Goal: Information Seeking & Learning: Check status

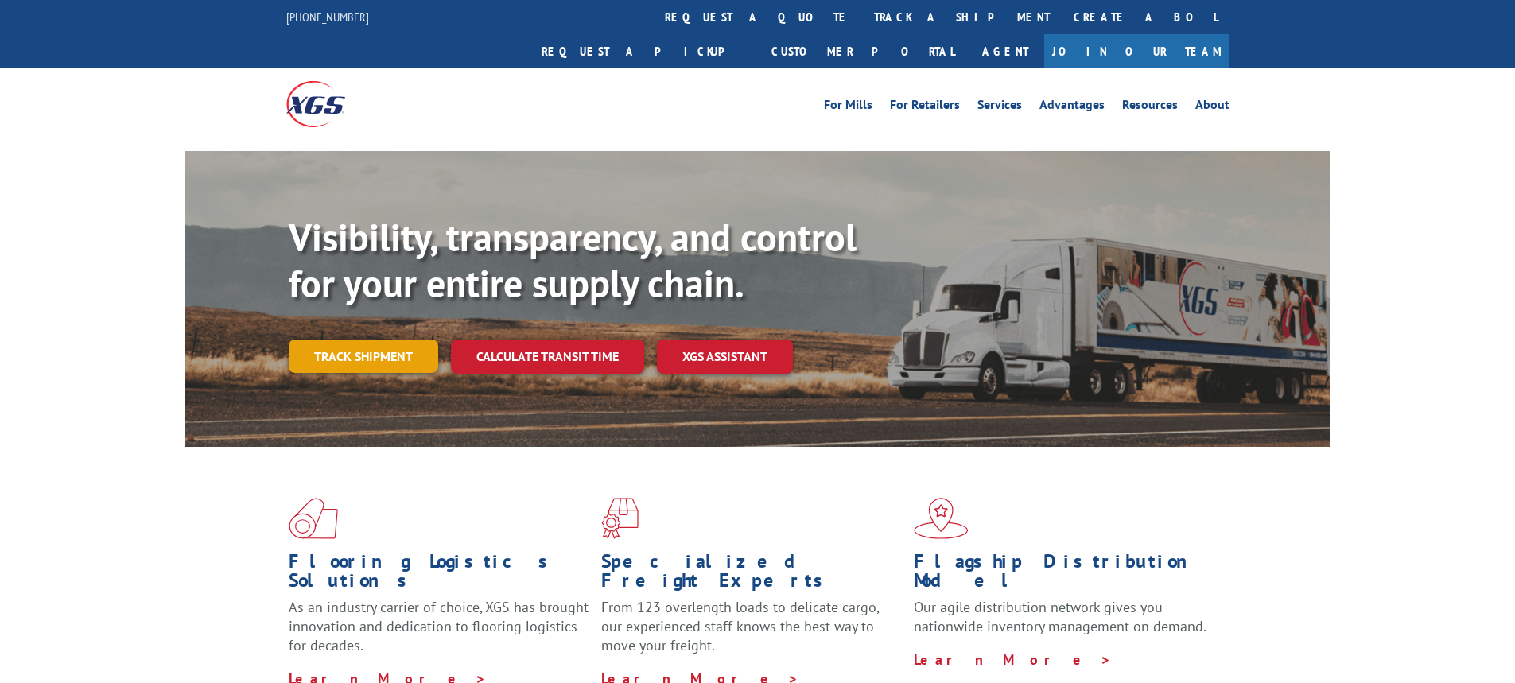
click at [388, 340] on link "Track shipment" at bounding box center [364, 356] width 150 height 33
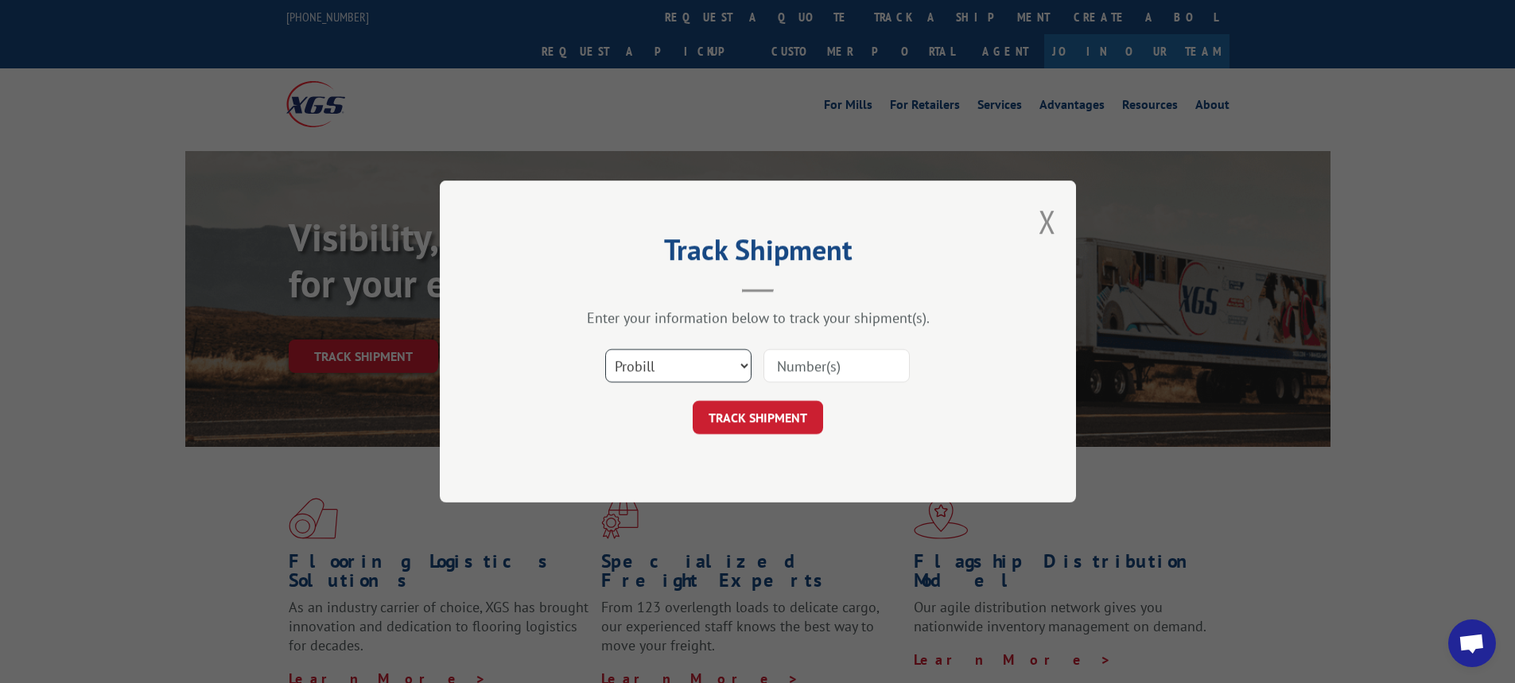
click at [748, 368] on select "Select category... Probill BOL PO" at bounding box center [678, 365] width 146 height 33
select select "bol"
click at [605, 349] on select "Select category... Probill BOL PO" at bounding box center [678, 365] width 146 height 33
click at [808, 365] on input at bounding box center [837, 365] width 146 height 33
type input "6008525"
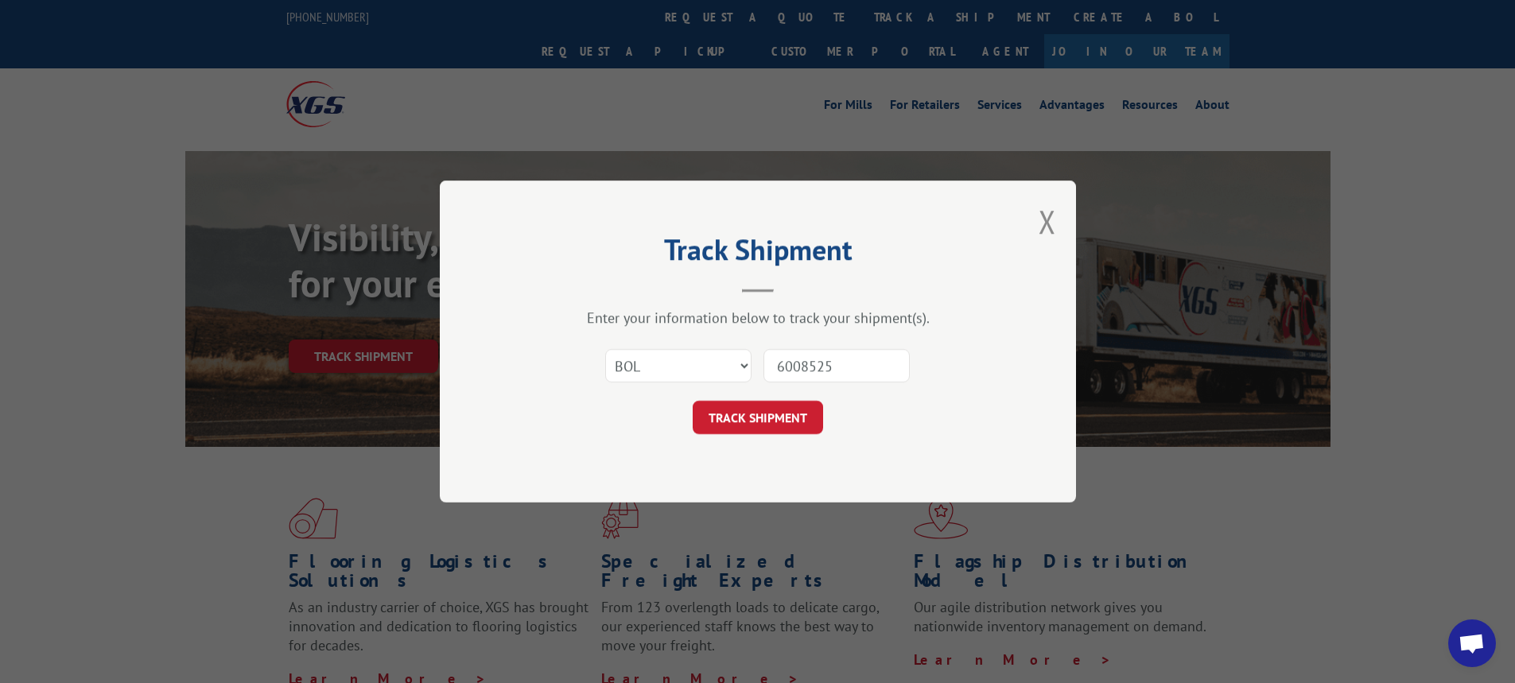
click button "TRACK SHIPMENT" at bounding box center [758, 417] width 130 height 33
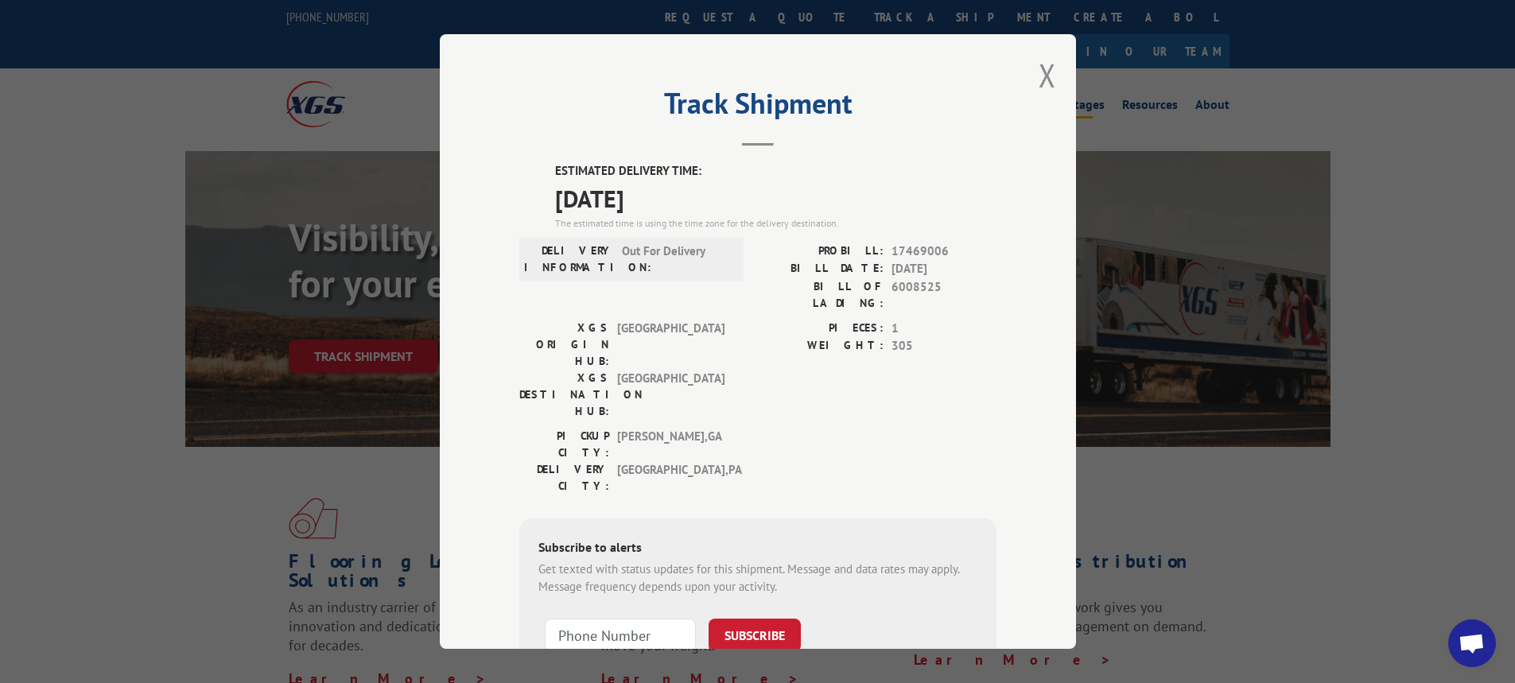
click at [1039, 67] on button "Close modal" at bounding box center [1048, 75] width 18 height 42
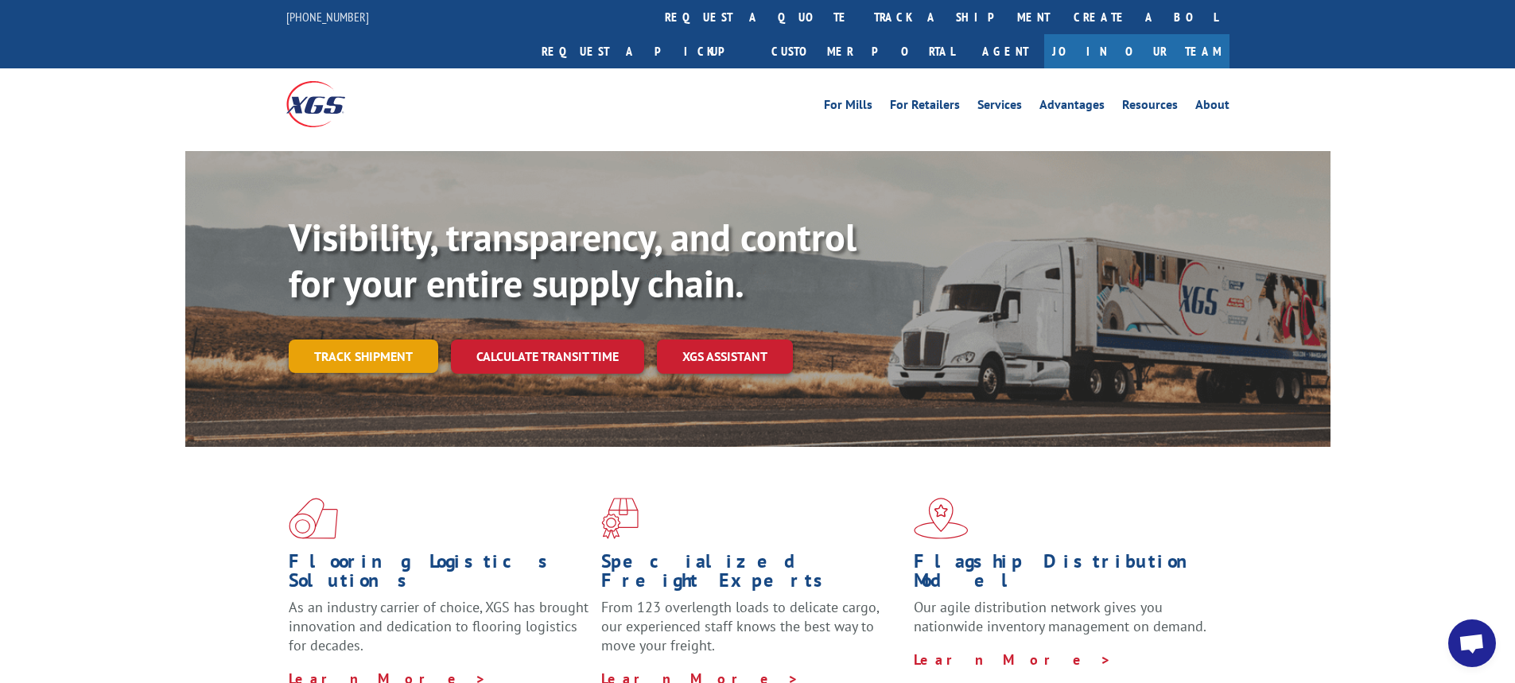
click at [370, 340] on link "Track shipment" at bounding box center [364, 356] width 150 height 33
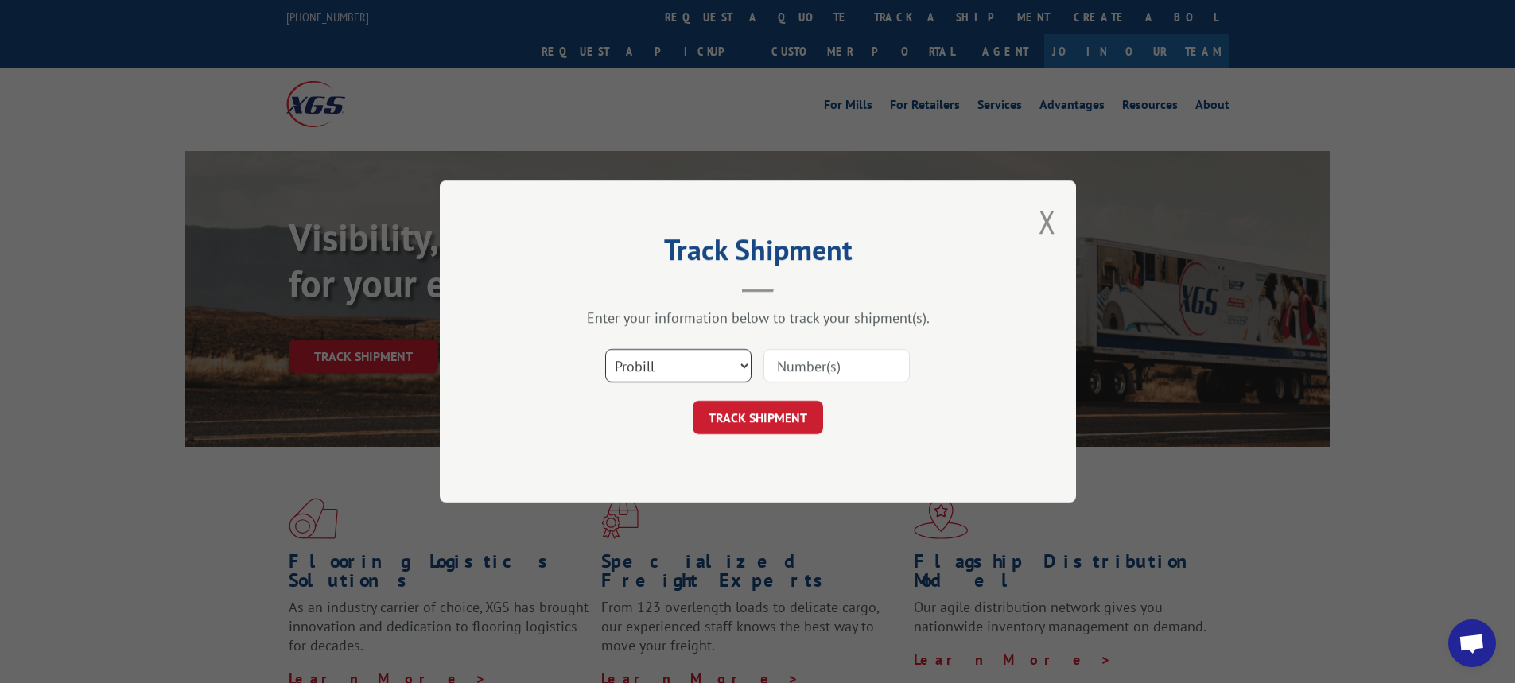
click at [744, 367] on select "Select category... Probill BOL PO" at bounding box center [678, 365] width 146 height 33
select select "bol"
click at [605, 349] on select "Select category... Probill BOL PO" at bounding box center [678, 365] width 146 height 33
click at [799, 375] on input at bounding box center [837, 365] width 146 height 33
type input "6008525"
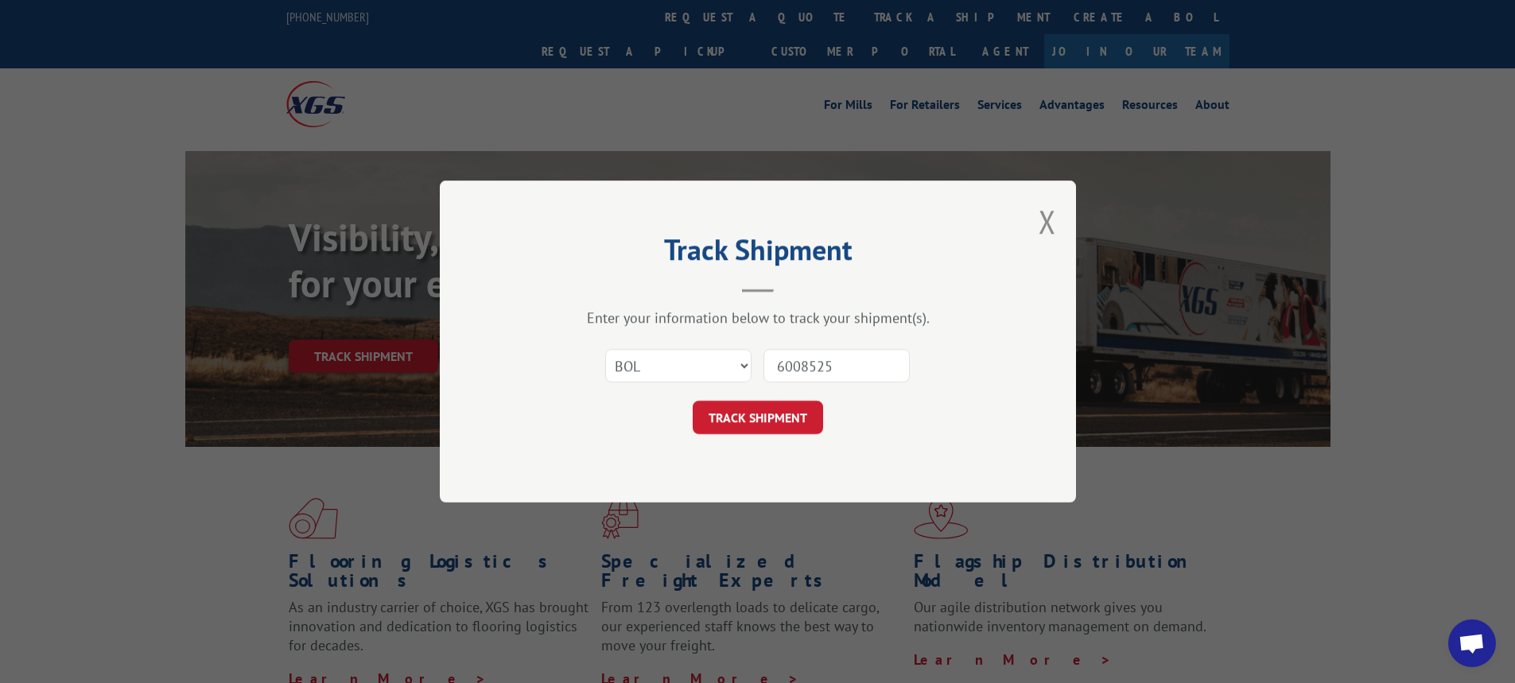
click button "TRACK SHIPMENT" at bounding box center [758, 417] width 130 height 33
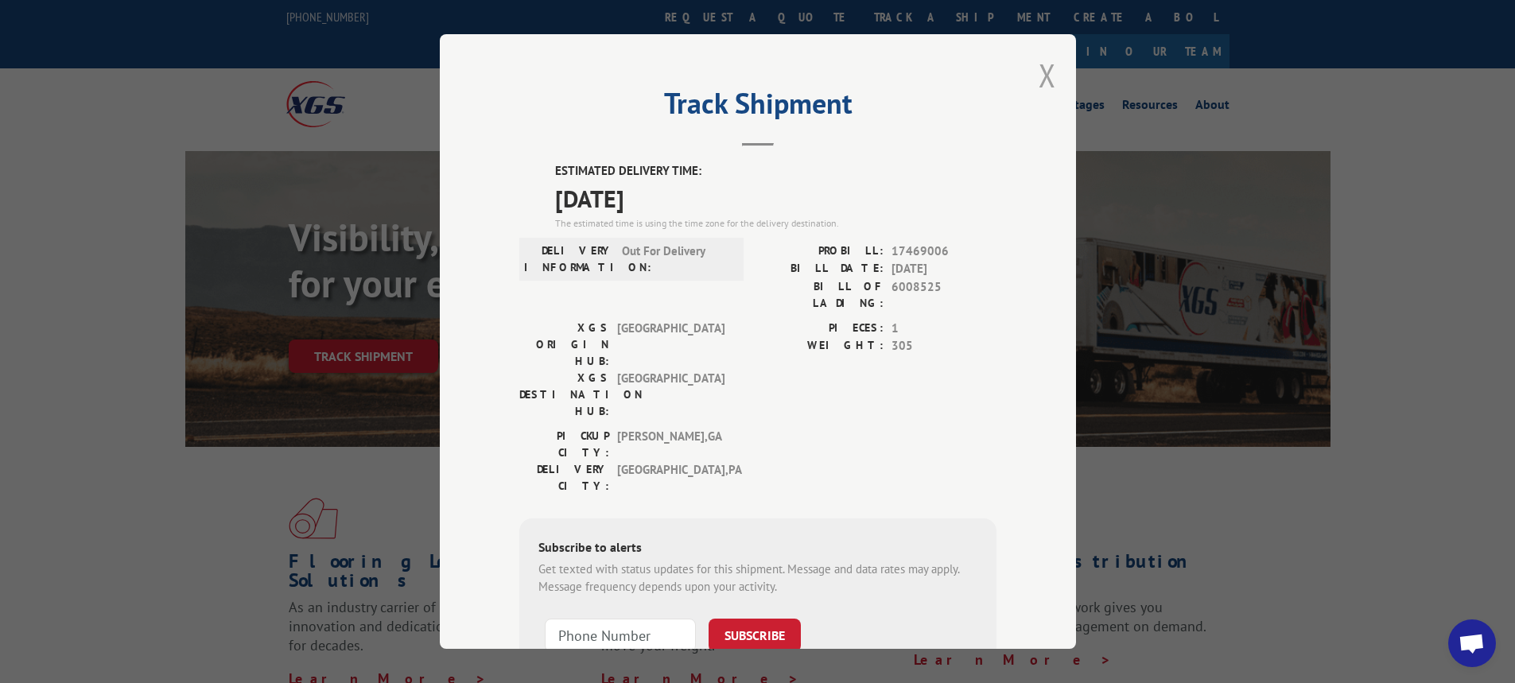
click at [1039, 73] on button "Close modal" at bounding box center [1048, 75] width 18 height 42
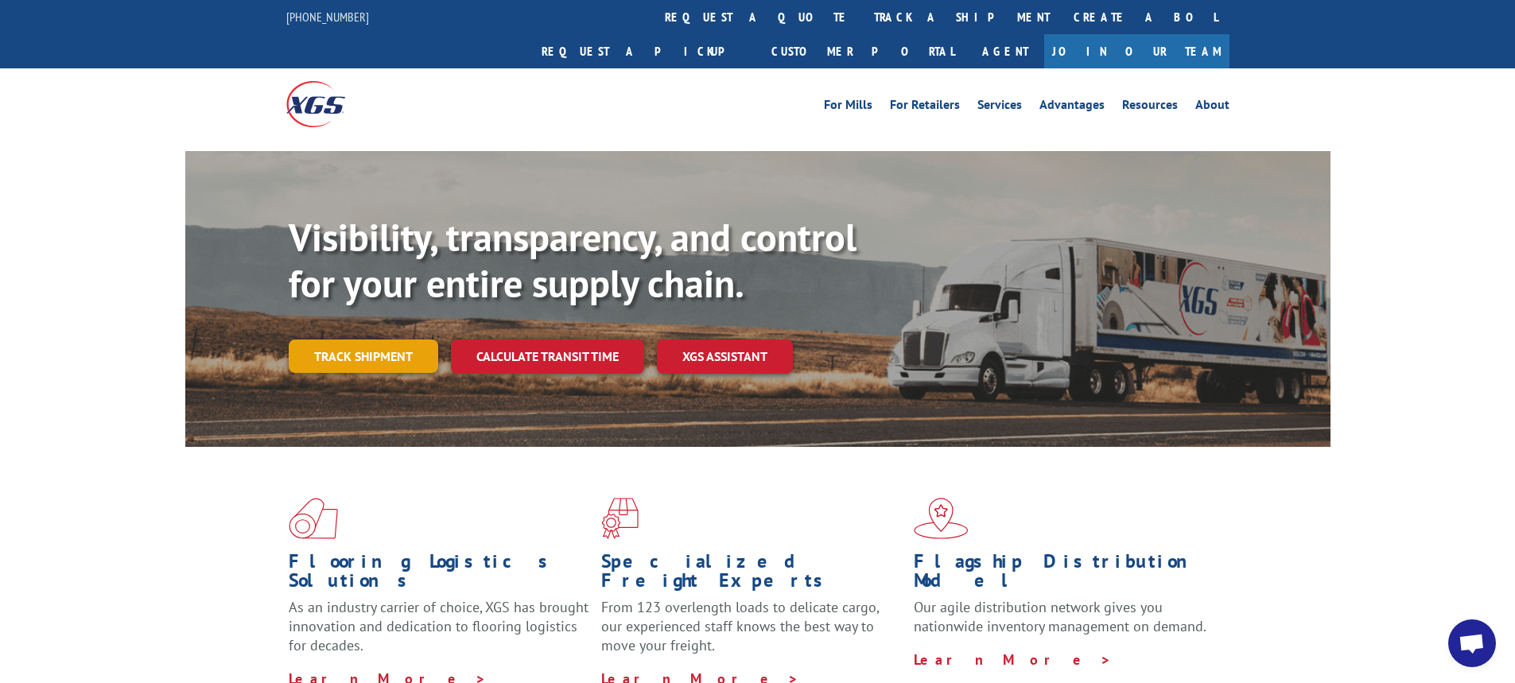
click at [375, 340] on link "Track shipment" at bounding box center [364, 356] width 150 height 33
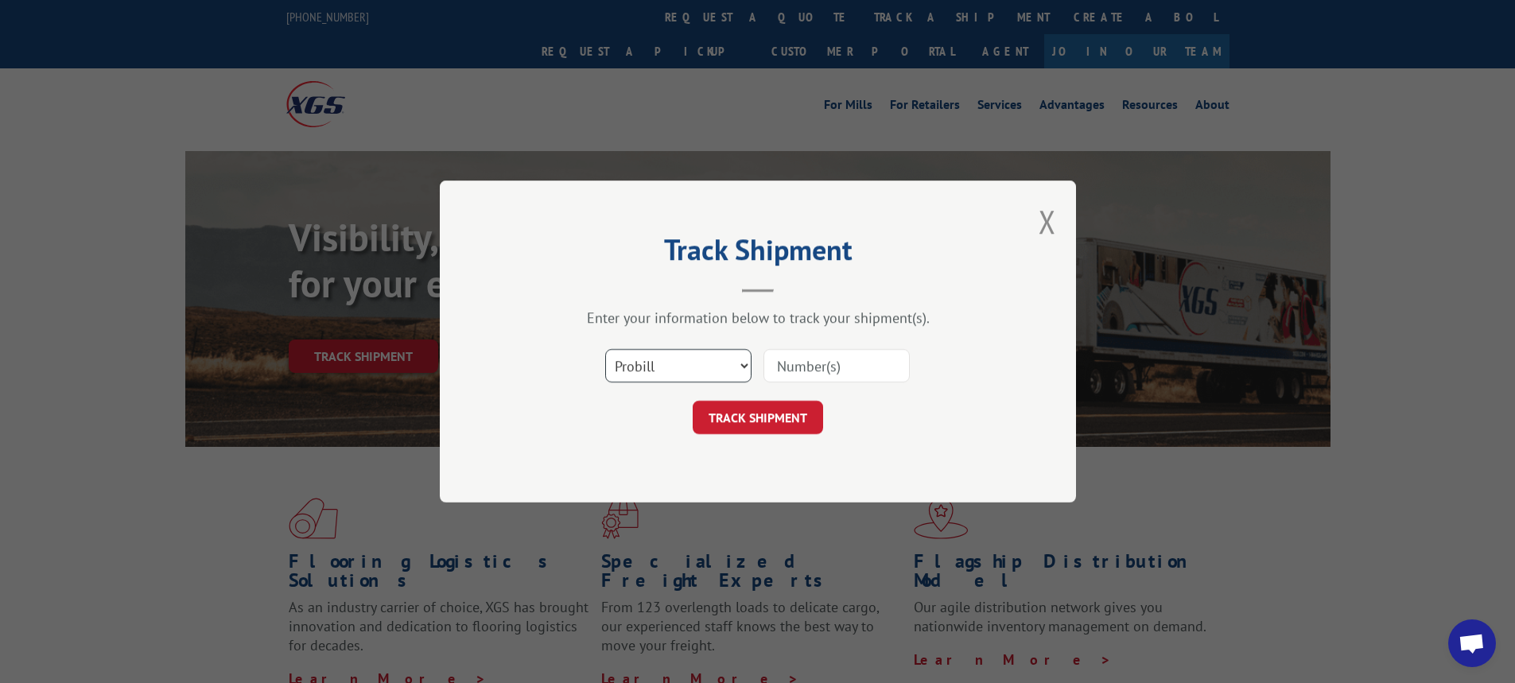
click at [742, 364] on select "Select category... Probill BOL PO" at bounding box center [678, 365] width 146 height 33
select select "bol"
click at [605, 349] on select "Select category... Probill BOL PO" at bounding box center [678, 365] width 146 height 33
click at [783, 364] on input at bounding box center [837, 365] width 146 height 33
type input "6004366"
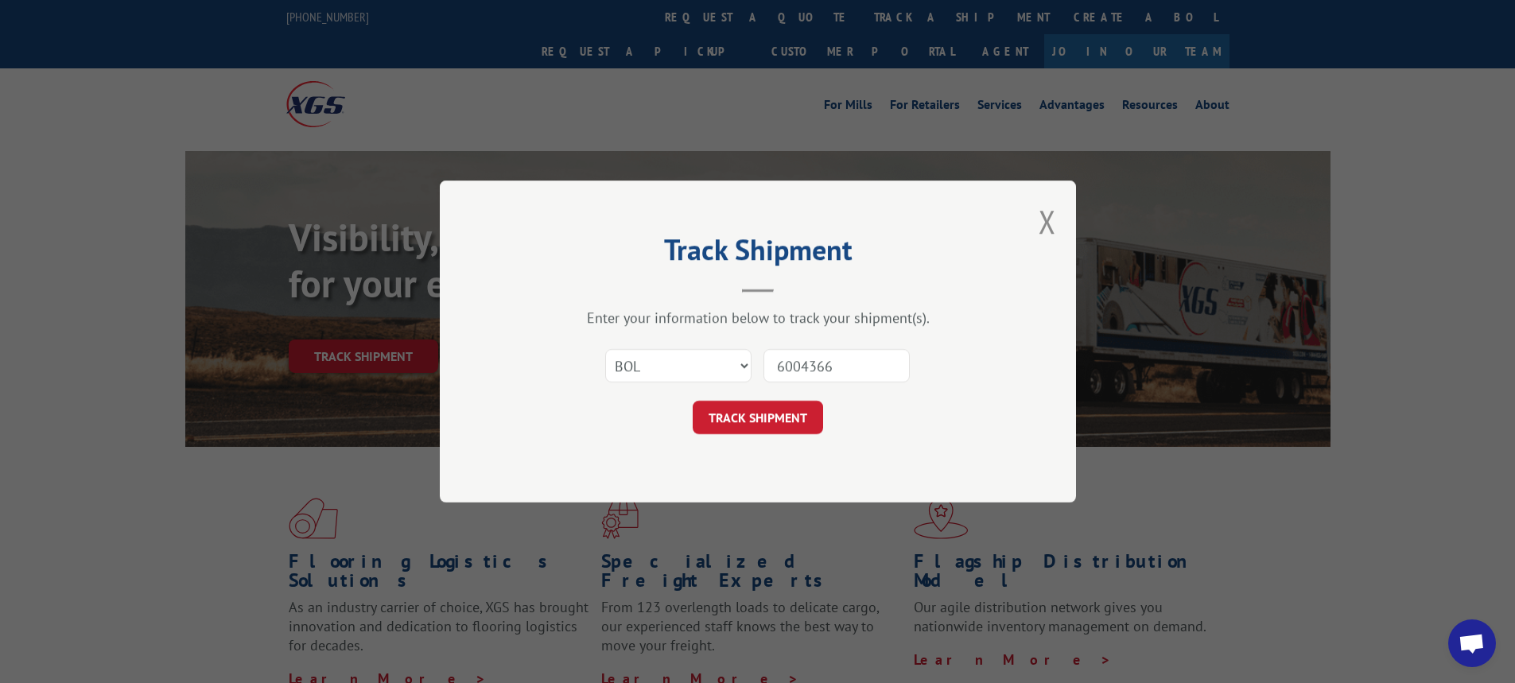
click button "TRACK SHIPMENT" at bounding box center [758, 417] width 130 height 33
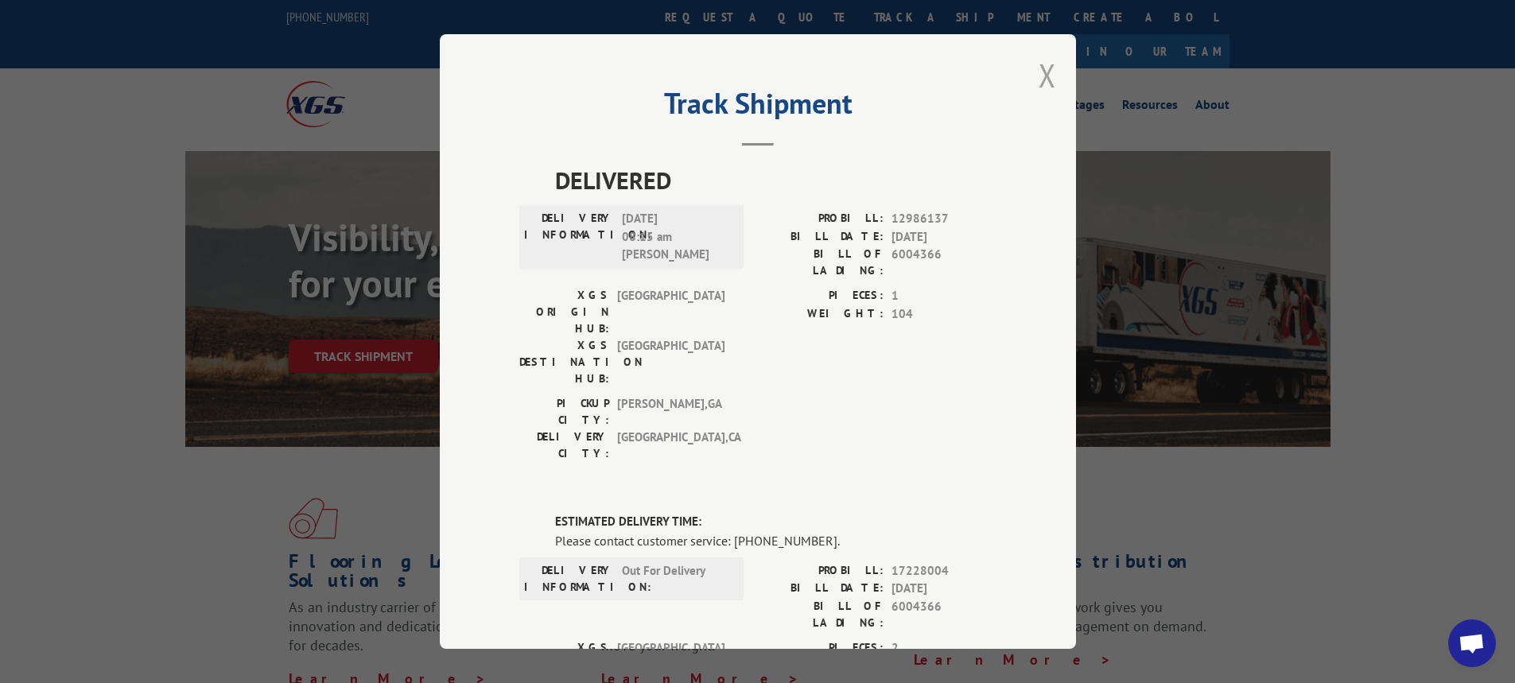
click at [1039, 70] on button "Close modal" at bounding box center [1048, 75] width 18 height 42
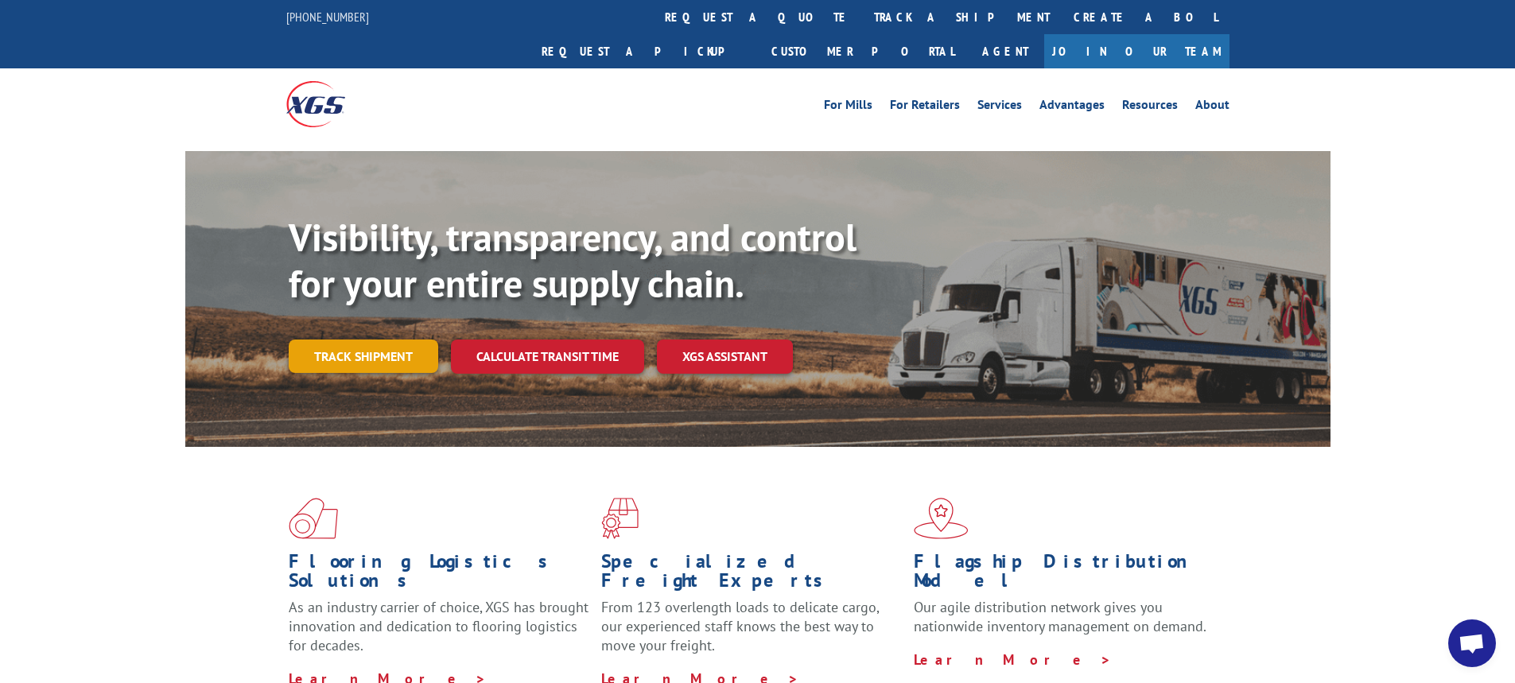
click at [368, 340] on link "Track shipment" at bounding box center [364, 356] width 150 height 33
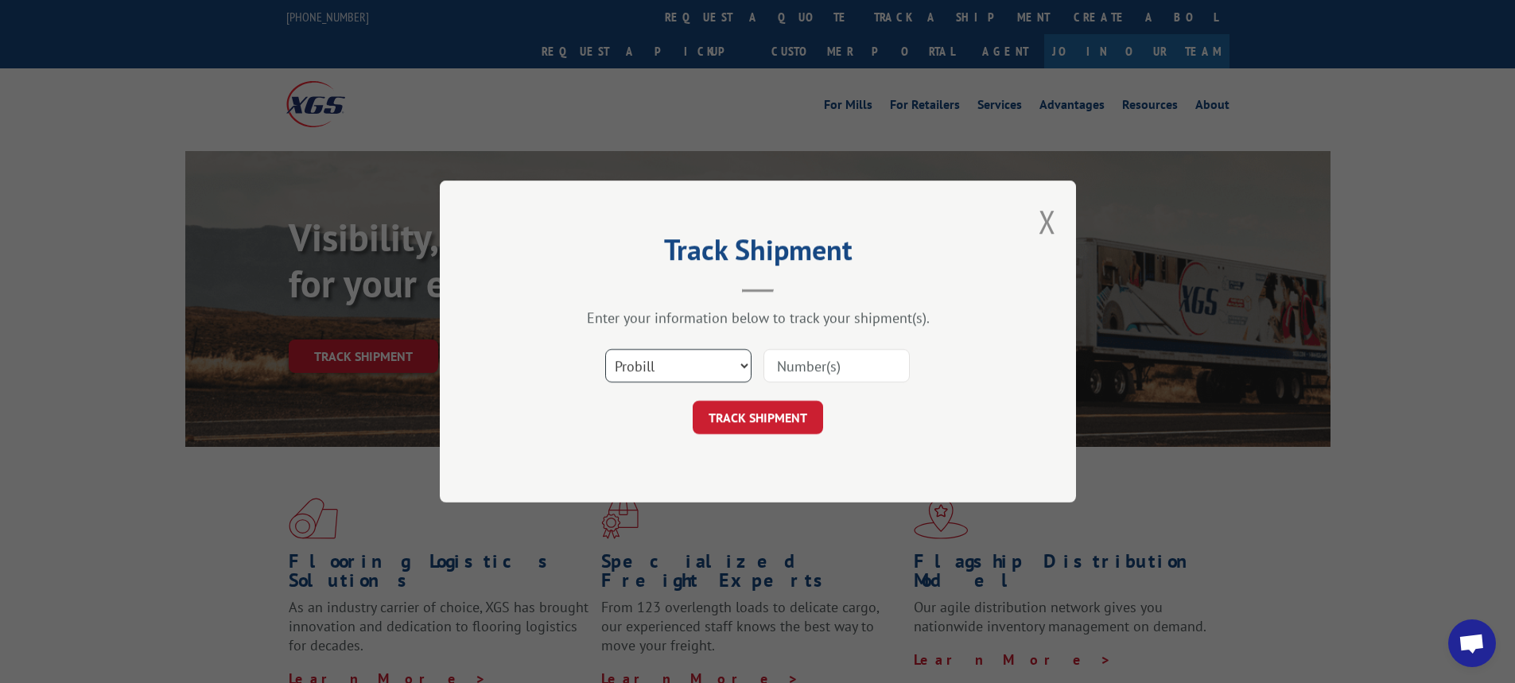
click at [741, 364] on select "Select category... Probill BOL PO" at bounding box center [678, 365] width 146 height 33
click at [745, 366] on select "Select category... Probill BOL PO" at bounding box center [678, 365] width 146 height 33
select select "bol"
click at [605, 349] on select "Select category... Probill BOL PO" at bounding box center [678, 365] width 146 height 33
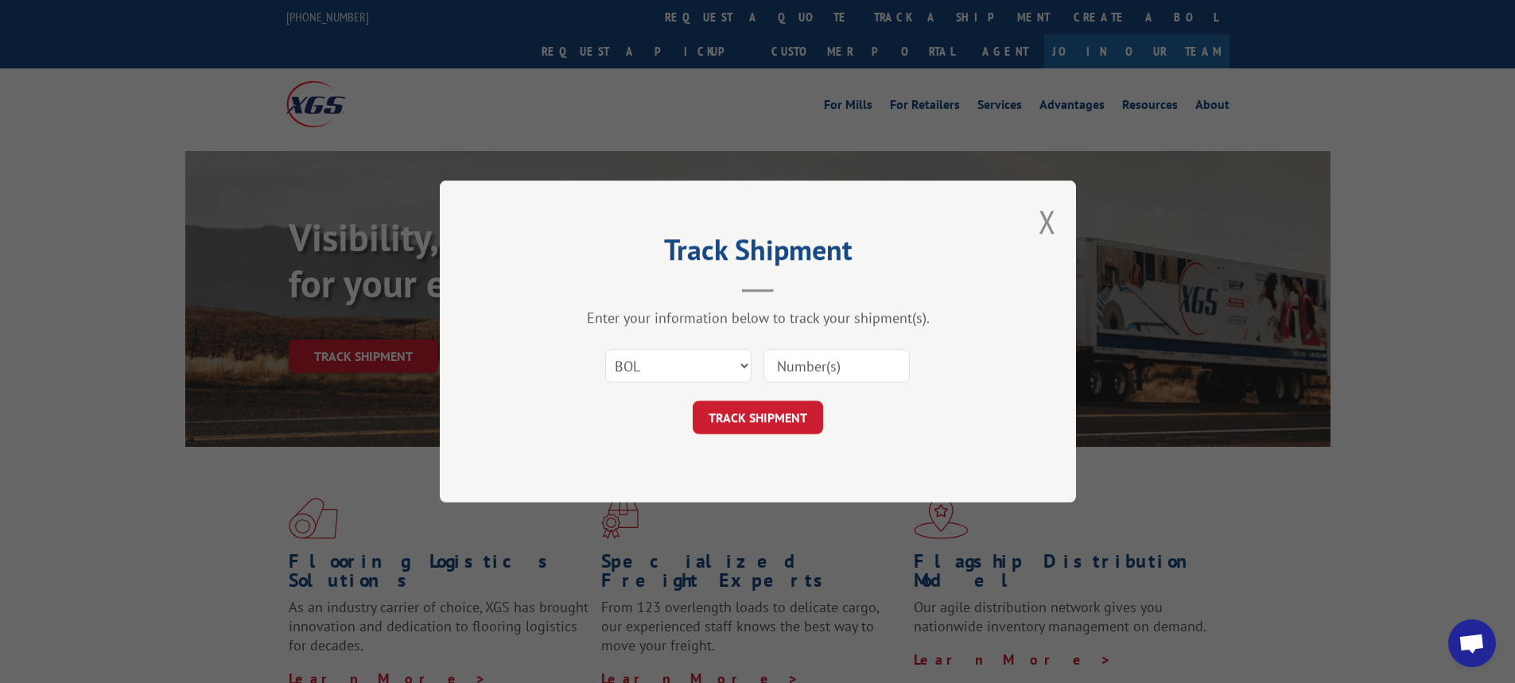
click at [810, 373] on input at bounding box center [837, 365] width 146 height 33
type input "6003997"
click button "TRACK SHIPMENT" at bounding box center [758, 417] width 130 height 33
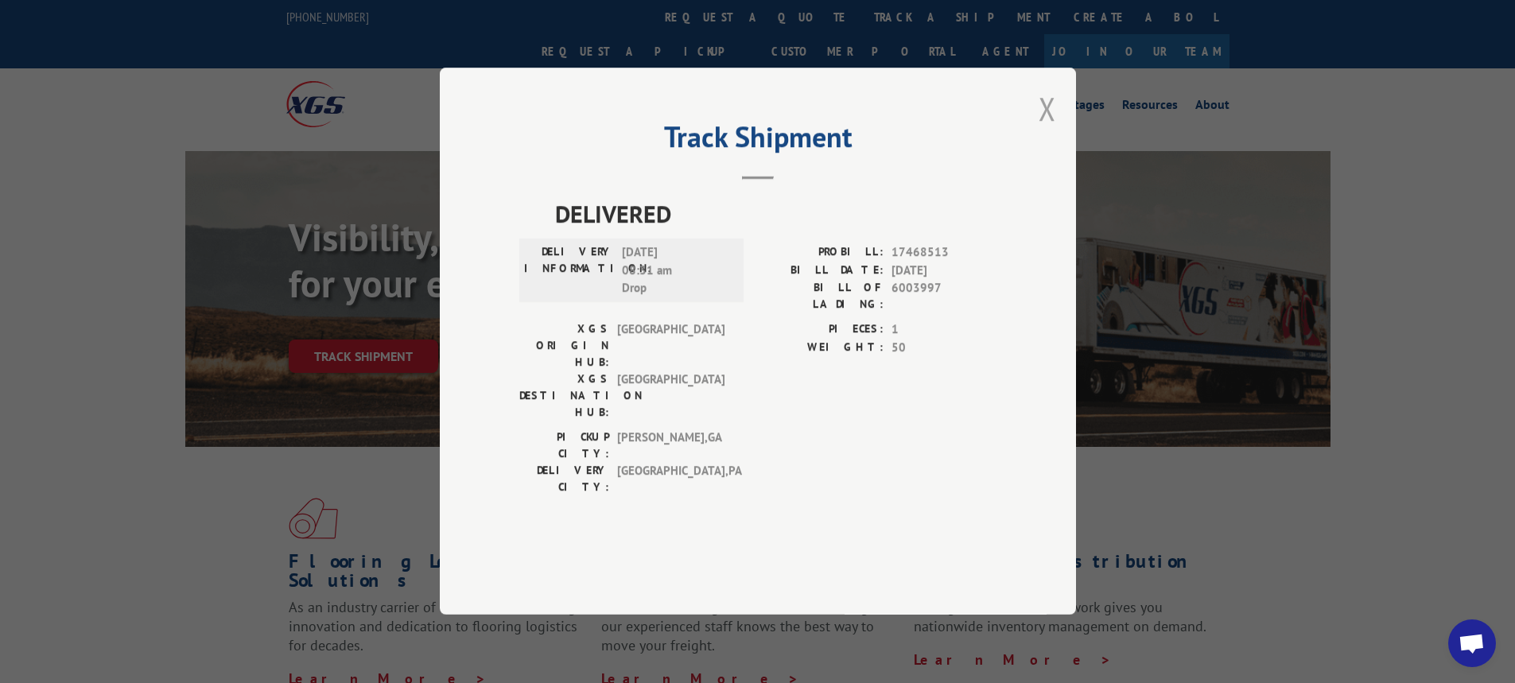
click at [1044, 130] on button "Close modal" at bounding box center [1048, 109] width 18 height 42
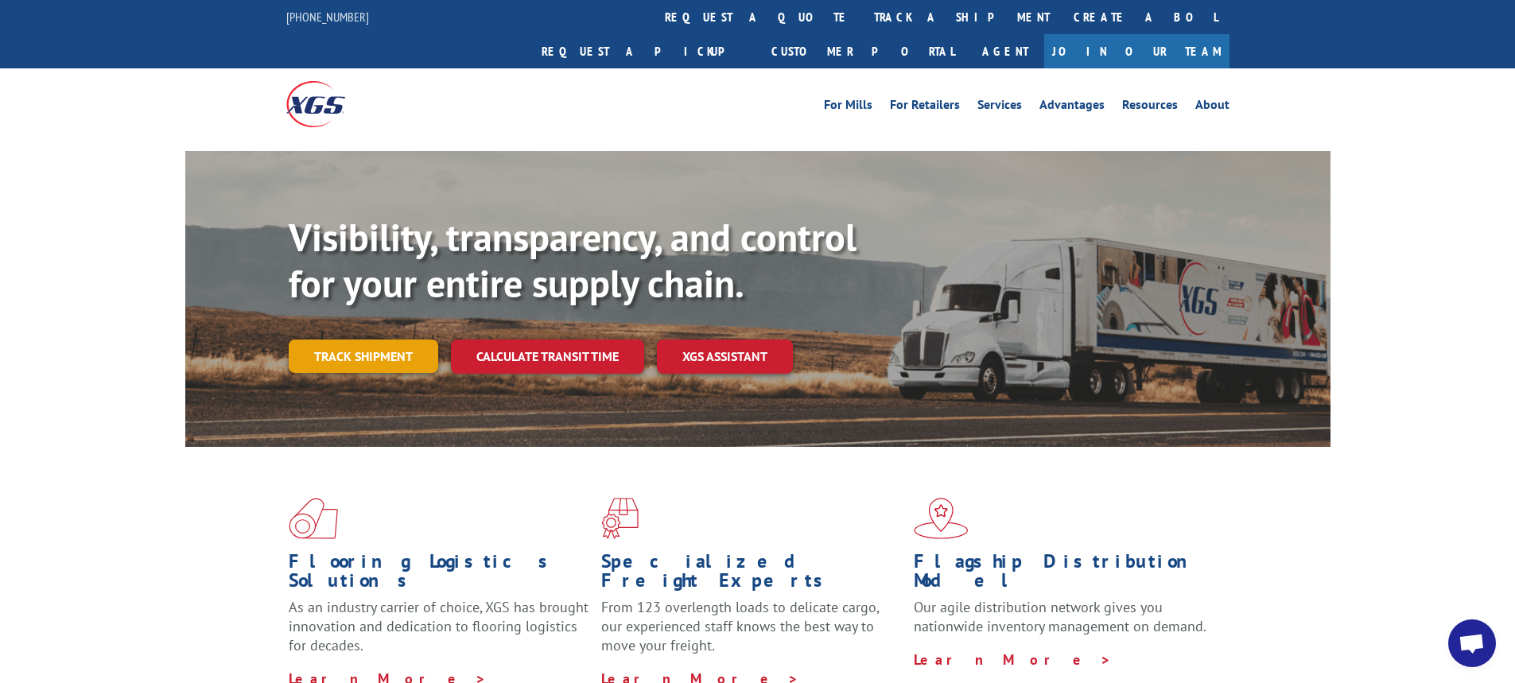
click at [364, 340] on link "Track shipment" at bounding box center [364, 356] width 150 height 33
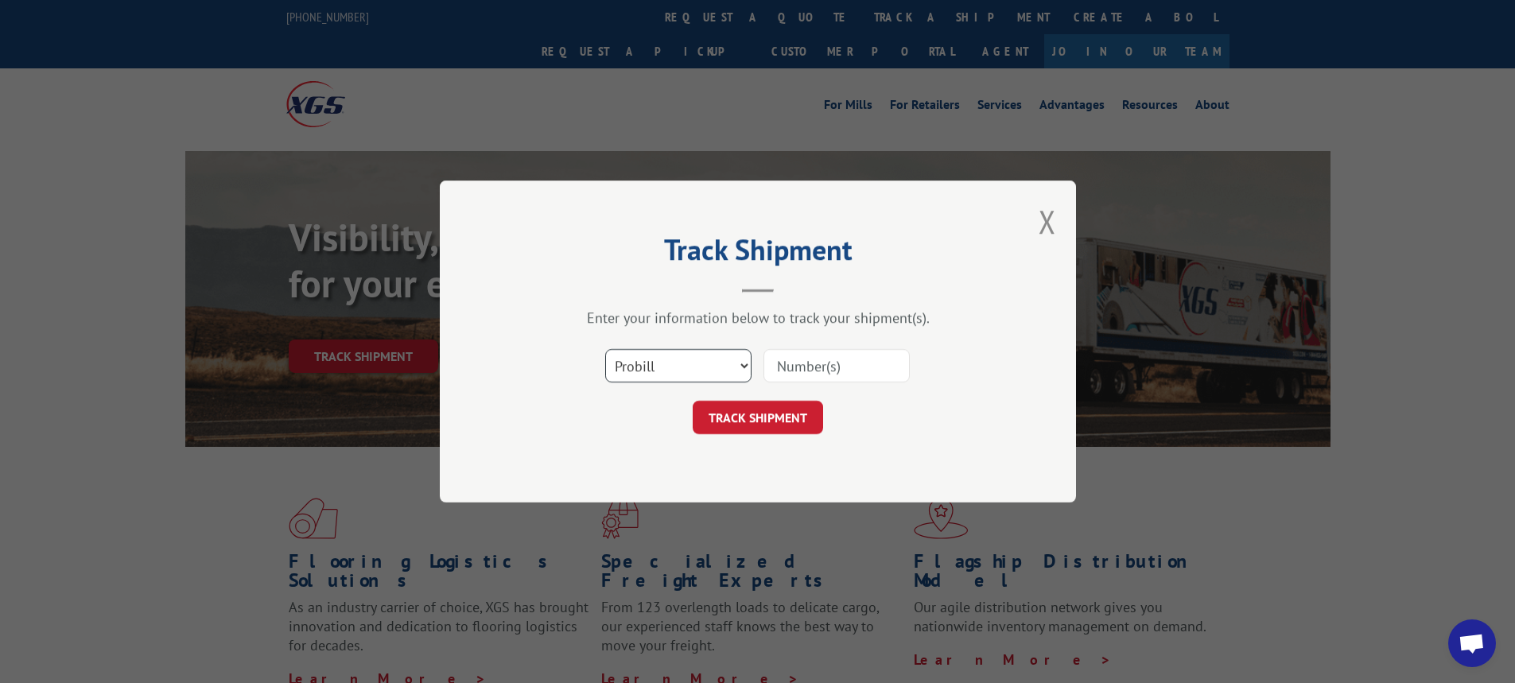
click at [741, 368] on select "Select category... Probill BOL PO" at bounding box center [678, 365] width 146 height 33
select select "bol"
click at [605, 349] on select "Select category... Probill BOL PO" at bounding box center [678, 365] width 146 height 33
click at [846, 363] on input at bounding box center [837, 365] width 146 height 33
type input "6000924"
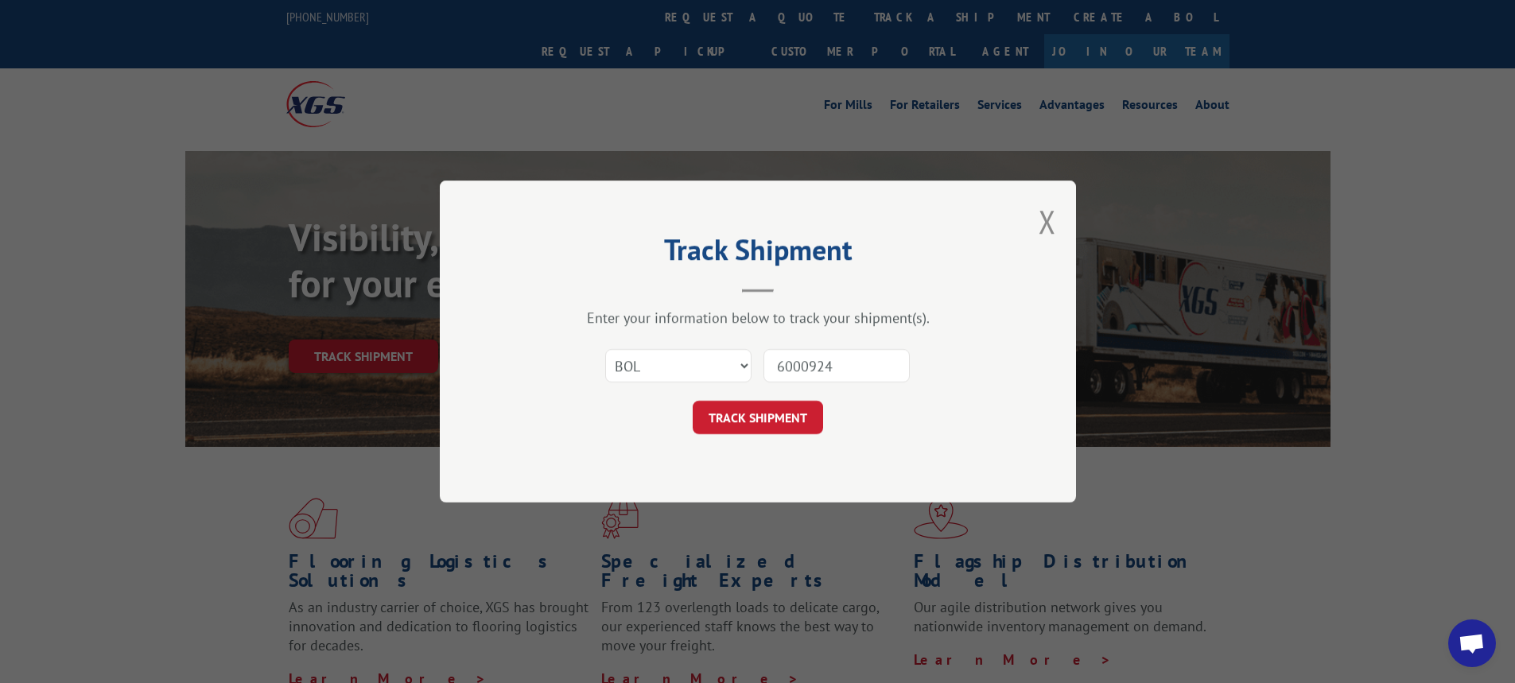
click button "TRACK SHIPMENT" at bounding box center [758, 417] width 130 height 33
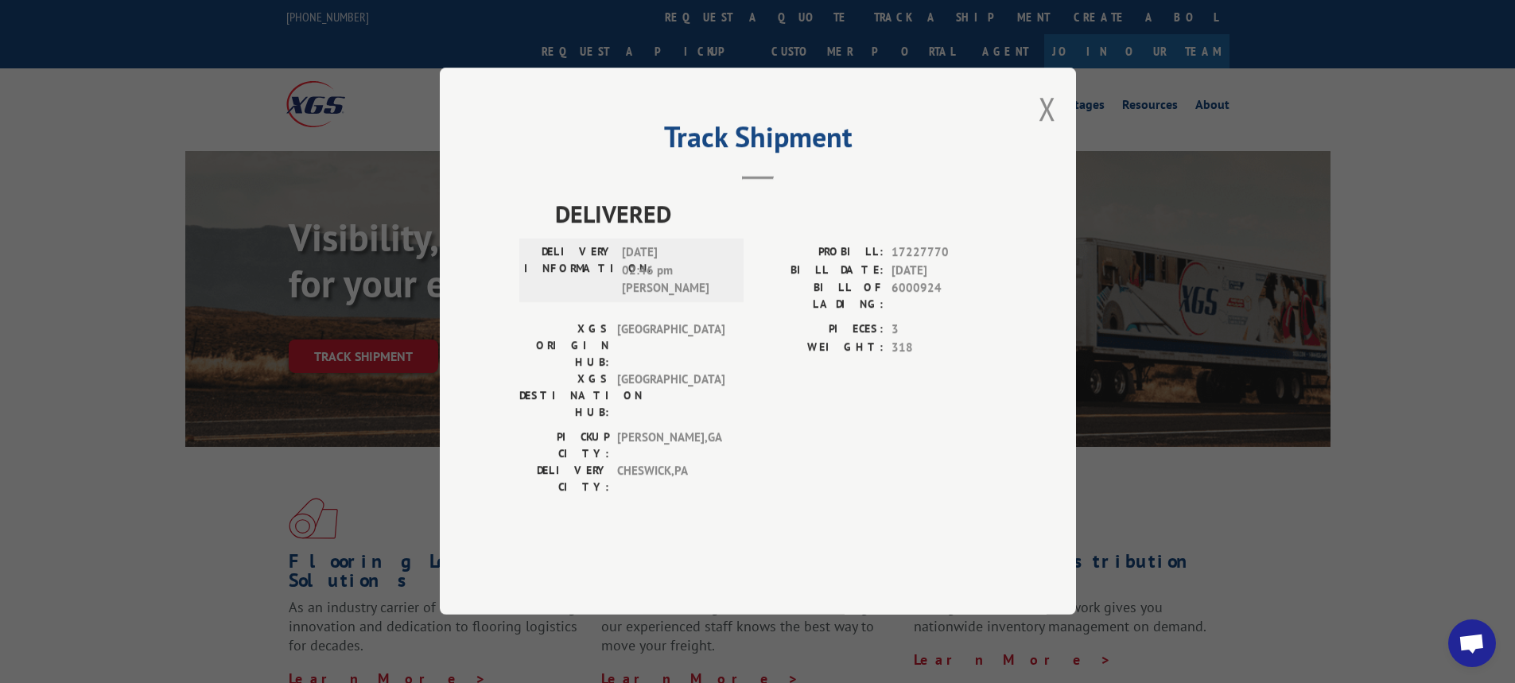
click at [1087, 155] on div "Track Shipment DELIVERED DELIVERY INFORMATION: 09/03/2025 02:46 pm Drozdowski P…" at bounding box center [757, 341] width 1515 height 683
click at [1064, 154] on div "Track Shipment DELIVERED DELIVERY INFORMATION: 09/03/2025 02:46 pm Drozdowski P…" at bounding box center [758, 341] width 636 height 547
click at [1038, 145] on div "Track Shipment DELIVERED DELIVERY INFORMATION: 09/03/2025 02:46 pm Drozdowski P…" at bounding box center [758, 341] width 636 height 547
click at [1049, 130] on button "Close modal" at bounding box center [1048, 109] width 18 height 42
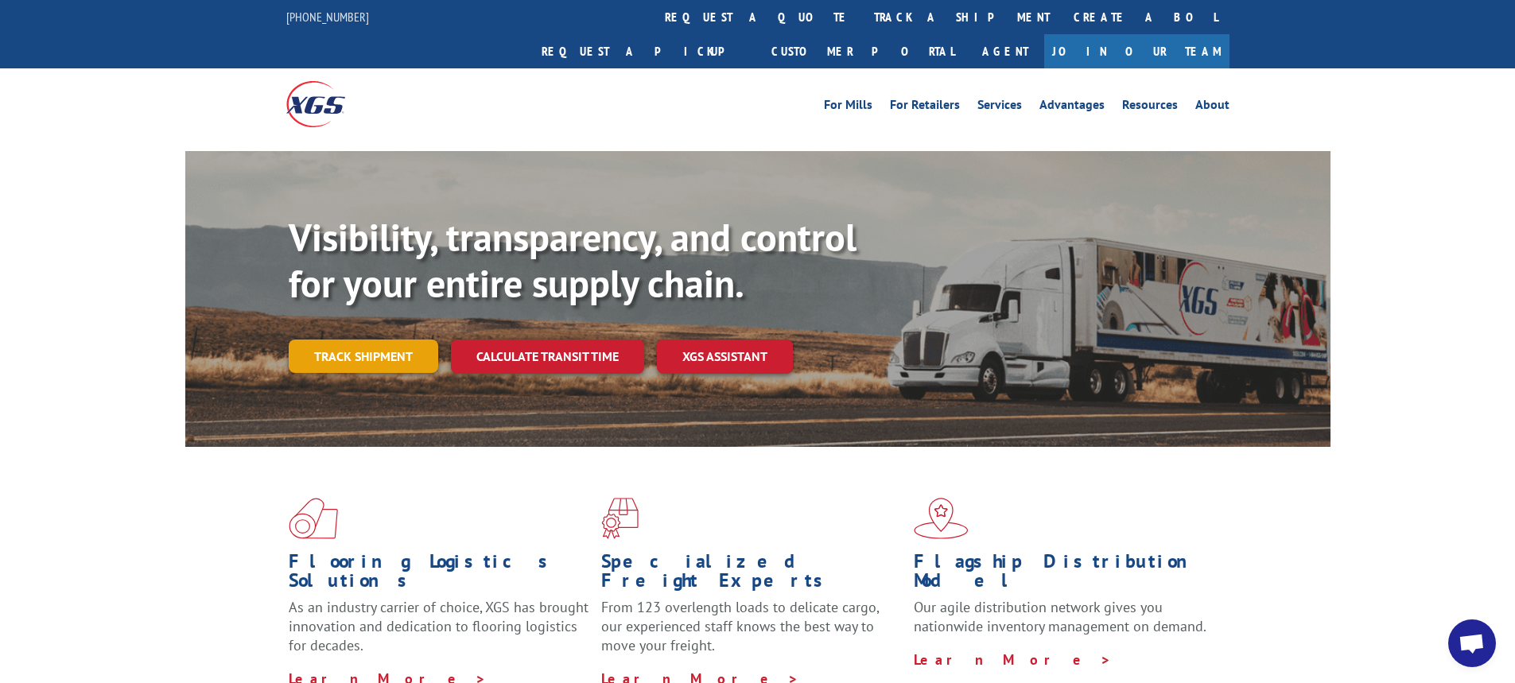
click at [360, 340] on link "Track shipment" at bounding box center [364, 356] width 150 height 33
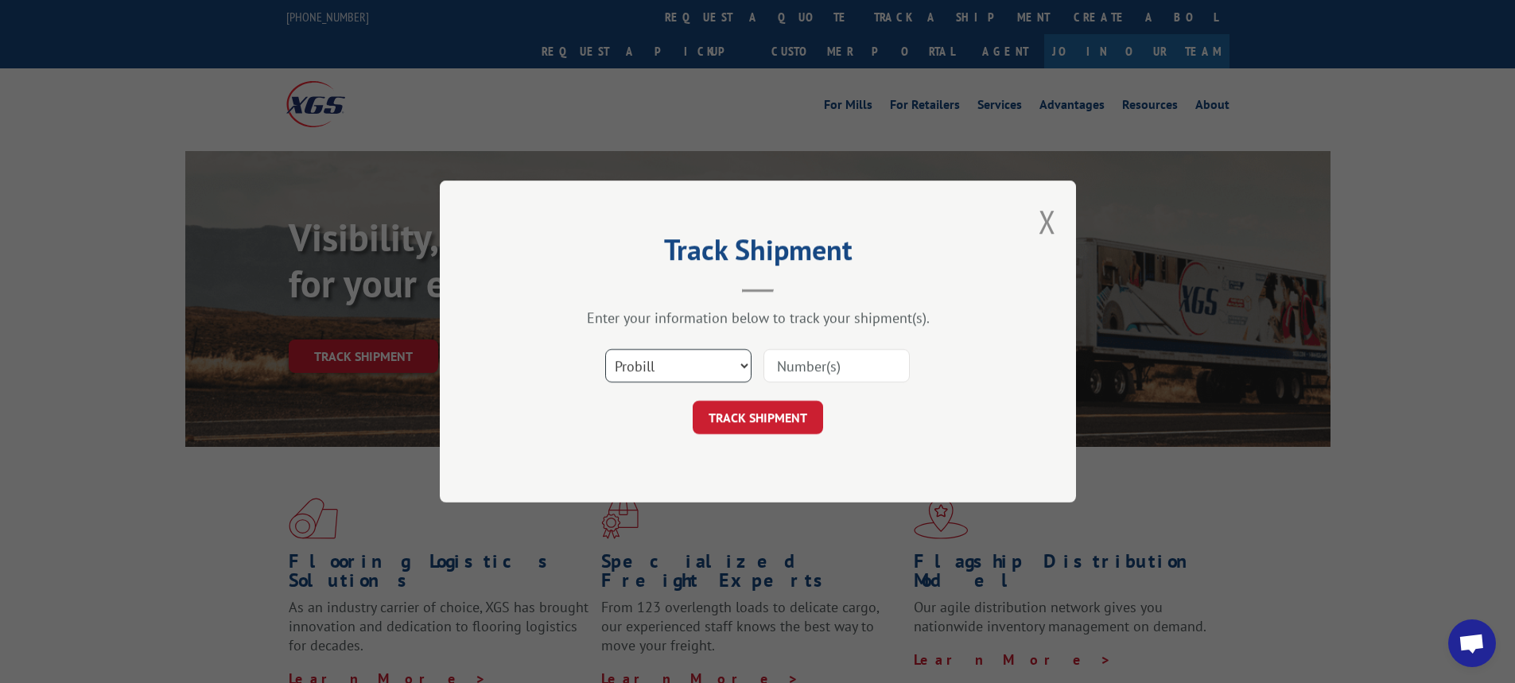
click at [743, 366] on select "Select category... Probill BOL PO" at bounding box center [678, 365] width 146 height 33
select select "bol"
click at [605, 349] on select "Select category... Probill BOL PO" at bounding box center [678, 365] width 146 height 33
click at [823, 365] on input at bounding box center [837, 365] width 146 height 33
type input "6009994"
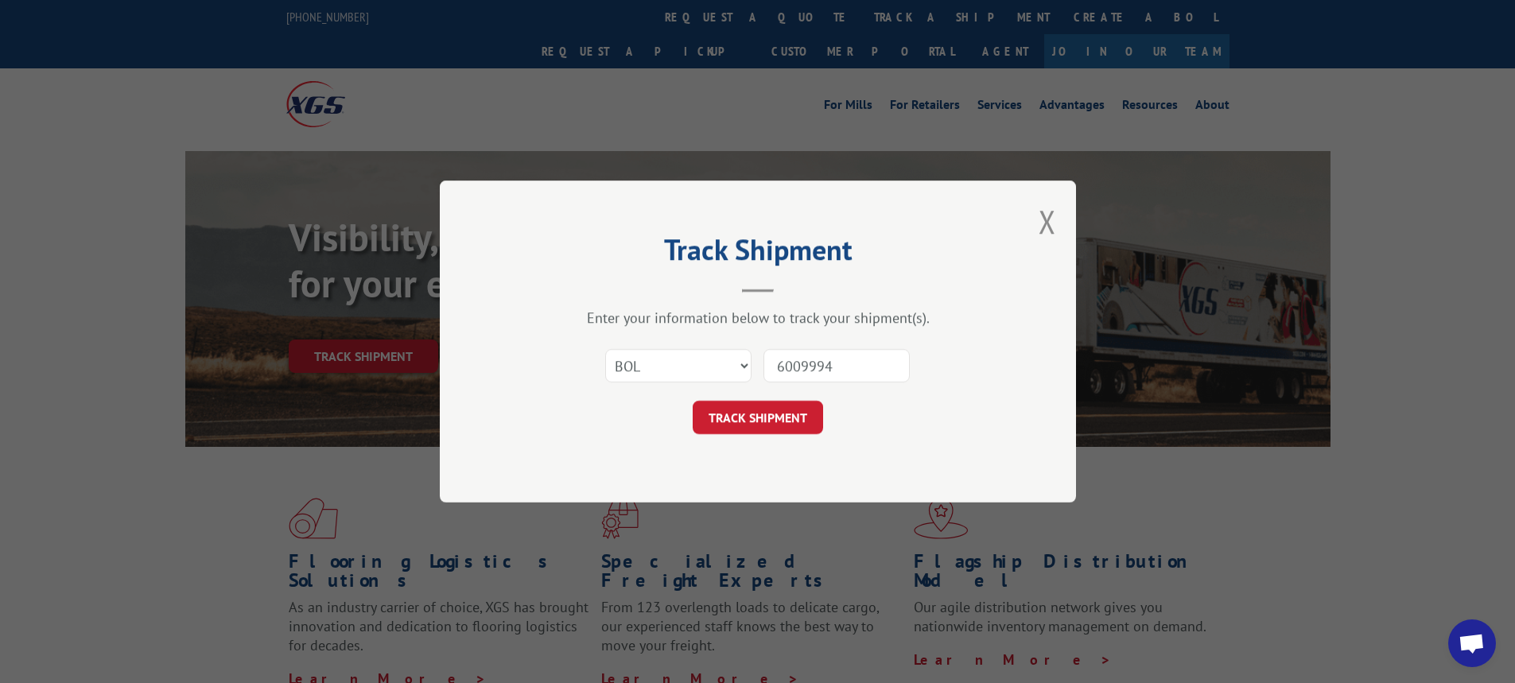
click button "TRACK SHIPMENT" at bounding box center [758, 417] width 130 height 33
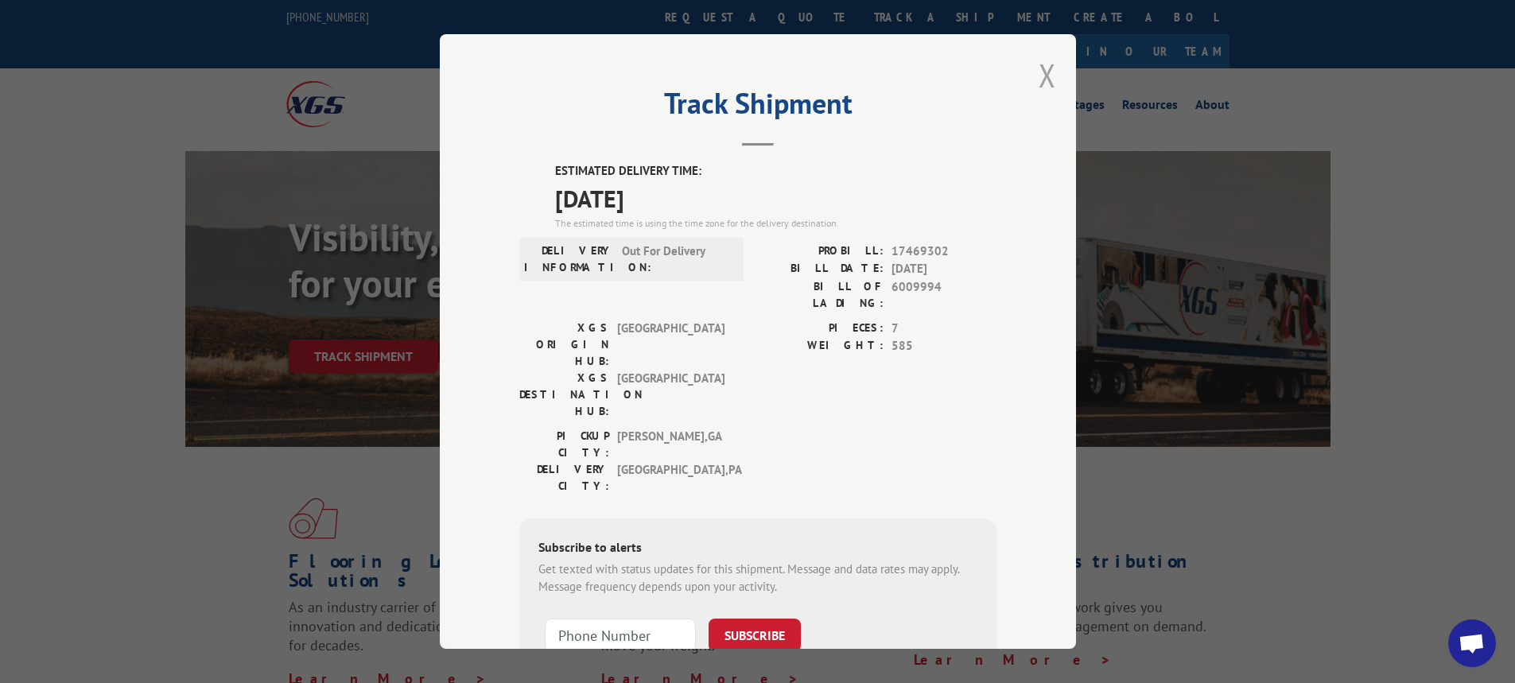
click at [1039, 71] on button "Close modal" at bounding box center [1048, 75] width 18 height 42
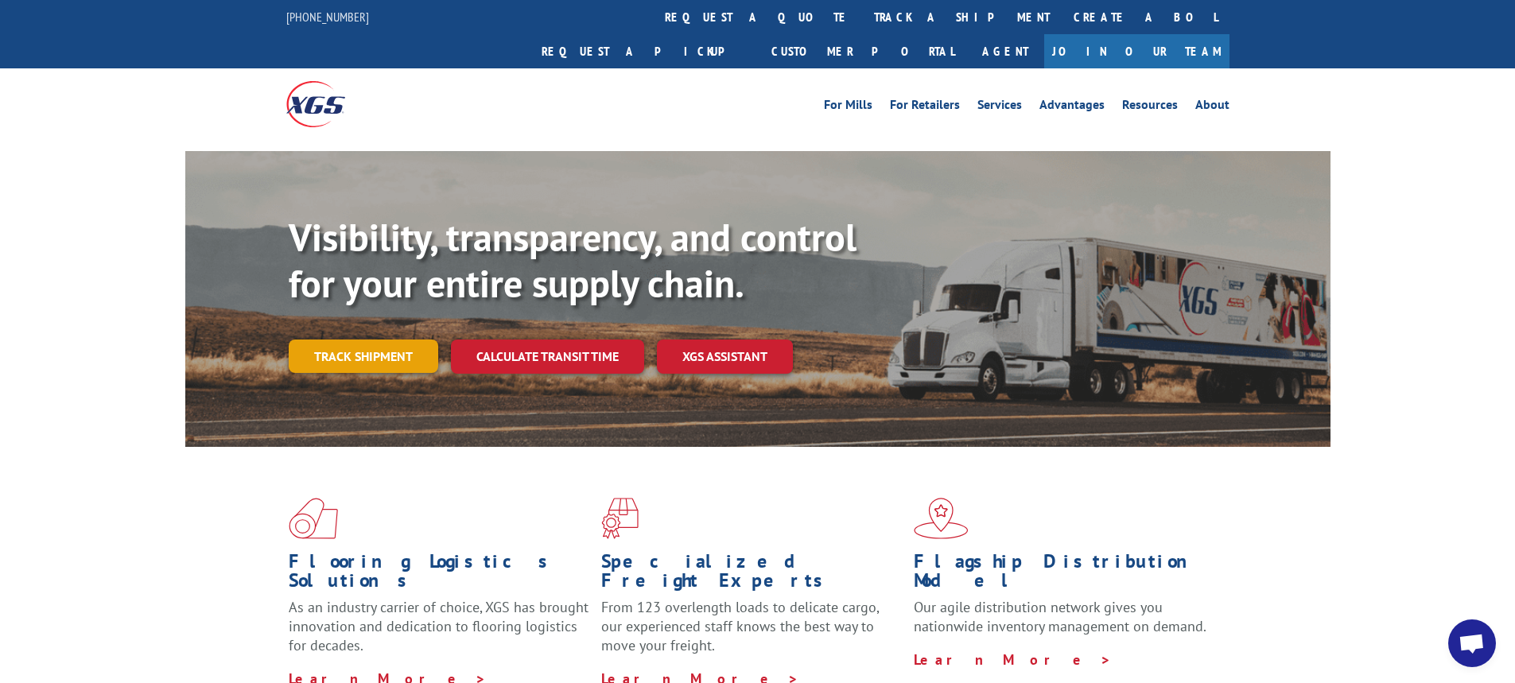
click at [379, 340] on link "Track shipment" at bounding box center [364, 356] width 150 height 33
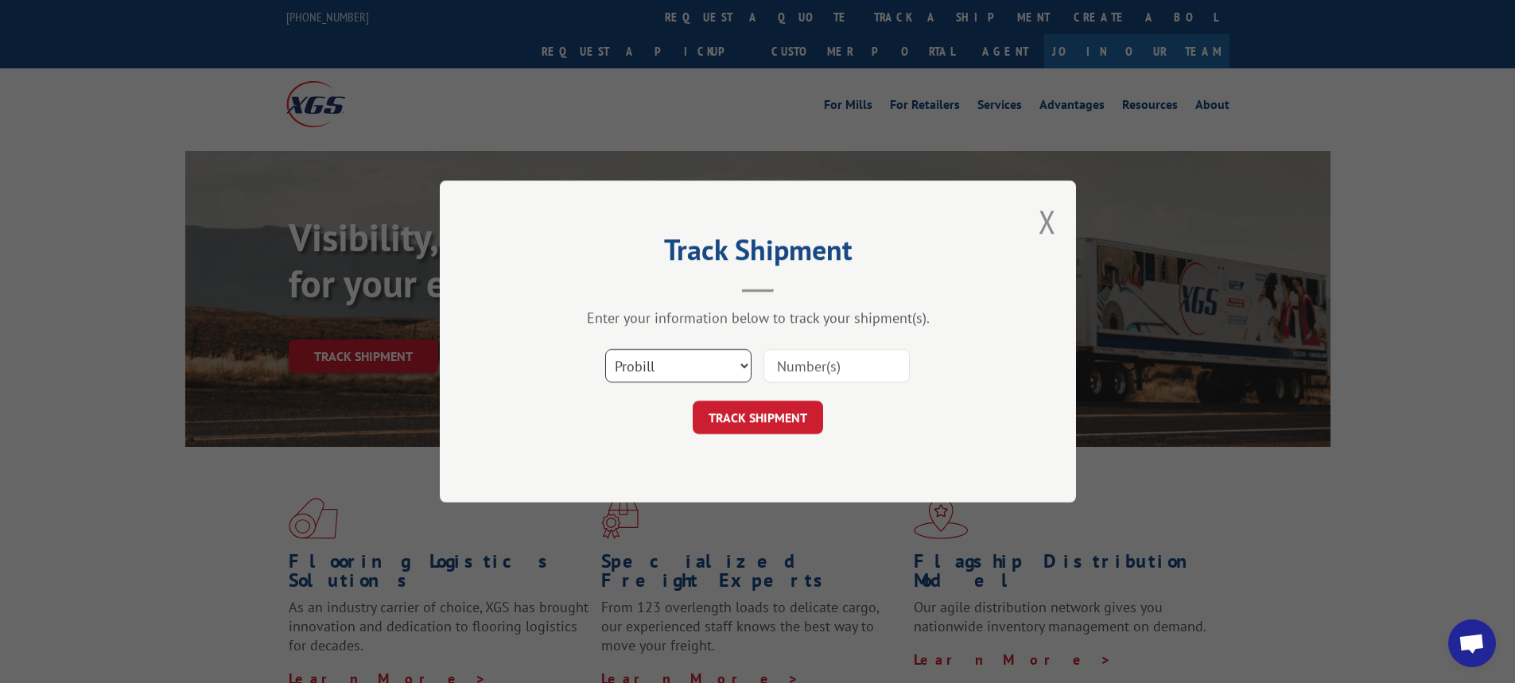
click at [745, 372] on select "Select category... Probill BOL PO" at bounding box center [678, 365] width 146 height 33
select select "bol"
click at [605, 349] on select "Select category... Probill BOL PO" at bounding box center [678, 365] width 146 height 33
click at [784, 373] on input at bounding box center [837, 365] width 146 height 33
type input "6009765"
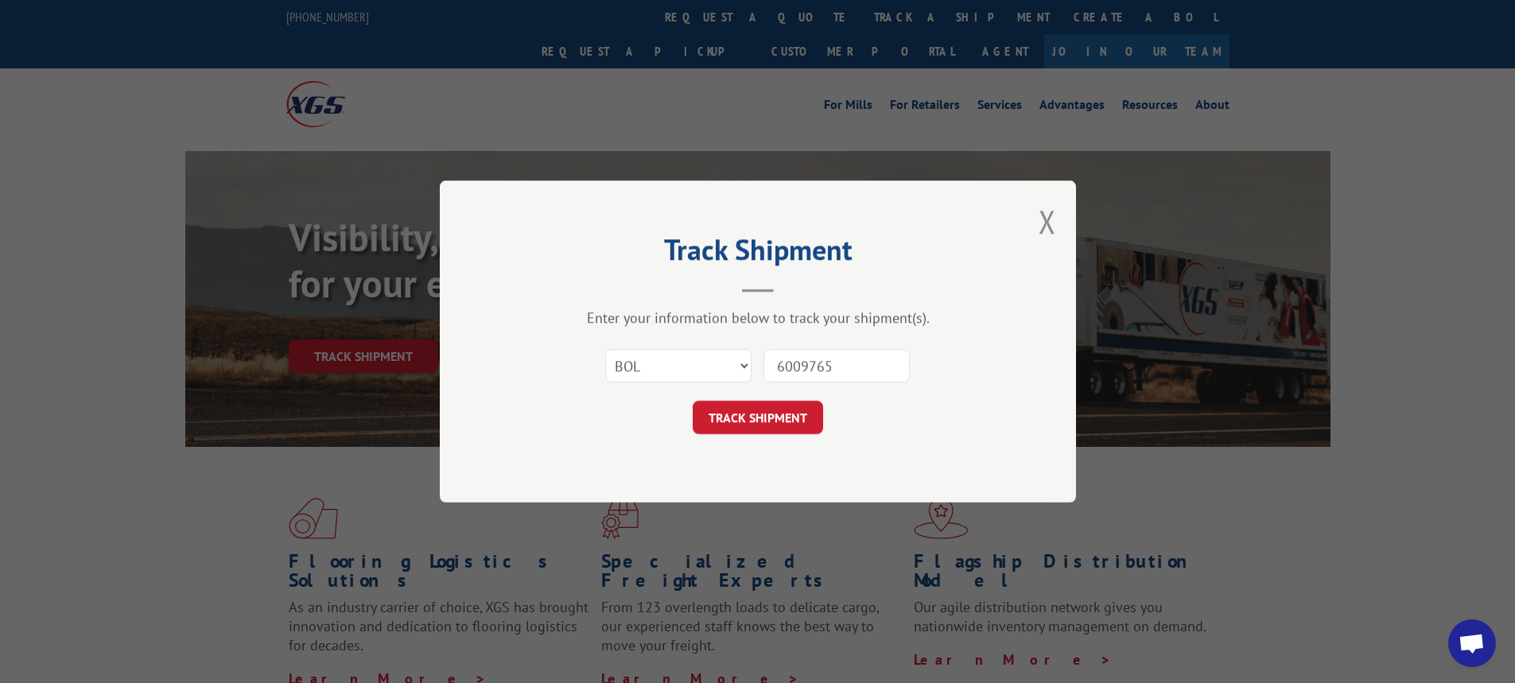
click button "TRACK SHIPMENT" at bounding box center [758, 417] width 130 height 33
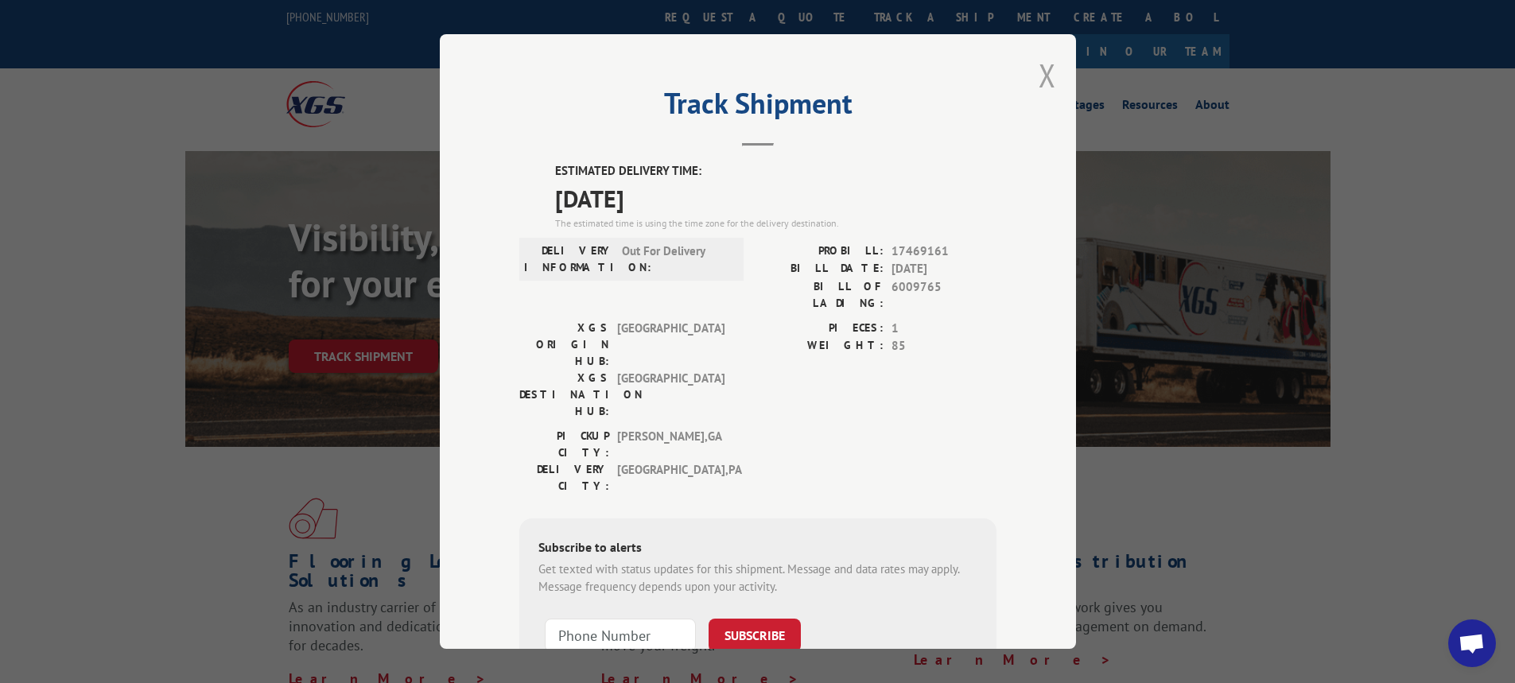
click at [1041, 72] on button "Close modal" at bounding box center [1048, 75] width 18 height 42
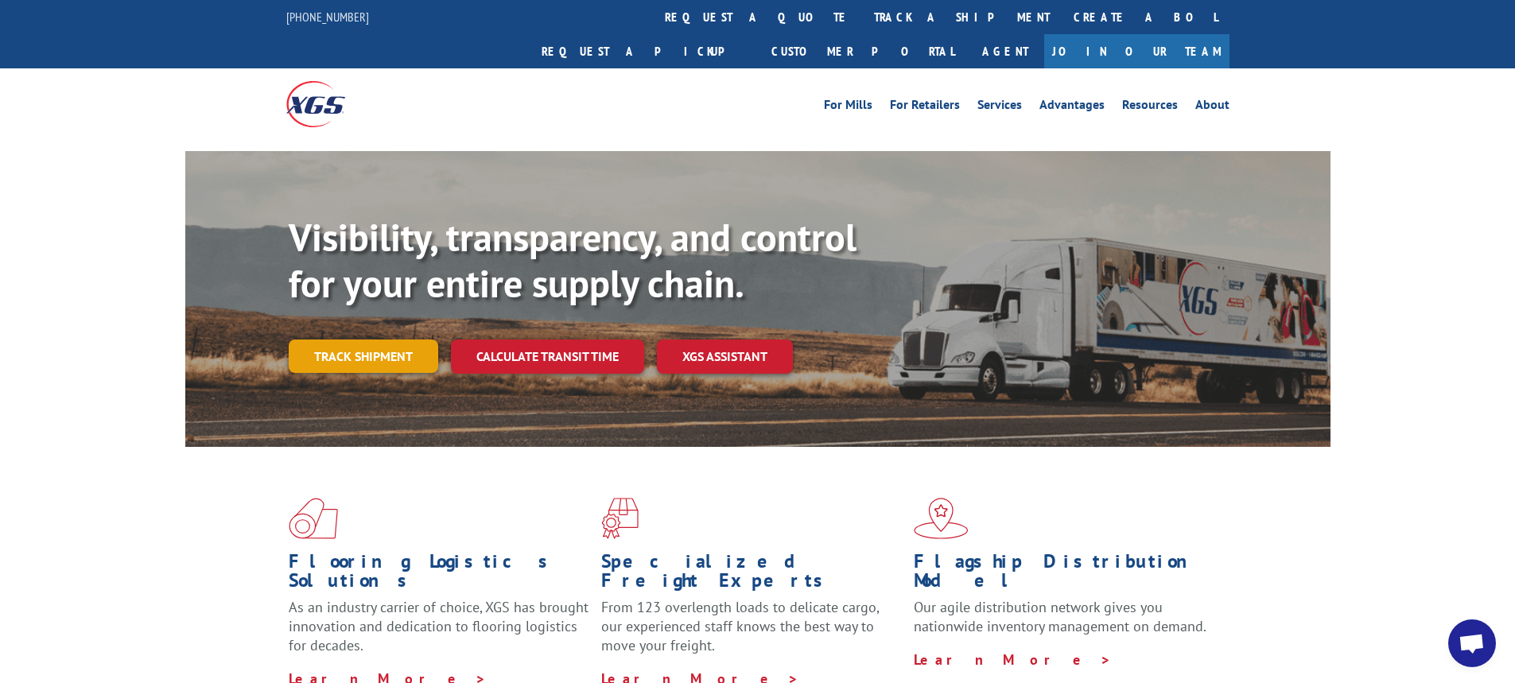
click at [353, 340] on link "Track shipment" at bounding box center [364, 356] width 150 height 33
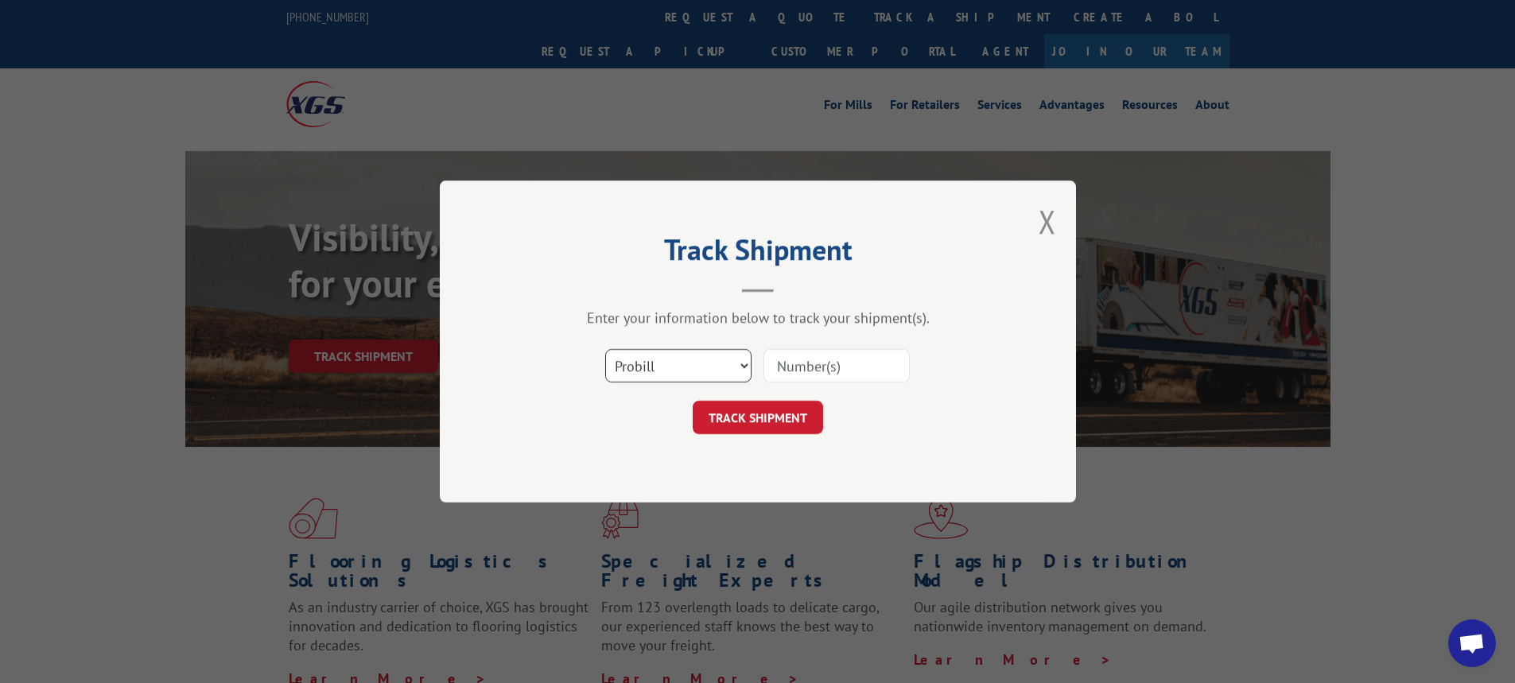
click at [743, 365] on select "Select category... Probill BOL PO" at bounding box center [678, 365] width 146 height 33
select select "bol"
click at [605, 349] on select "Select category... Probill BOL PO" at bounding box center [678, 365] width 146 height 33
click at [796, 368] on input at bounding box center [837, 365] width 146 height 33
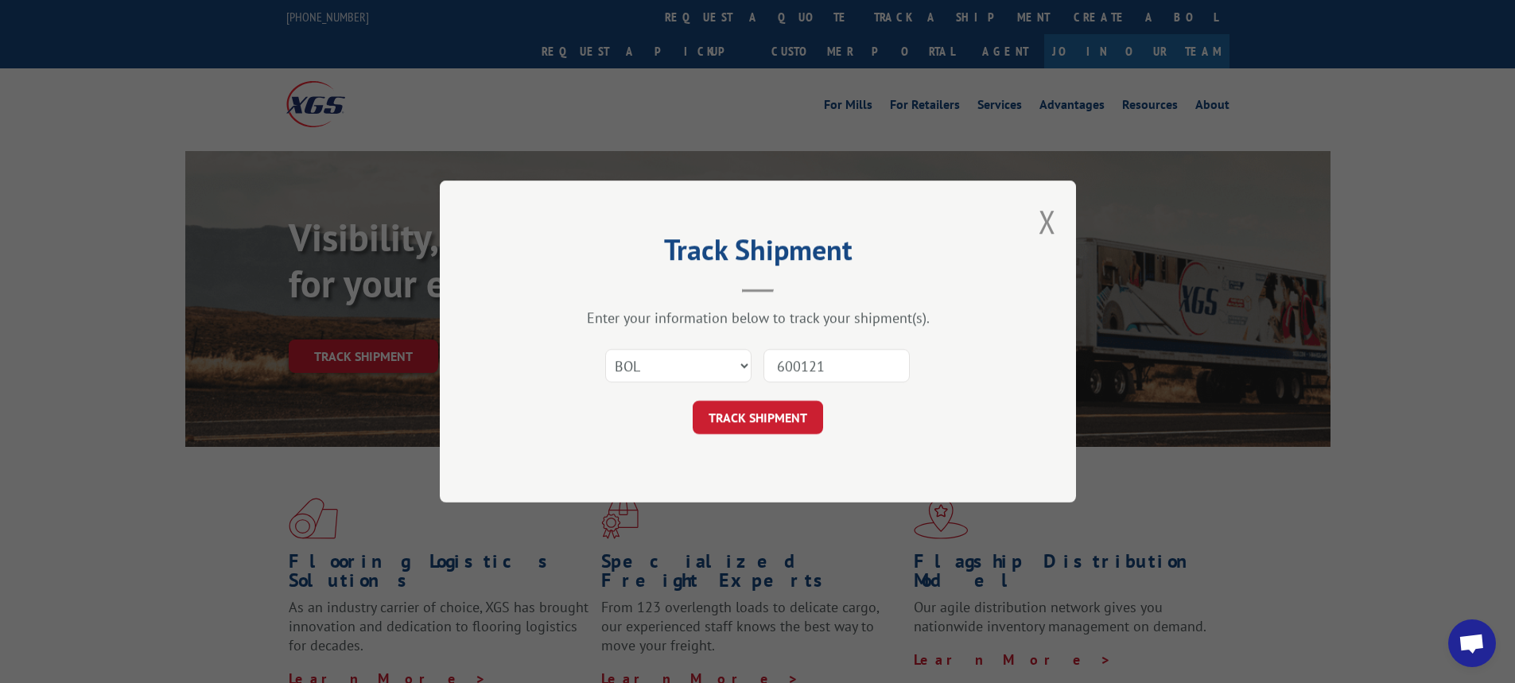
type input "6001215"
click button "TRACK SHIPMENT" at bounding box center [758, 417] width 130 height 33
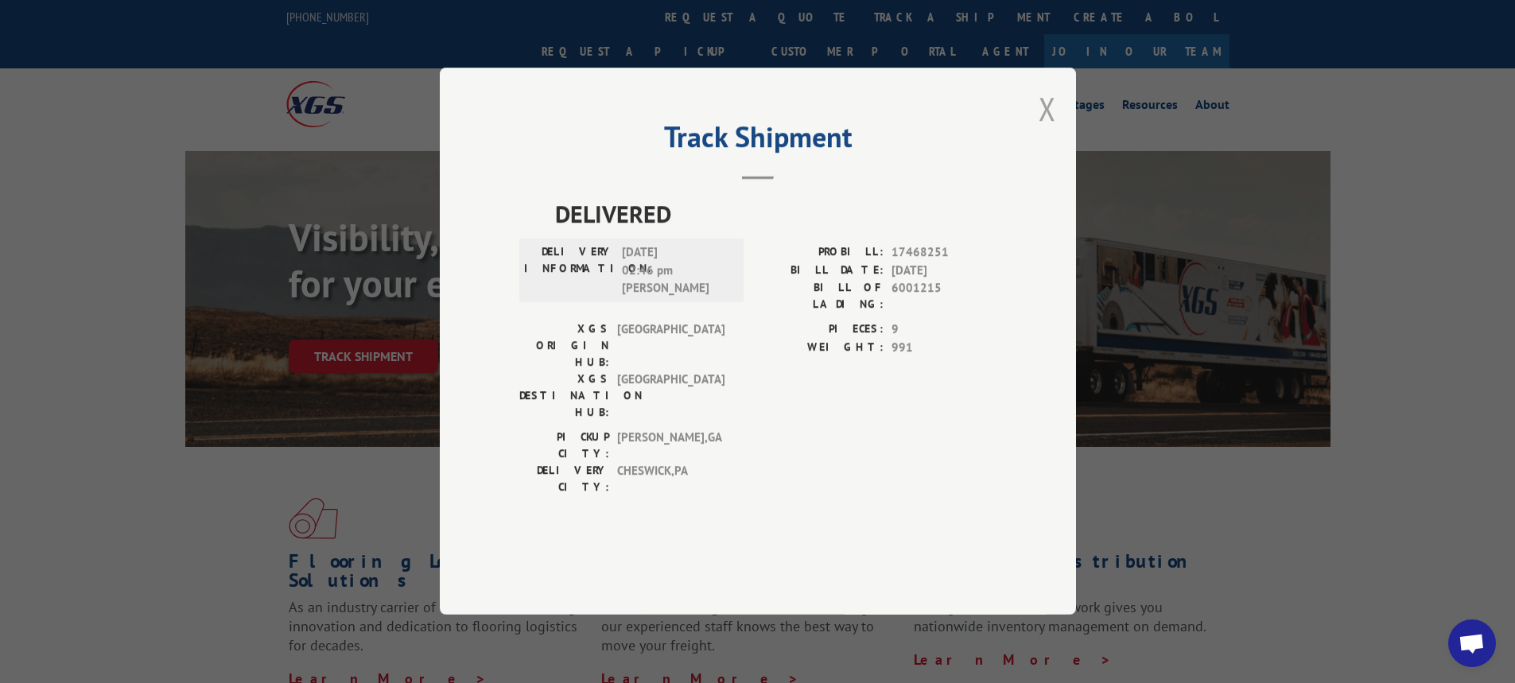
click at [1044, 130] on button "Close modal" at bounding box center [1048, 109] width 18 height 42
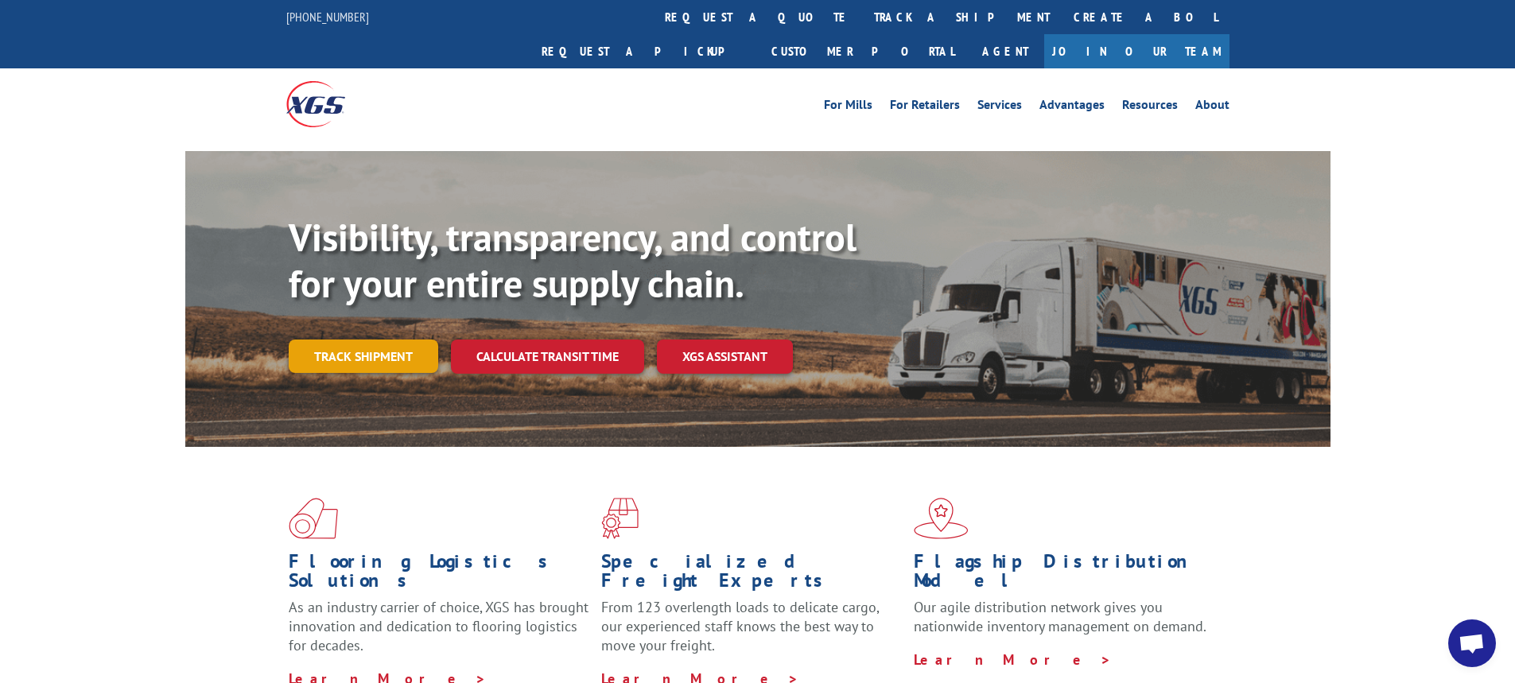
click at [364, 340] on link "Track shipment" at bounding box center [364, 356] width 150 height 33
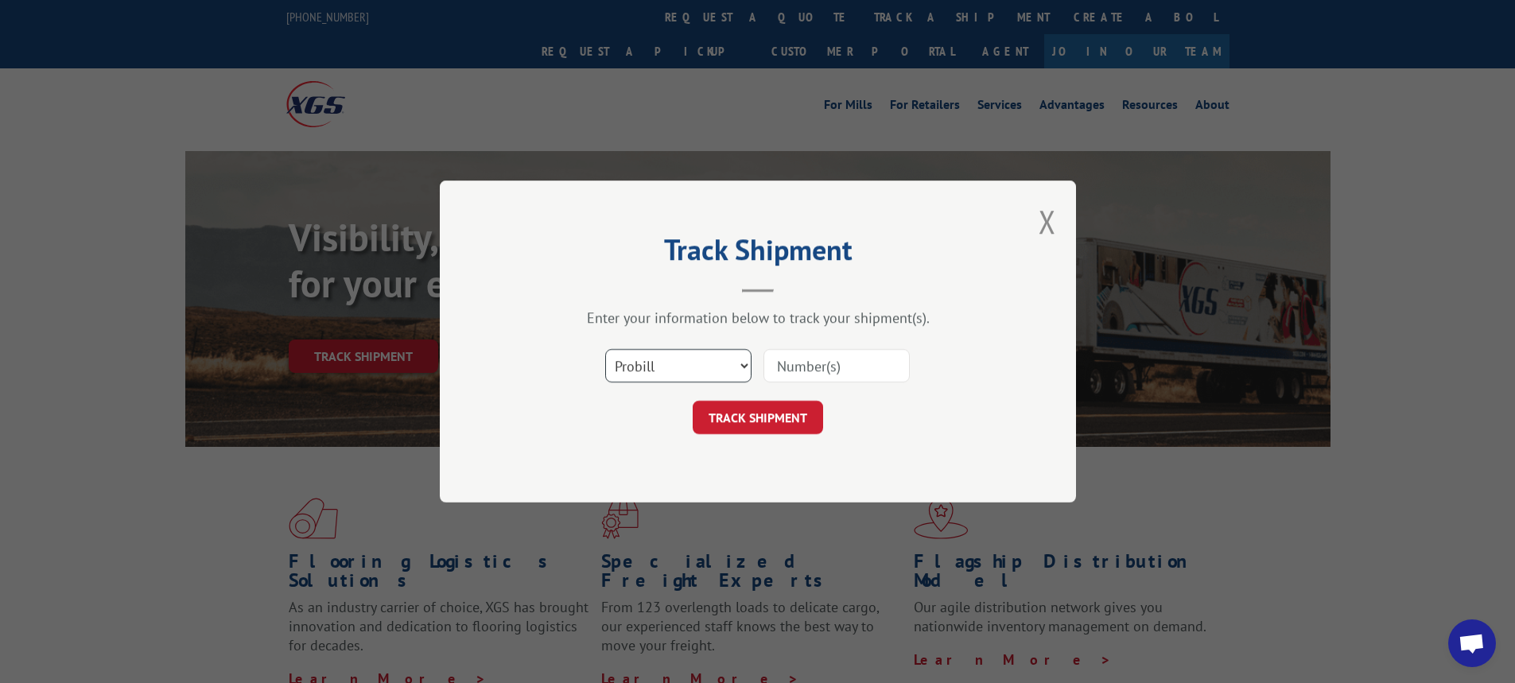
click at [738, 361] on select "Select category... Probill BOL PO" at bounding box center [678, 365] width 146 height 33
click at [605, 349] on select "Select category... Probill BOL PO" at bounding box center [678, 365] width 146 height 33
click at [831, 377] on input at bounding box center [837, 365] width 146 height 33
type input "6003470"
click button "TRACK SHIPMENT" at bounding box center [758, 417] width 130 height 33
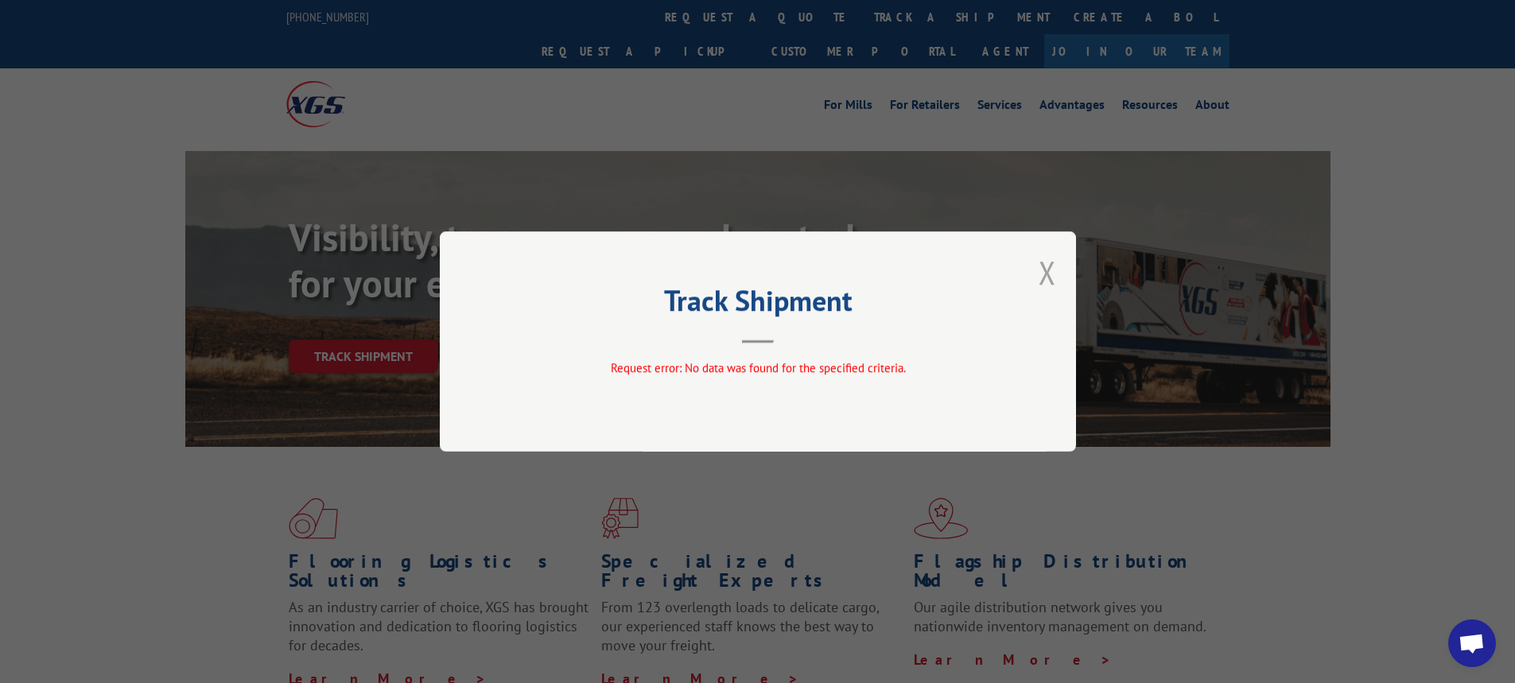
click at [1049, 267] on button "Close modal" at bounding box center [1048, 272] width 18 height 42
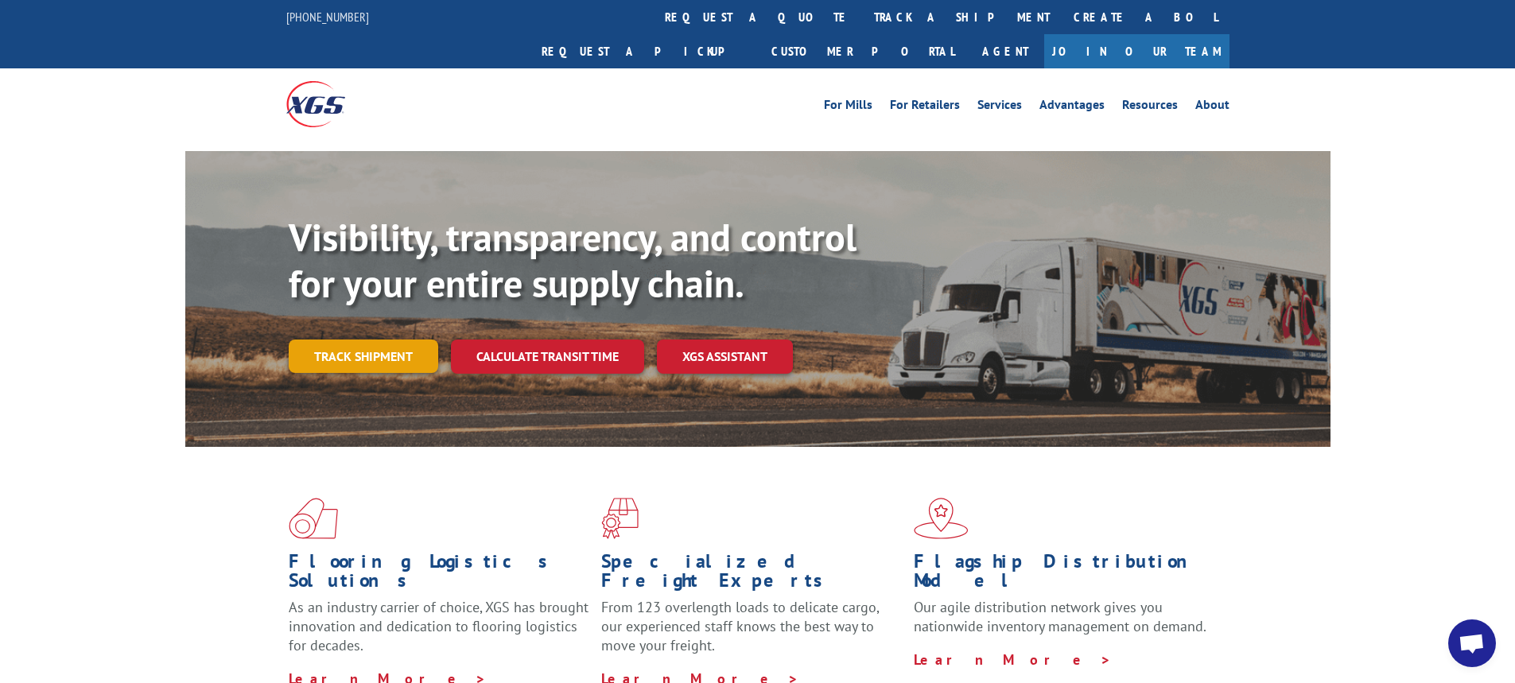
click at [375, 340] on link "Track shipment" at bounding box center [364, 356] width 150 height 33
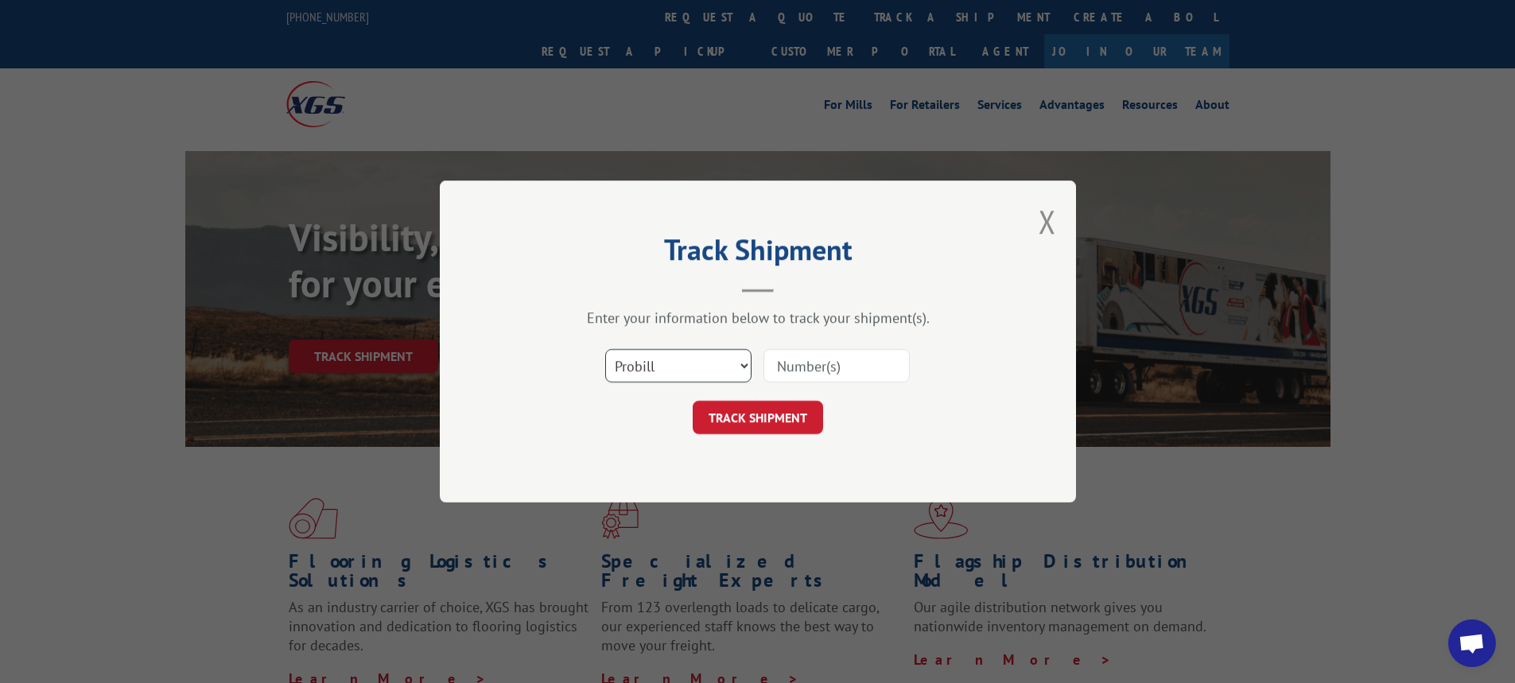
click at [745, 361] on select "Select category... Probill BOL PO" at bounding box center [678, 365] width 146 height 33
select select "bol"
click at [605, 349] on select "Select category... Probill BOL PO" at bounding box center [678, 365] width 146 height 33
click at [799, 363] on input at bounding box center [837, 365] width 146 height 33
type input "6021698"
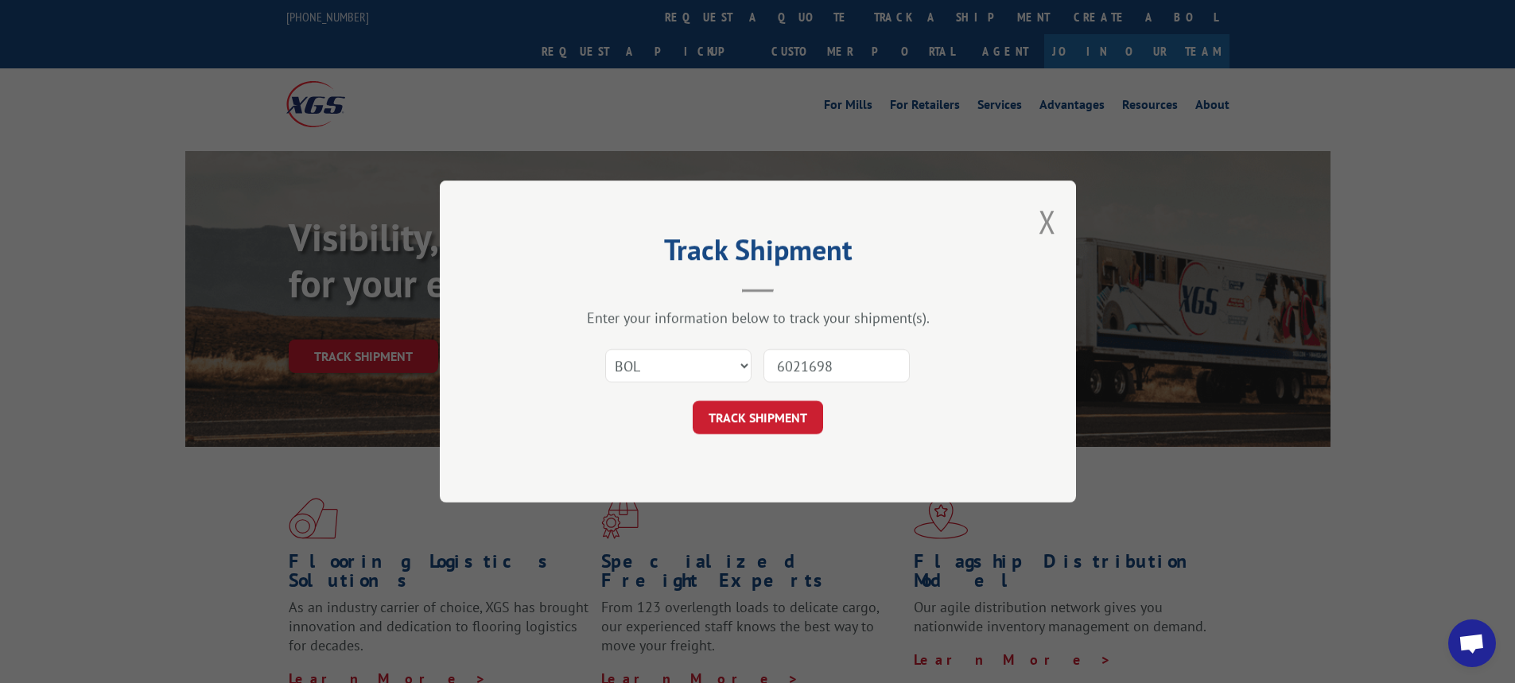
click button "TRACK SHIPMENT" at bounding box center [758, 417] width 130 height 33
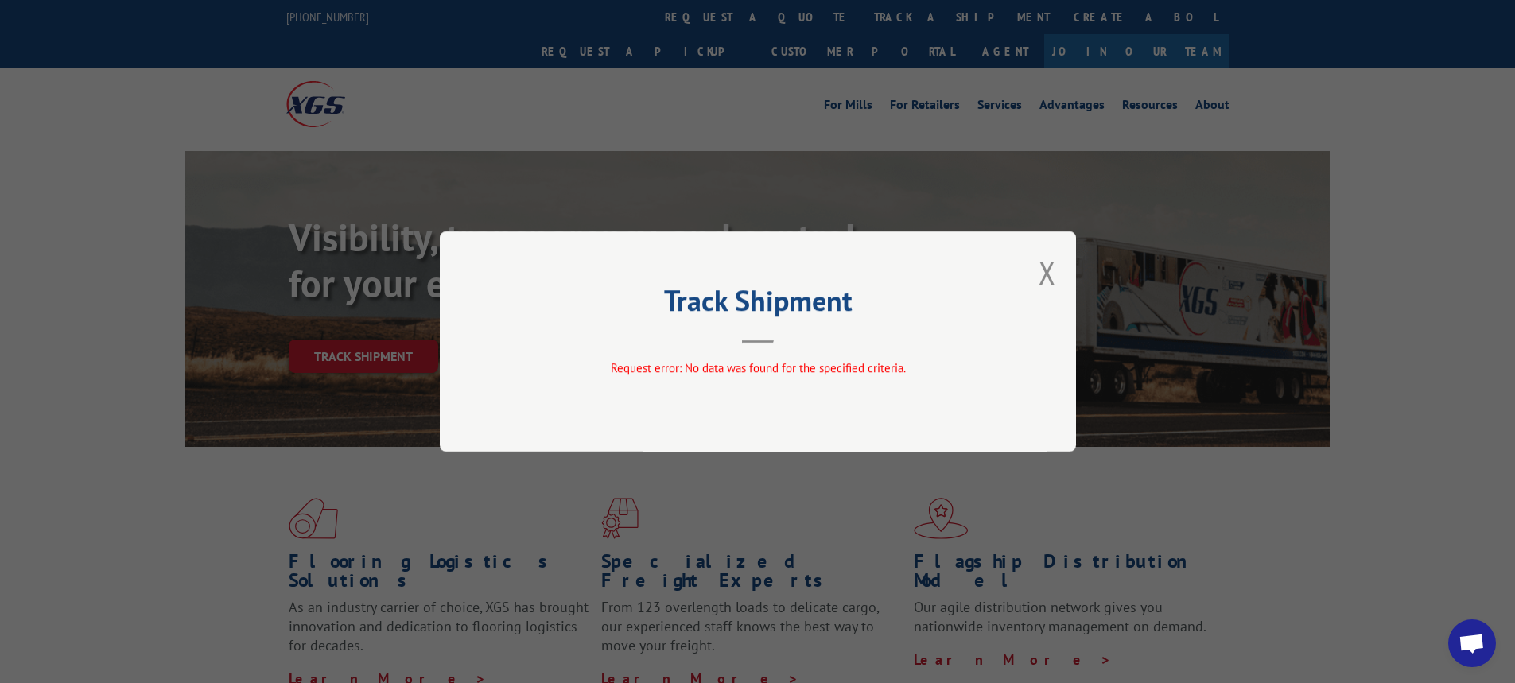
click at [1036, 280] on div "Track Shipment Request error: No data was found for the specified criteria." at bounding box center [758, 342] width 636 height 220
click at [1045, 267] on button "Close modal" at bounding box center [1048, 272] width 18 height 42
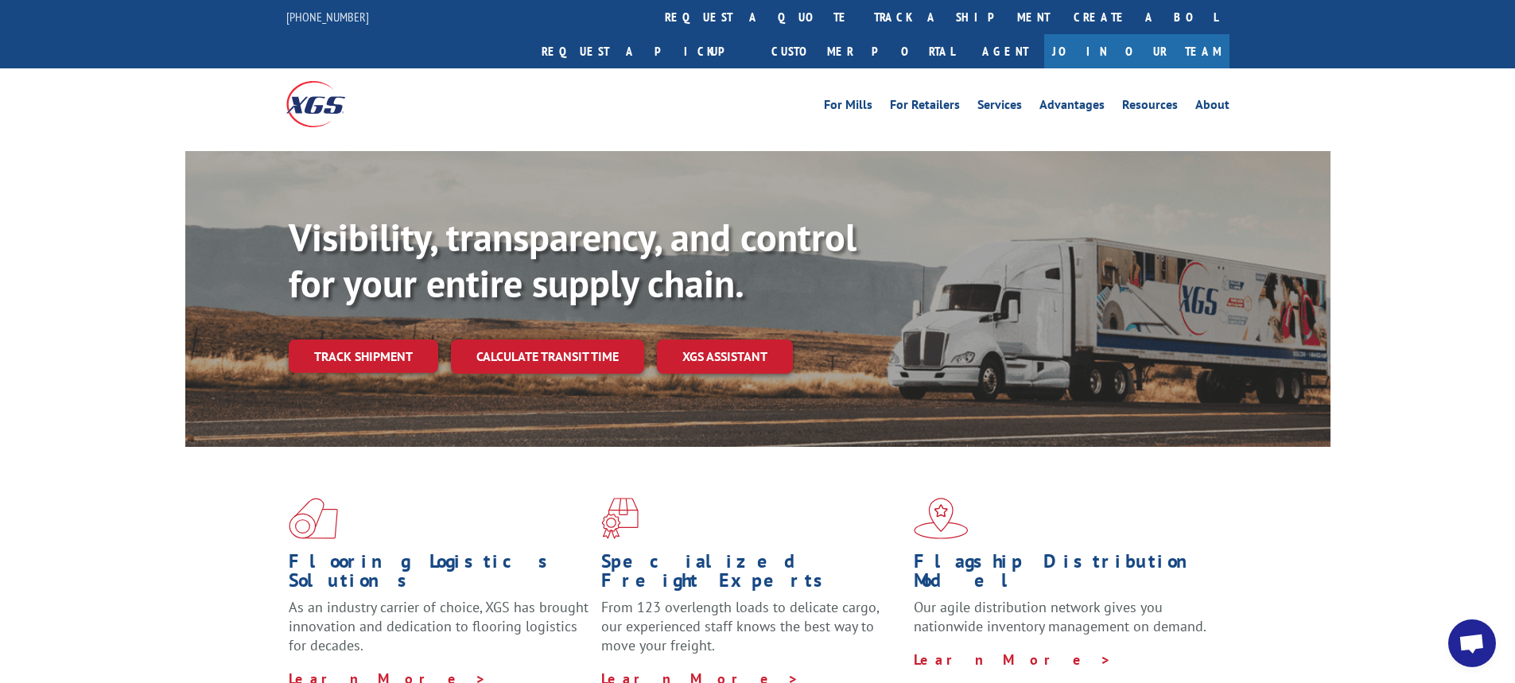
click at [364, 340] on link "Track shipment" at bounding box center [364, 356] width 150 height 33
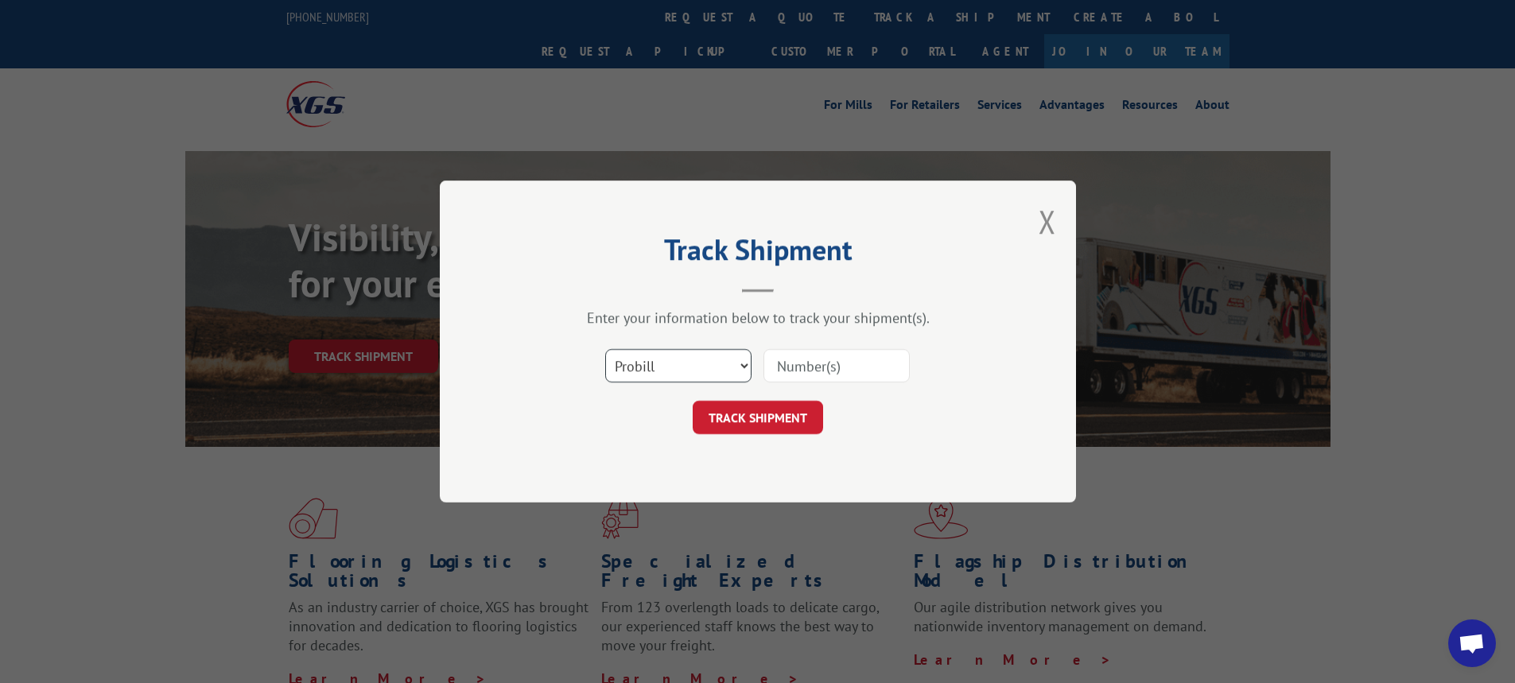
click at [741, 368] on select "Select category... Probill BOL PO" at bounding box center [678, 365] width 146 height 33
select select "bol"
click at [605, 349] on select "Select category... Probill BOL PO" at bounding box center [678, 365] width 146 height 33
click at [804, 375] on input at bounding box center [837, 365] width 146 height 33
type input "6014216"
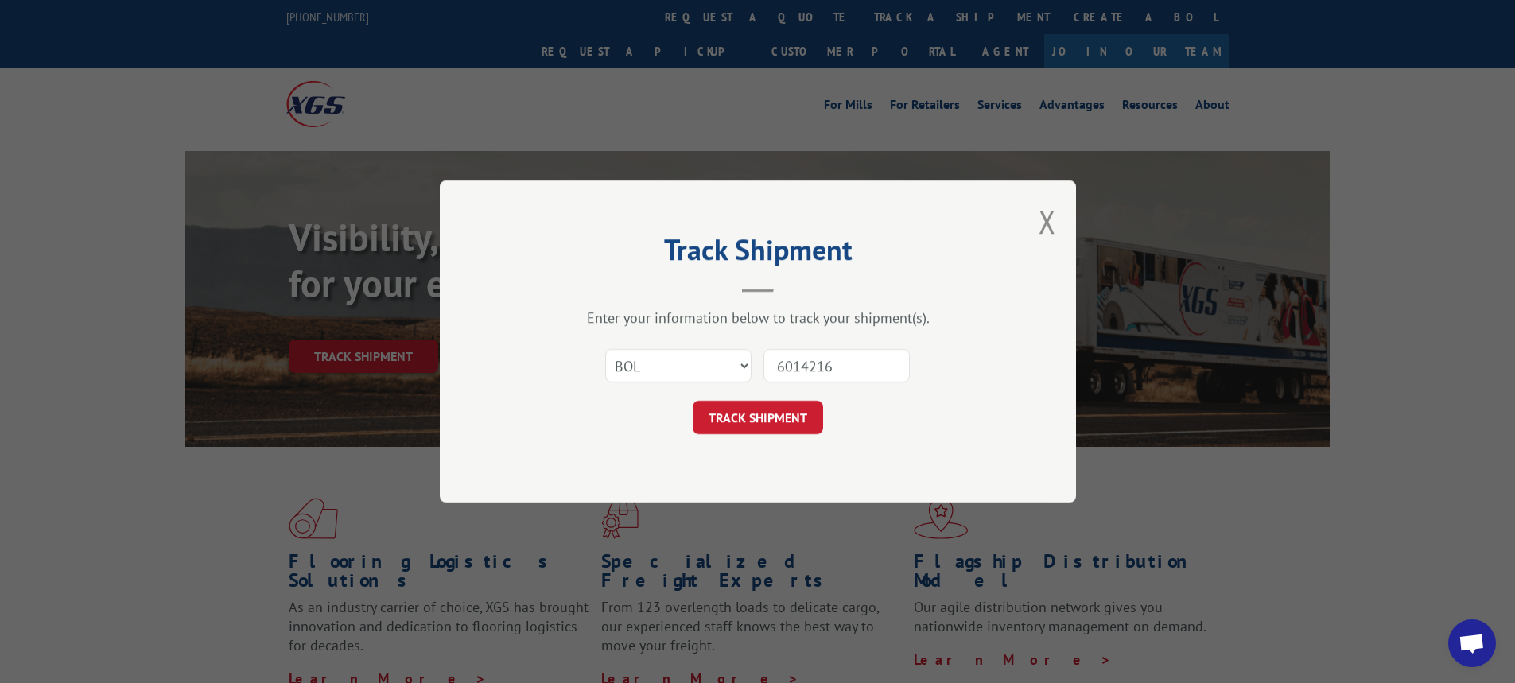
click button "TRACK SHIPMENT" at bounding box center [758, 417] width 130 height 33
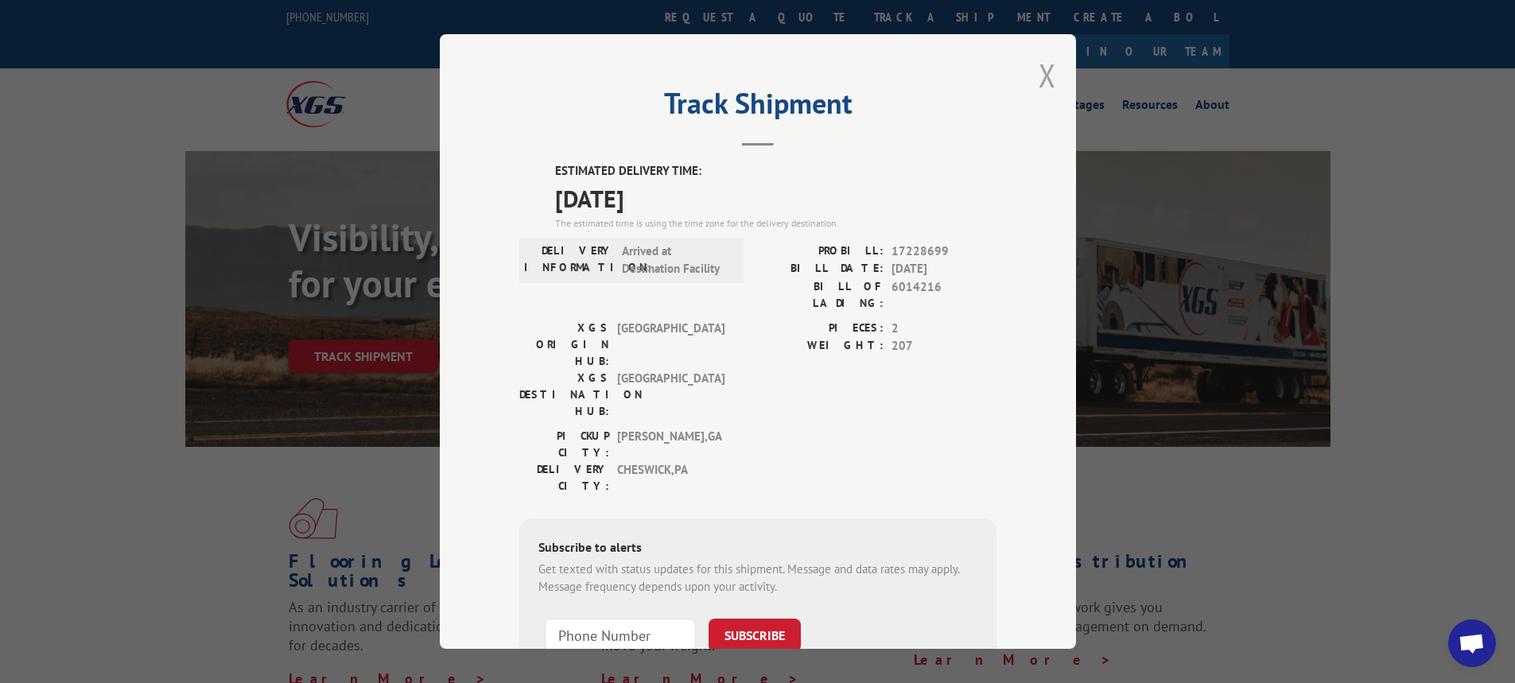
click at [1039, 69] on button "Close modal" at bounding box center [1048, 75] width 18 height 42
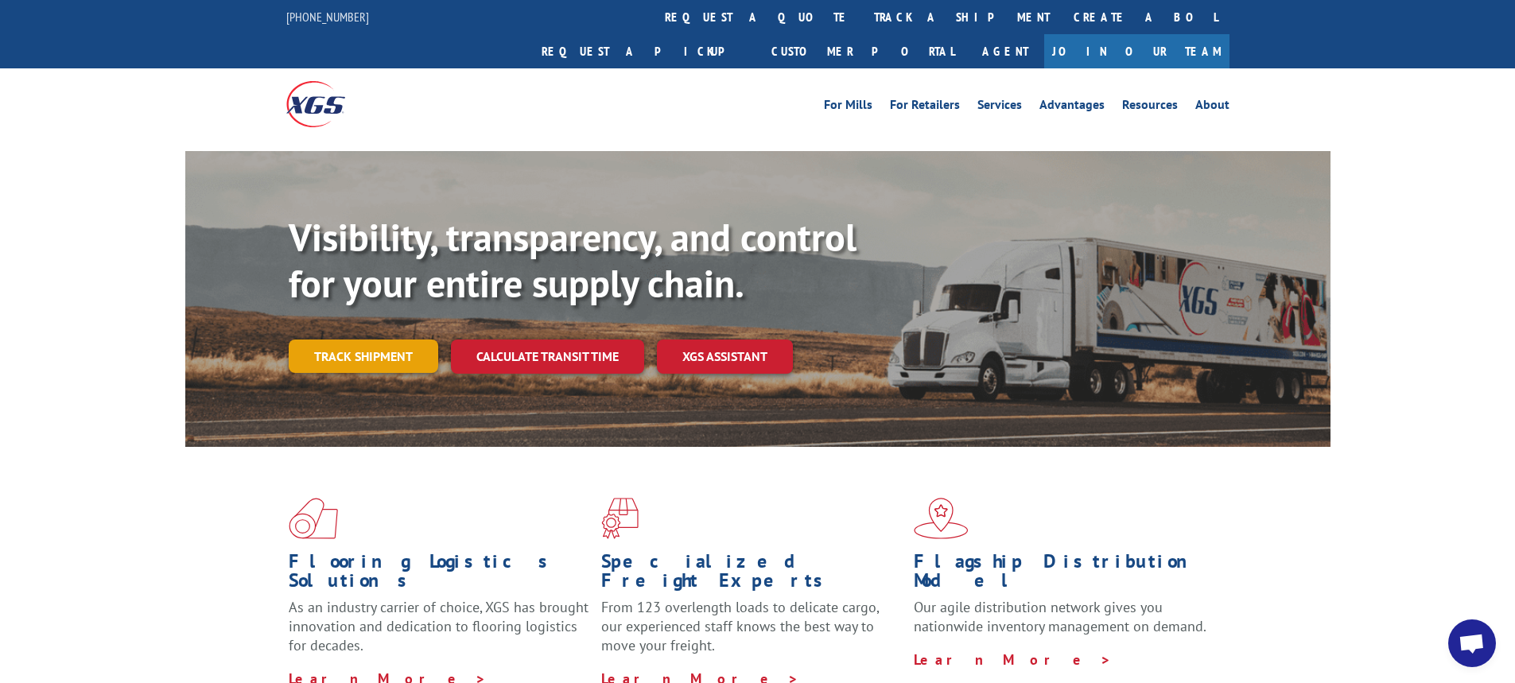
click at [373, 340] on link "Track shipment" at bounding box center [364, 356] width 150 height 33
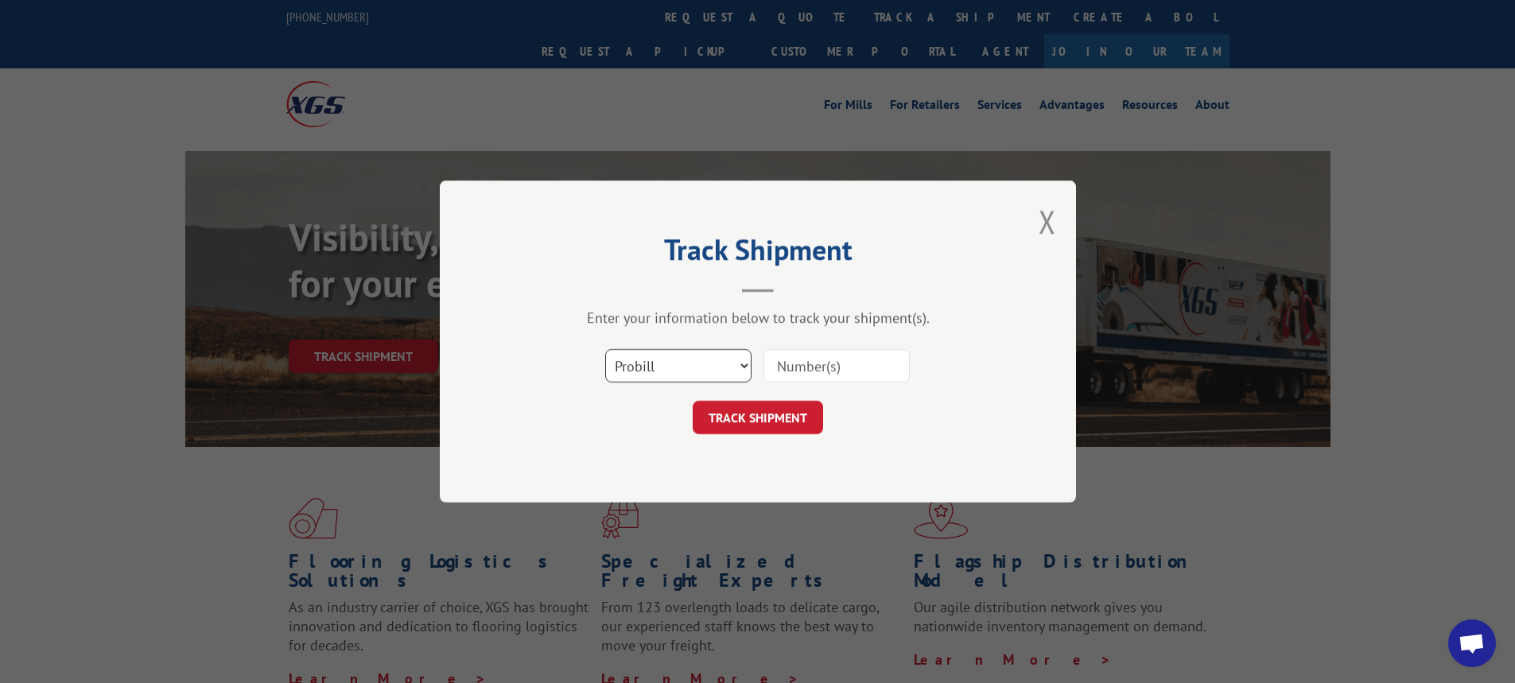
click at [743, 367] on select "Select category... Probill BOL PO" at bounding box center [678, 365] width 146 height 33
click at [745, 364] on select "Select category... Probill BOL PO" at bounding box center [678, 365] width 146 height 33
select select "bol"
click at [605, 349] on select "Select category... Probill BOL PO" at bounding box center [678, 365] width 146 height 33
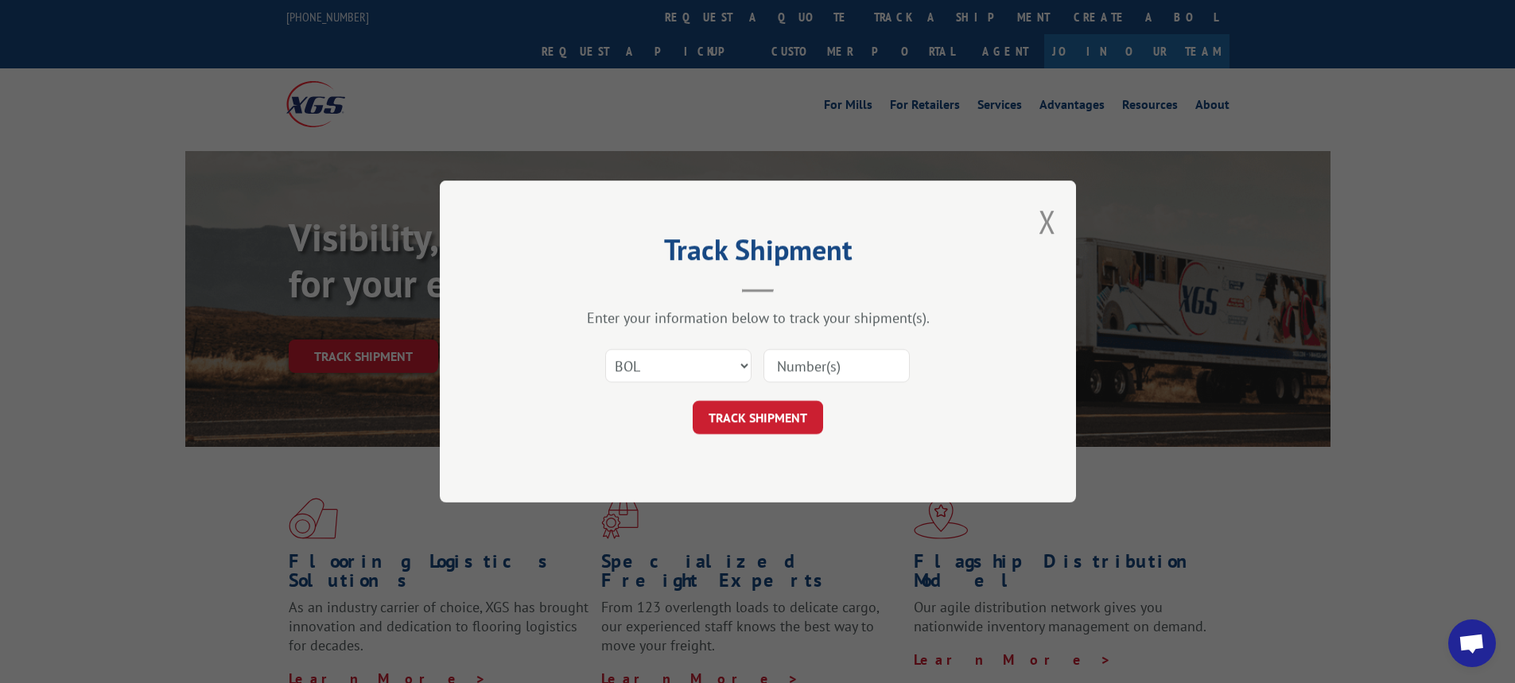
click at [800, 367] on input at bounding box center [837, 365] width 146 height 33
type input "6016502"
click button "TRACK SHIPMENT" at bounding box center [758, 417] width 130 height 33
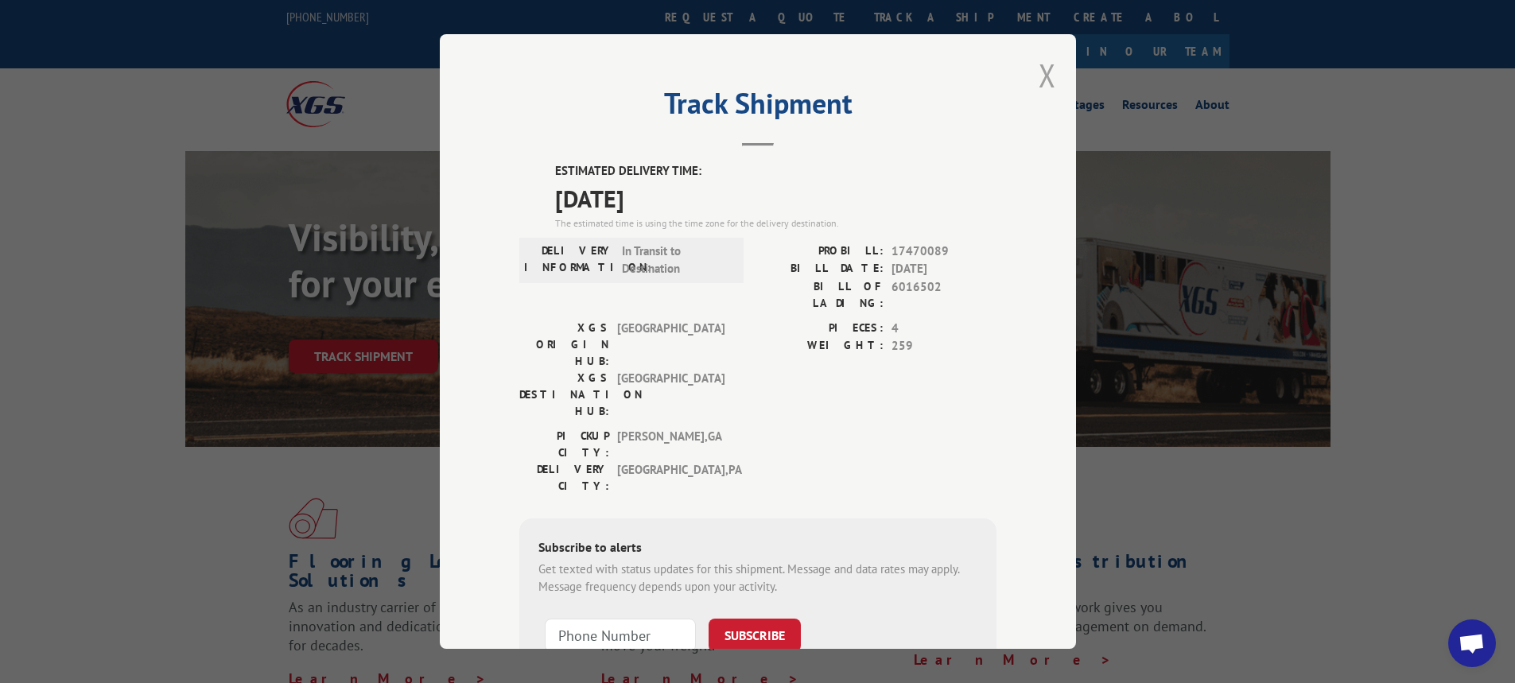
click at [1044, 76] on button "Close modal" at bounding box center [1048, 75] width 18 height 42
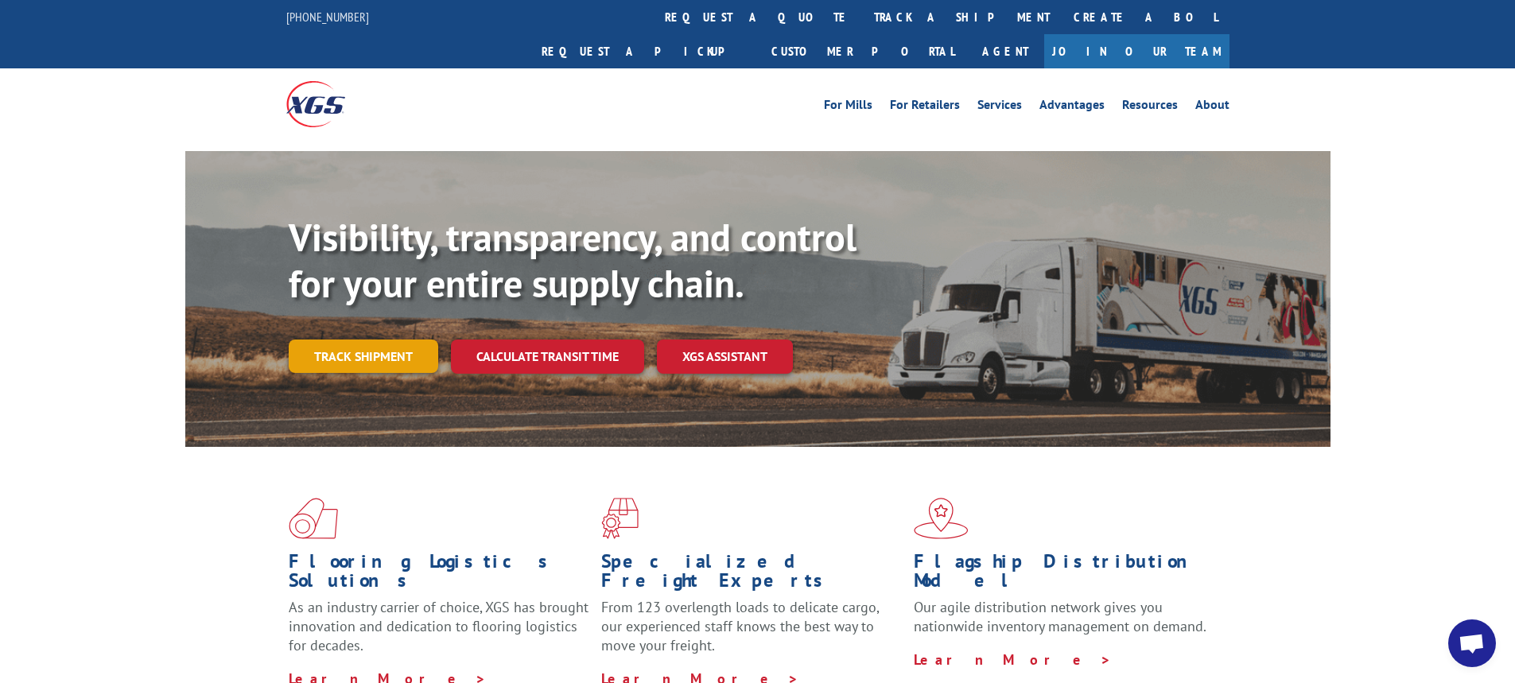
click at [391, 340] on link "Track shipment" at bounding box center [364, 356] width 150 height 33
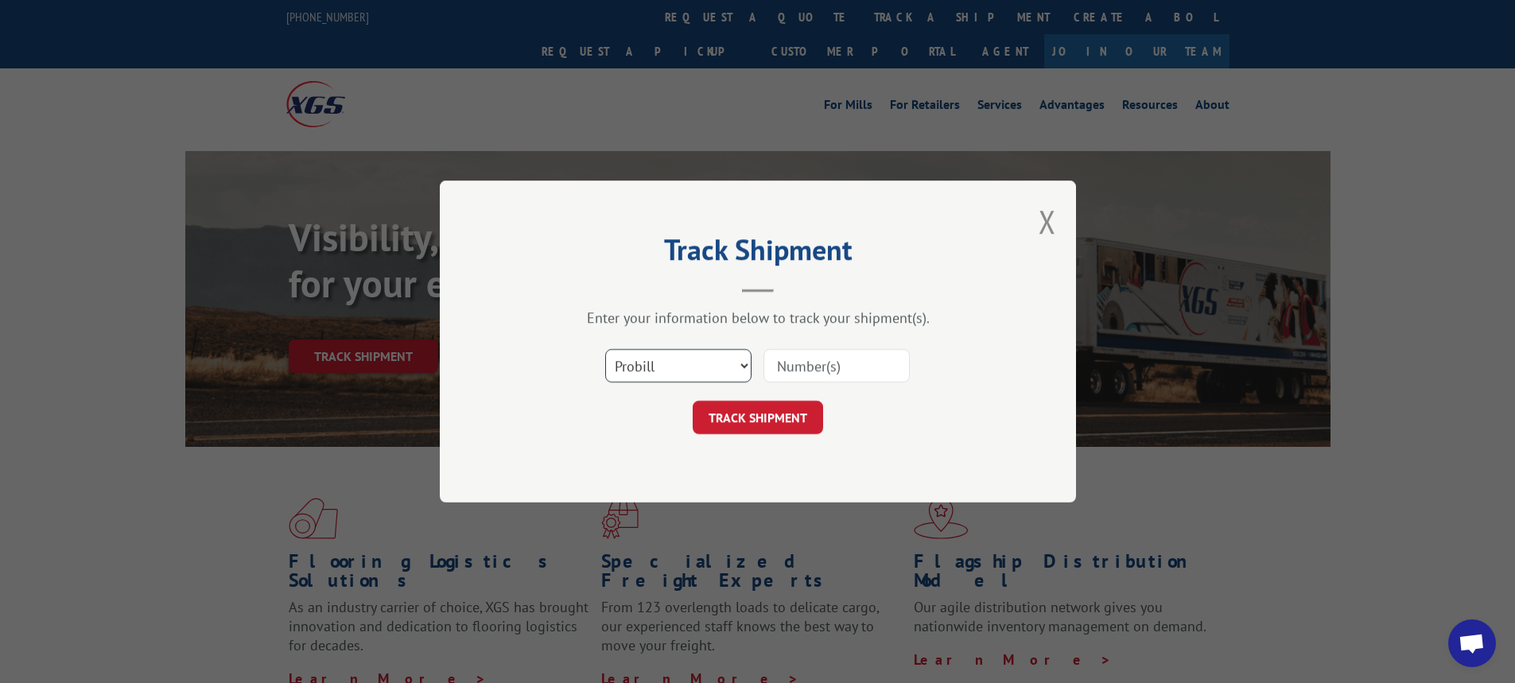
drag, startPoint x: 743, startPoint y: 361, endPoint x: 737, endPoint y: 379, distance: 19.1
click at [743, 361] on select "Select category... Probill BOL PO" at bounding box center [678, 365] width 146 height 33
select select "bol"
click at [605, 349] on select "Select category... Probill BOL PO" at bounding box center [678, 365] width 146 height 33
click at [814, 359] on input at bounding box center [837, 365] width 146 height 33
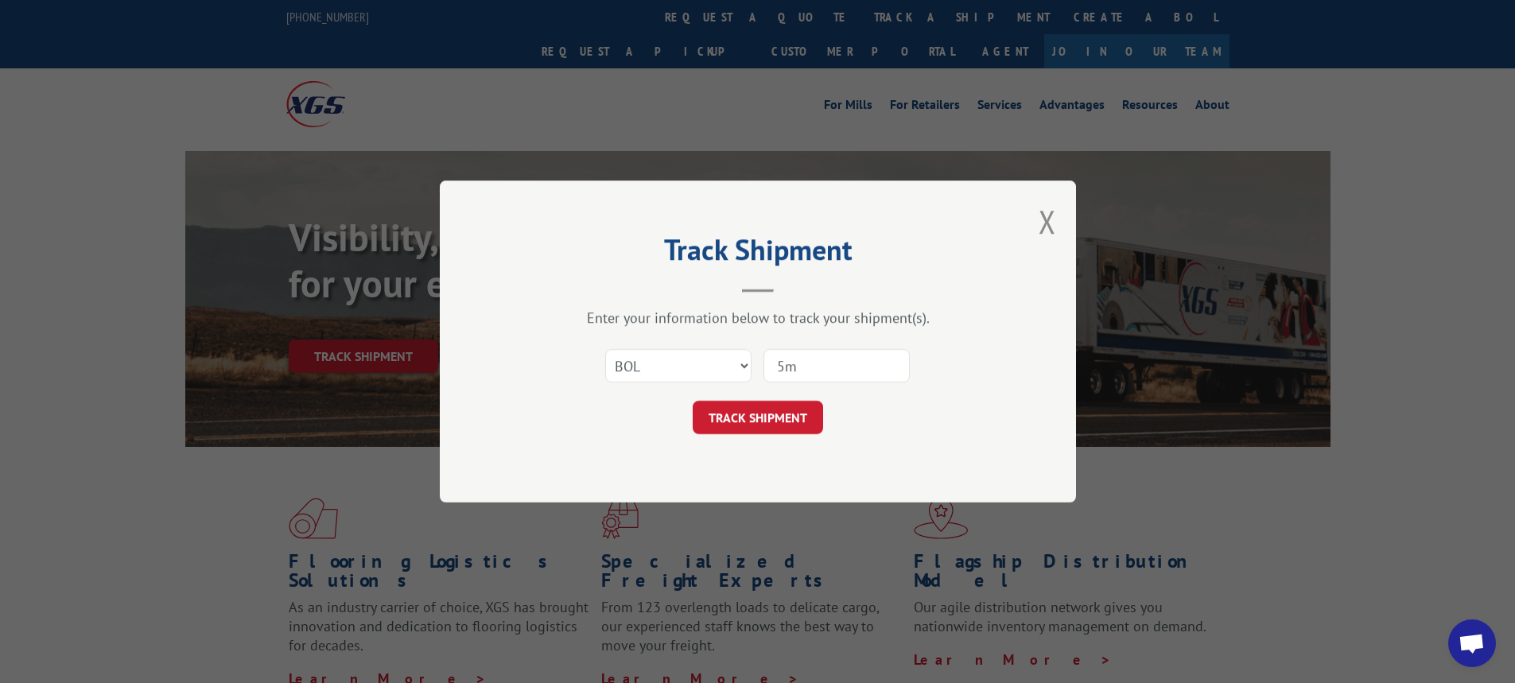
type input "5"
type input "6008355"
click button "TRACK SHIPMENT" at bounding box center [758, 417] width 130 height 33
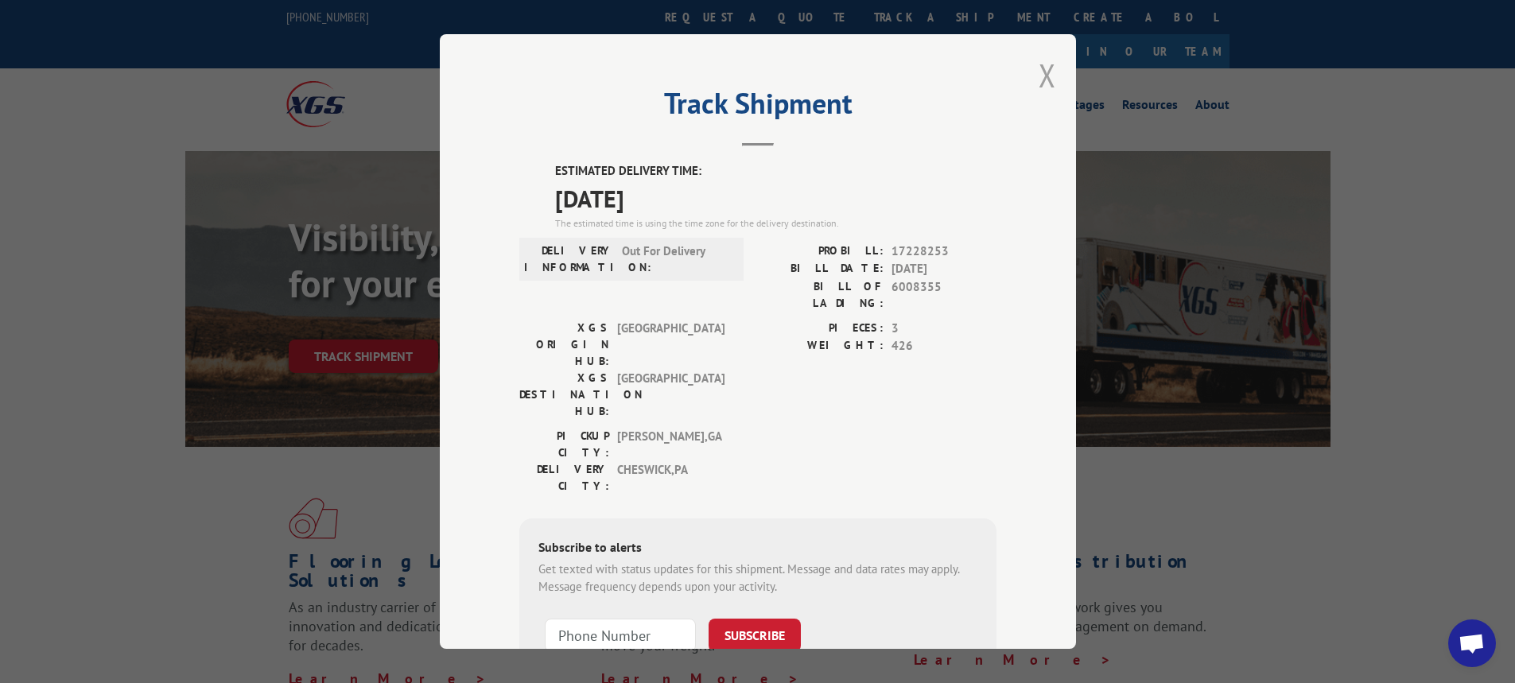
click at [1047, 70] on button "Close modal" at bounding box center [1048, 75] width 18 height 42
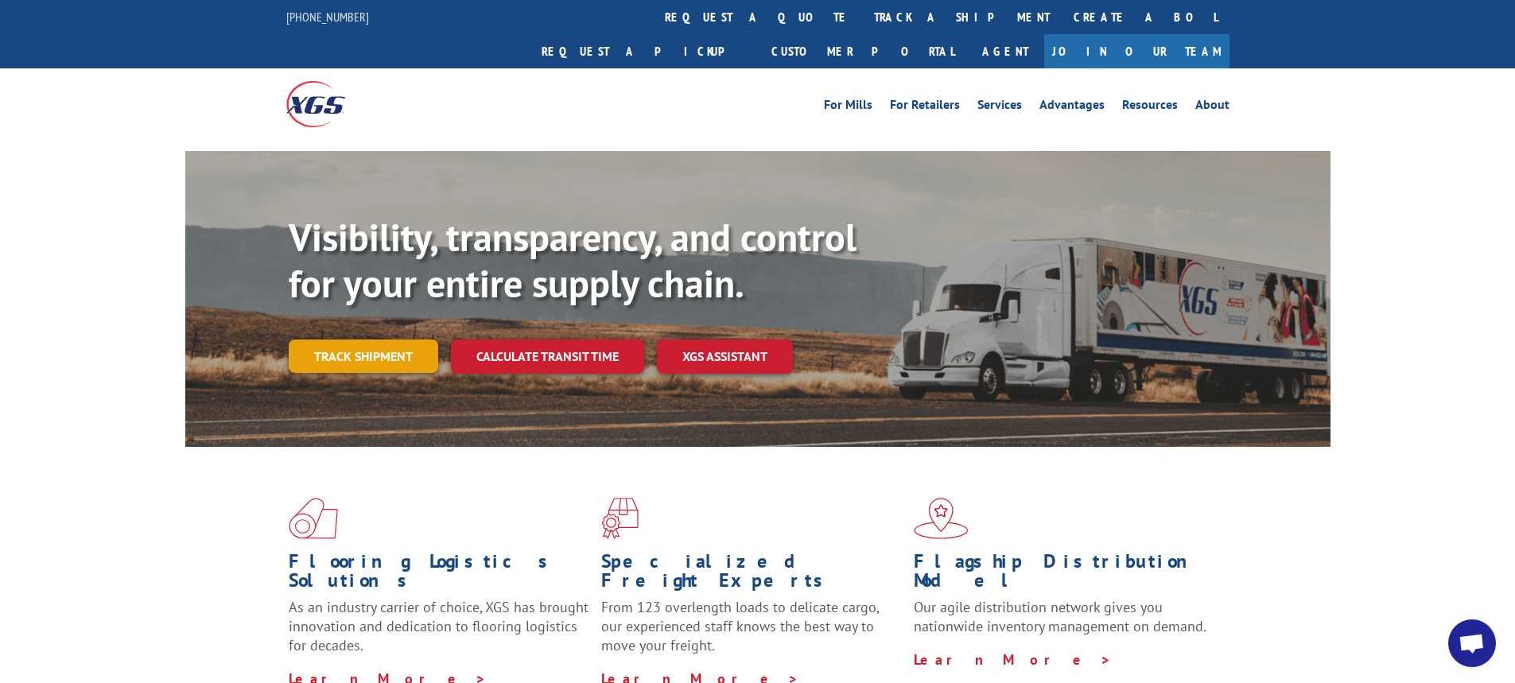
click at [379, 340] on link "Track shipment" at bounding box center [364, 356] width 150 height 33
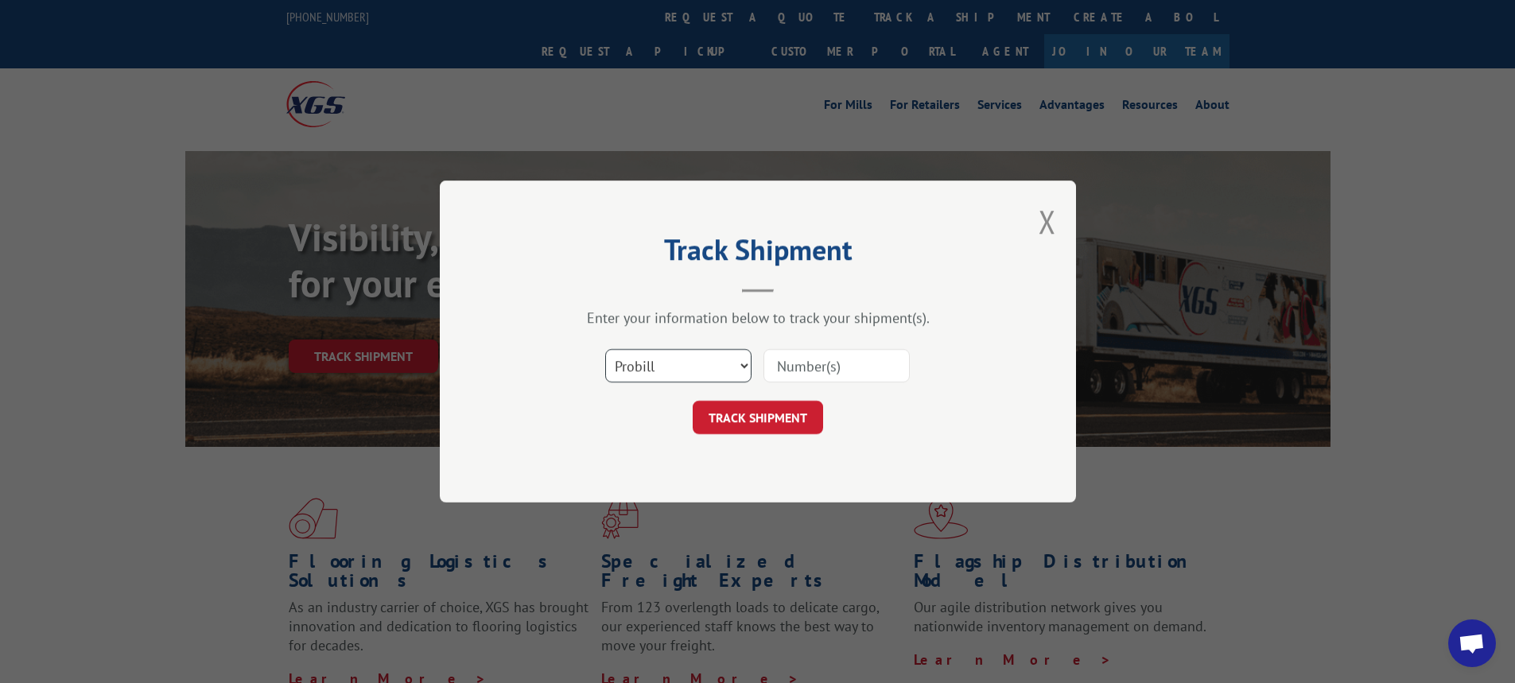
click at [743, 362] on select "Select category... Probill BOL PO" at bounding box center [678, 365] width 146 height 33
click at [747, 367] on select "Select category... Probill BOL PO" at bounding box center [678, 365] width 146 height 33
select select "bol"
click at [605, 349] on select "Select category... Probill BOL PO" at bounding box center [678, 365] width 146 height 33
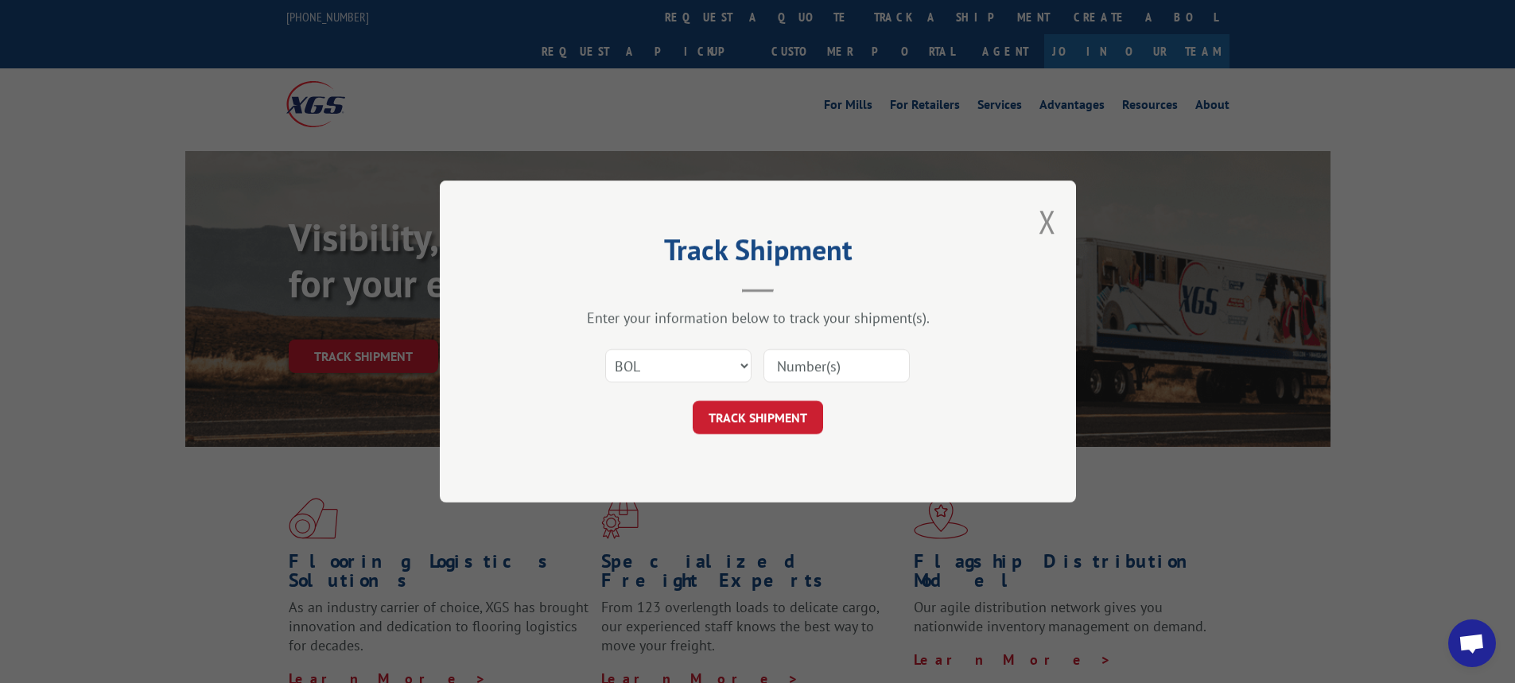
click at [821, 368] on input at bounding box center [837, 365] width 146 height 33
type input "6016624"
click button "TRACK SHIPMENT" at bounding box center [758, 417] width 130 height 33
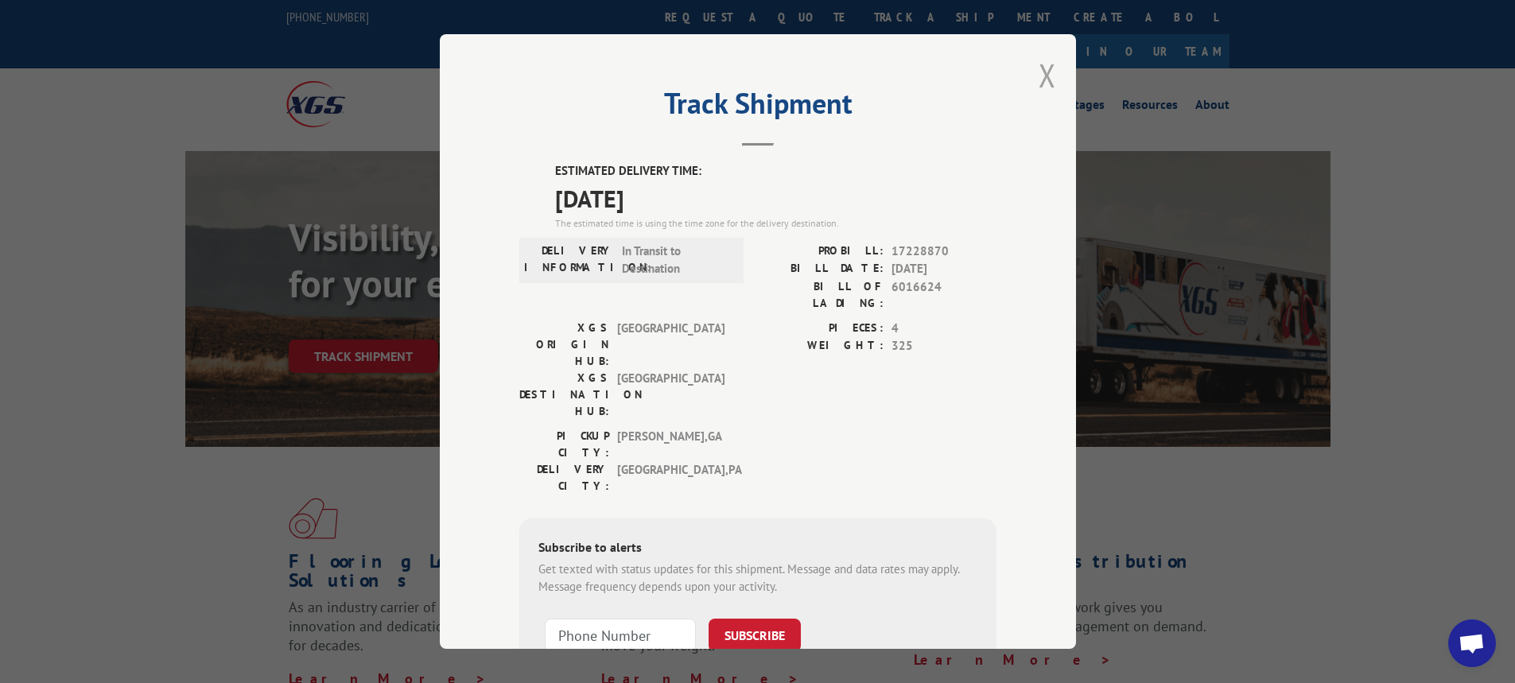
click at [1041, 70] on button "Close modal" at bounding box center [1048, 75] width 18 height 42
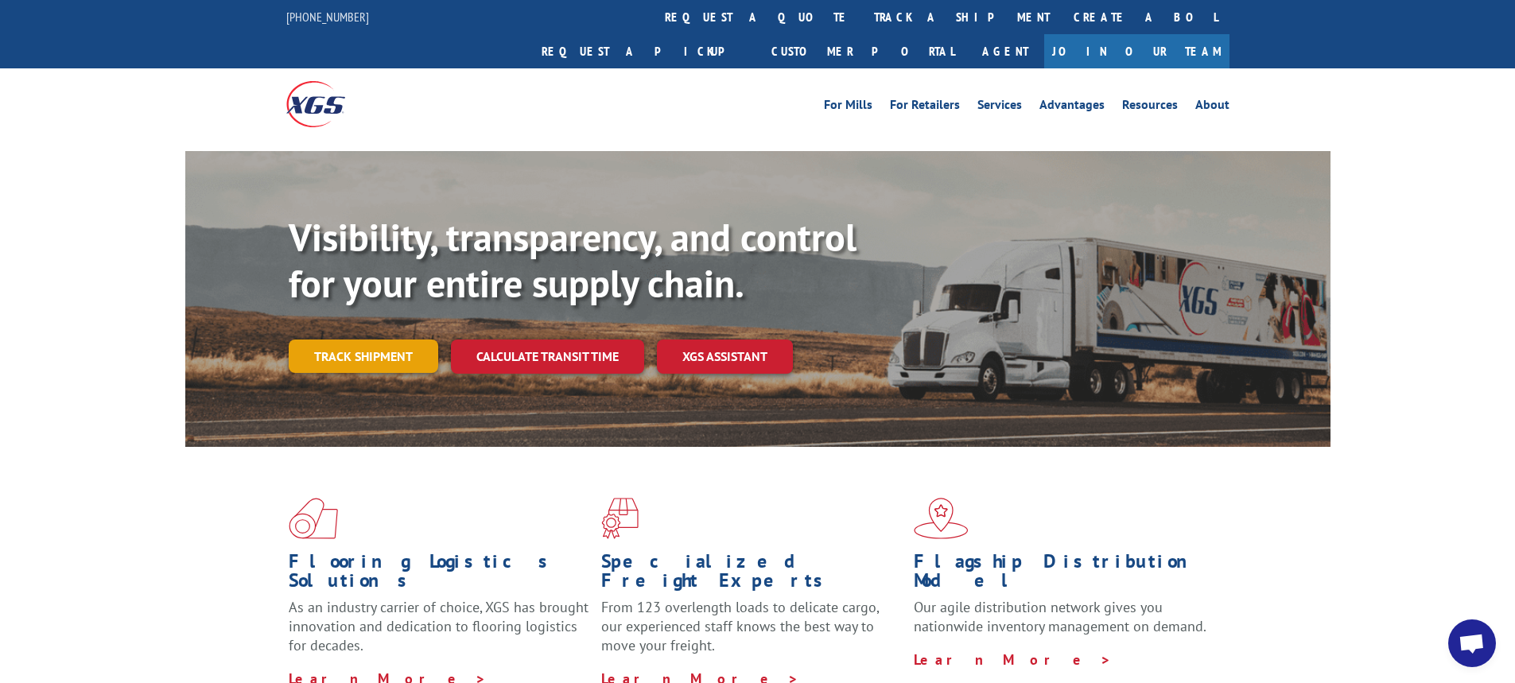
click at [388, 340] on link "Track shipment" at bounding box center [364, 356] width 150 height 33
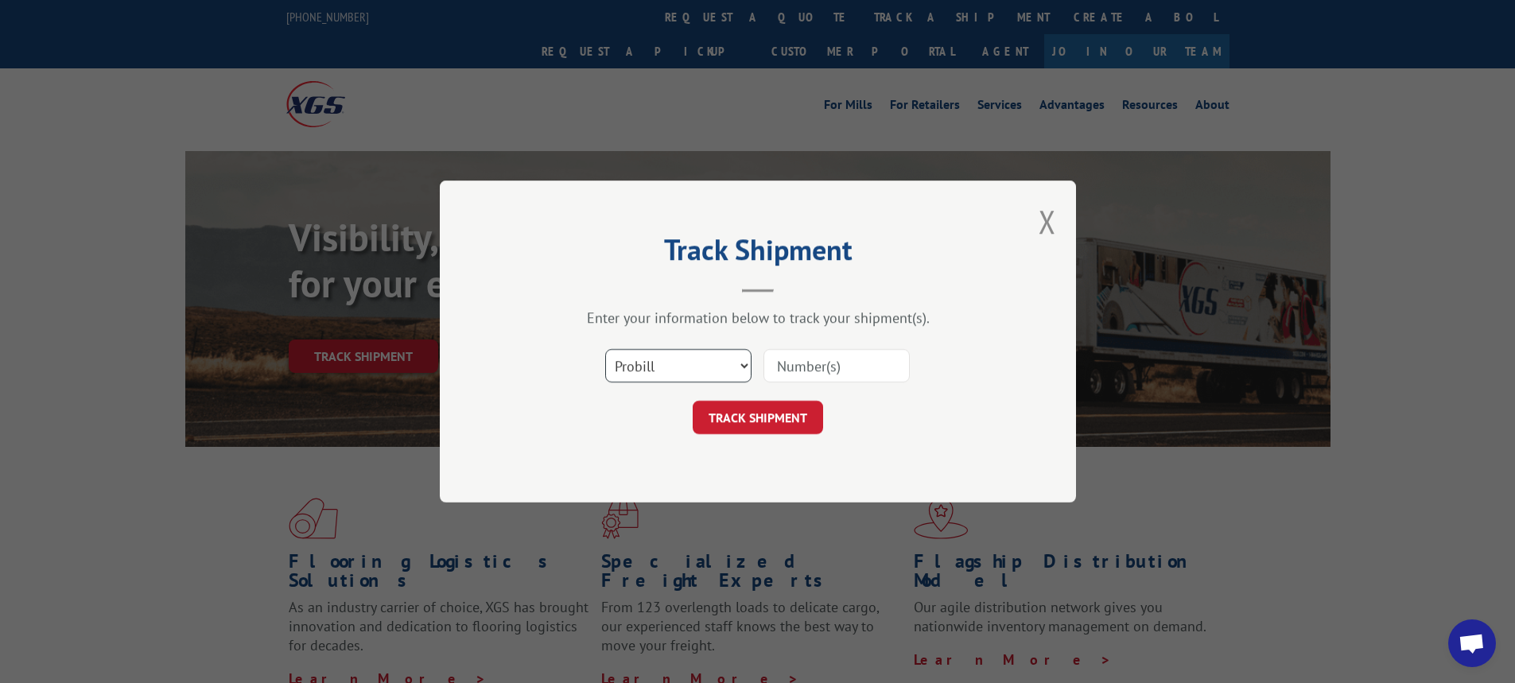
drag, startPoint x: 745, startPoint y: 364, endPoint x: 733, endPoint y: 379, distance: 19.3
click at [745, 364] on select "Select category... Probill BOL PO" at bounding box center [678, 365] width 146 height 33
select select "bol"
click at [605, 349] on select "Select category... Probill BOL PO" at bounding box center [678, 365] width 146 height 33
click at [794, 368] on input at bounding box center [837, 365] width 146 height 33
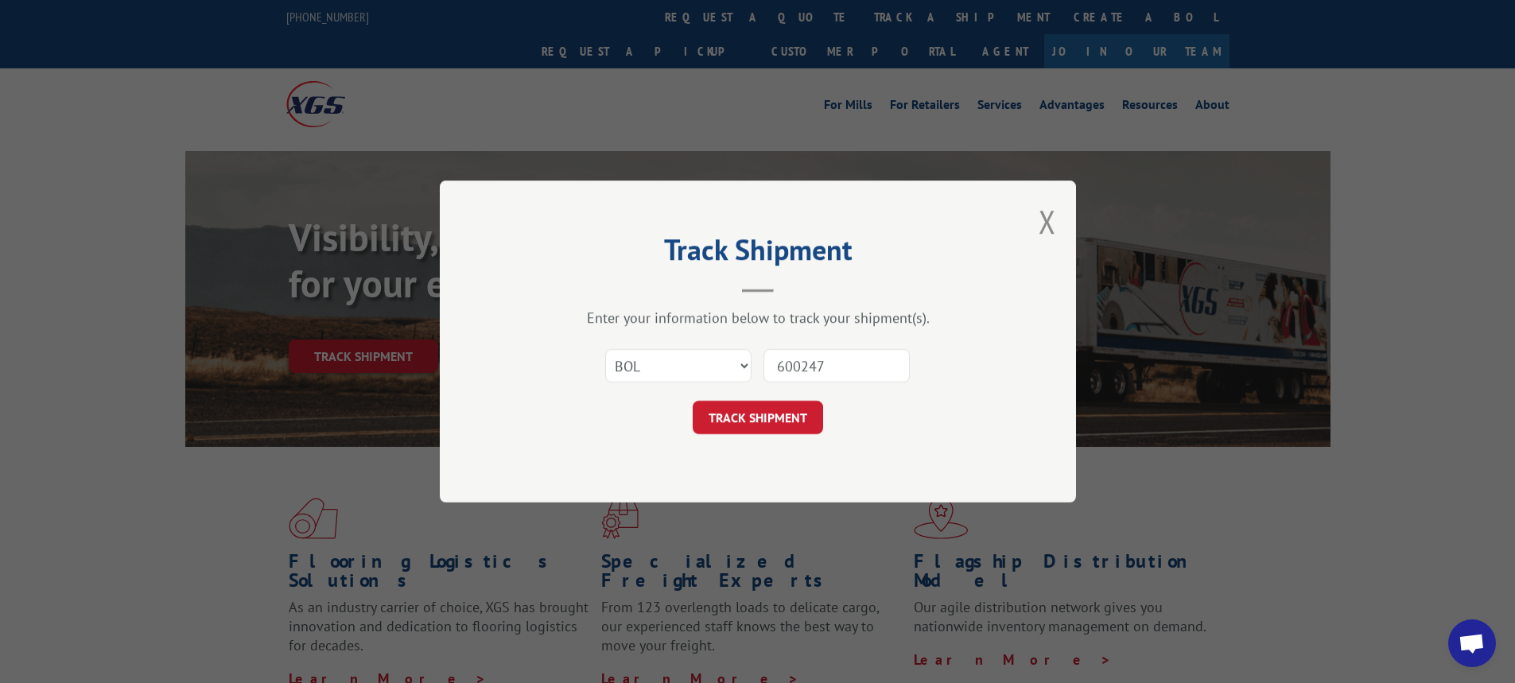
type input "6002470"
click button "TRACK SHIPMENT" at bounding box center [758, 417] width 130 height 33
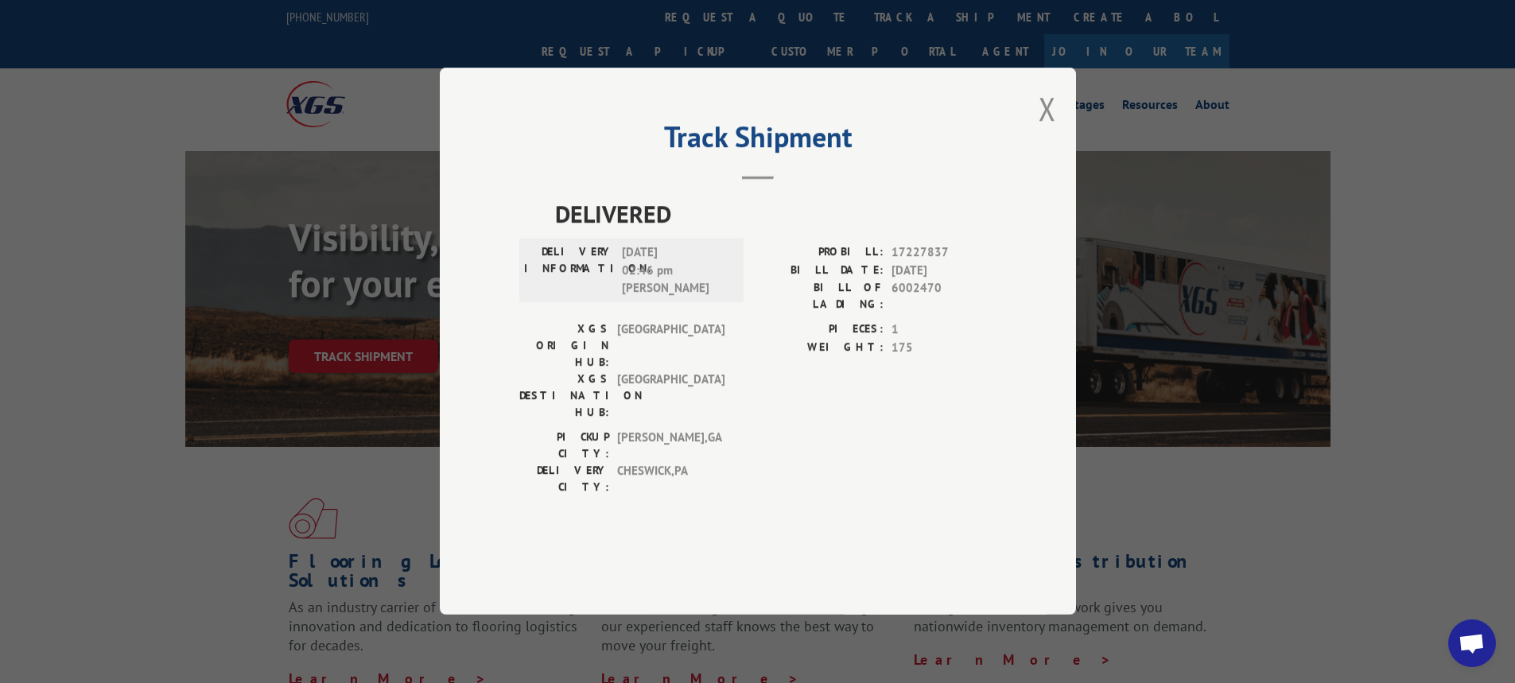
click at [1050, 130] on button "Close modal" at bounding box center [1048, 109] width 18 height 42
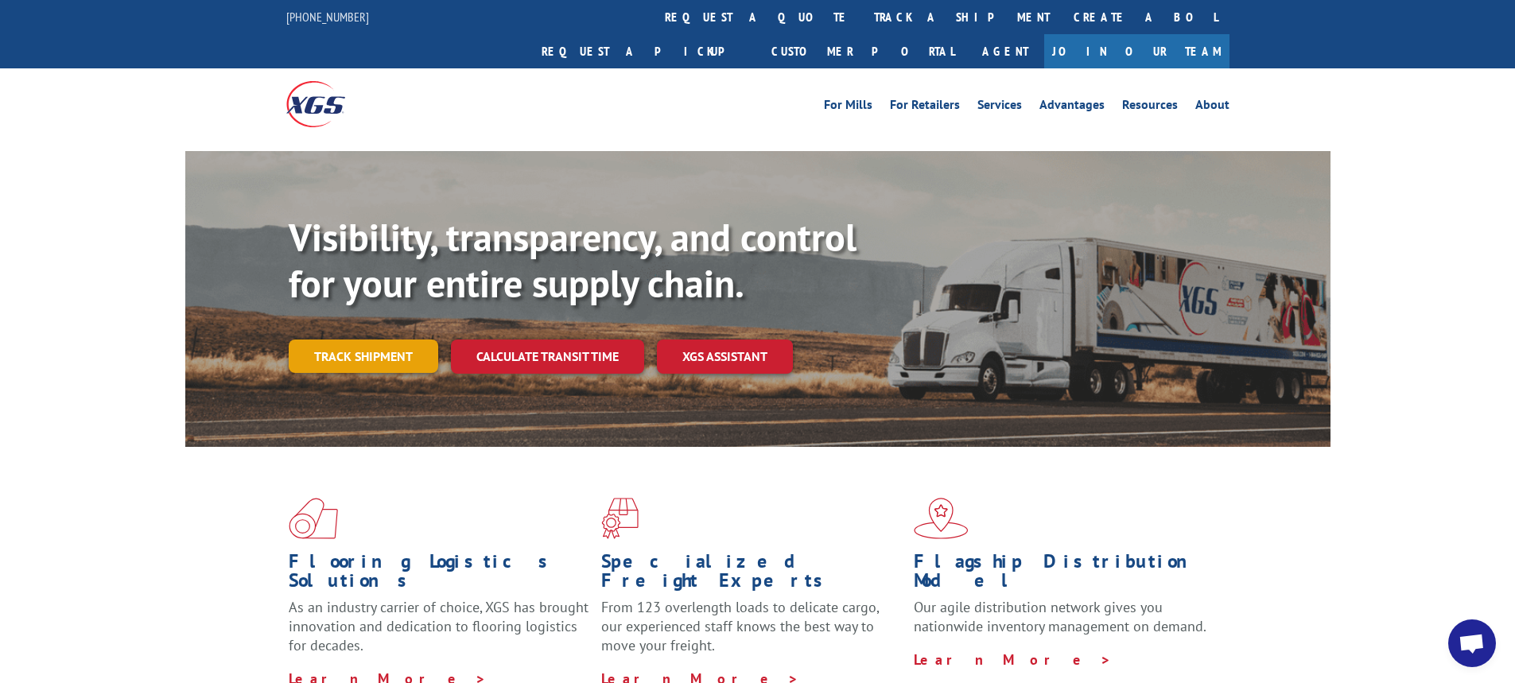
click at [358, 340] on link "Track shipment" at bounding box center [364, 356] width 150 height 33
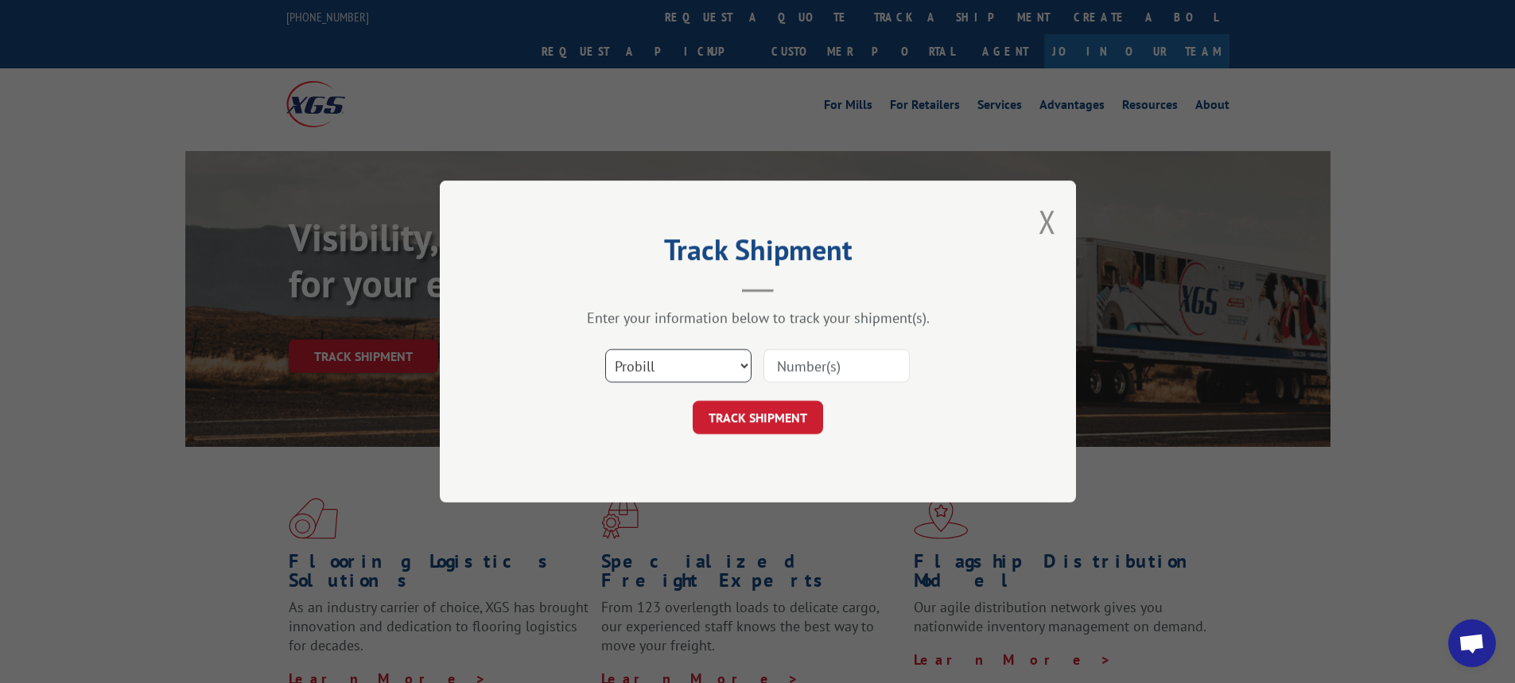
click at [745, 367] on select "Select category... Probill BOL PO" at bounding box center [678, 365] width 146 height 33
select select "bol"
click at [605, 349] on select "Select category... Probill BOL PO" at bounding box center [678, 365] width 146 height 33
click at [801, 368] on input at bounding box center [837, 365] width 146 height 33
type input "6014847"
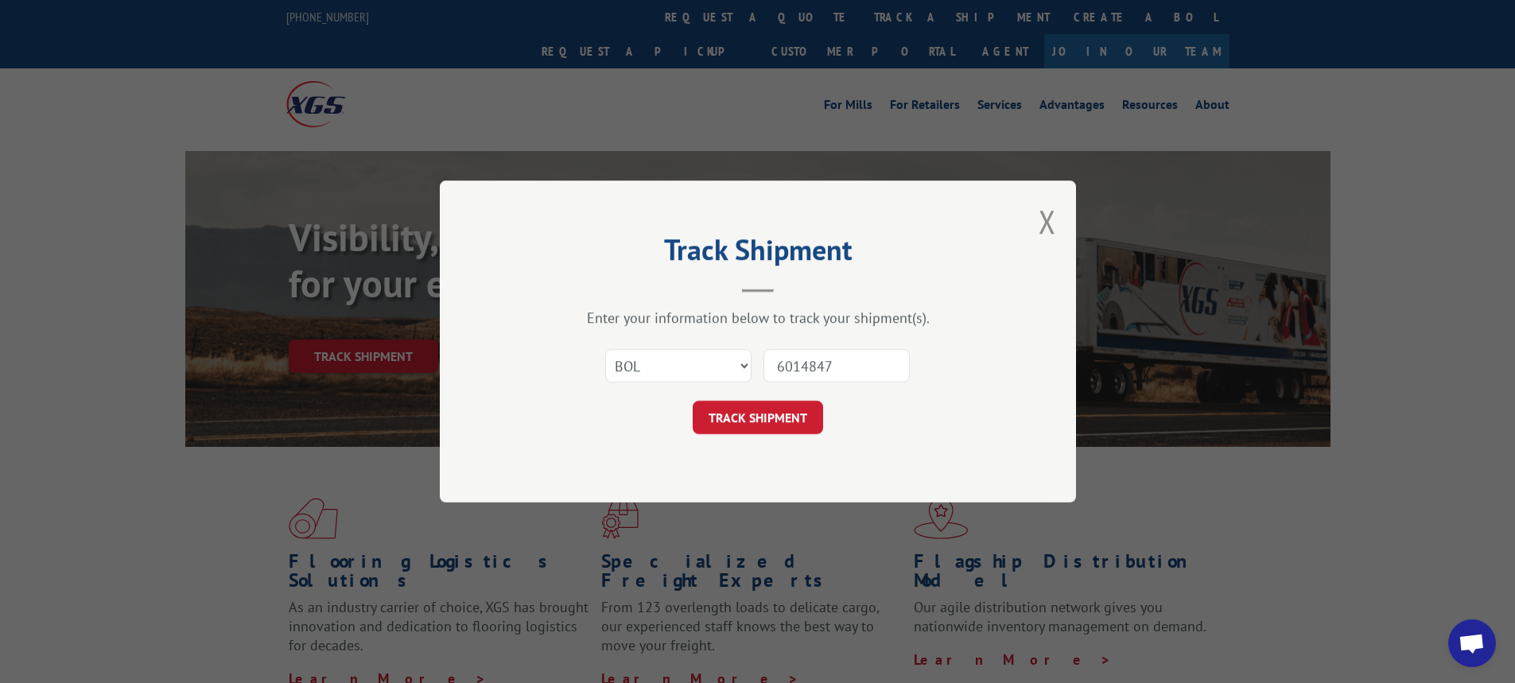
click button "TRACK SHIPMENT" at bounding box center [758, 417] width 130 height 33
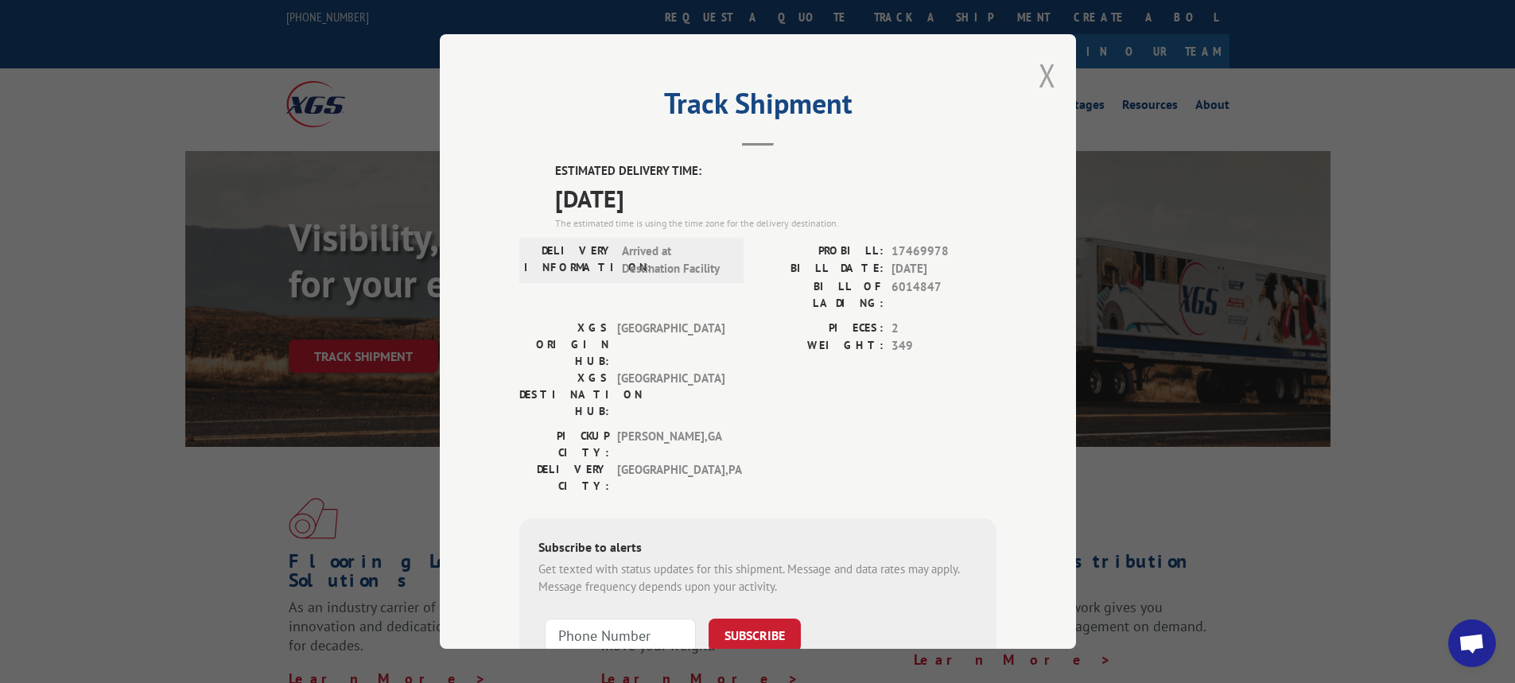
click at [1045, 69] on button "Close modal" at bounding box center [1048, 75] width 18 height 42
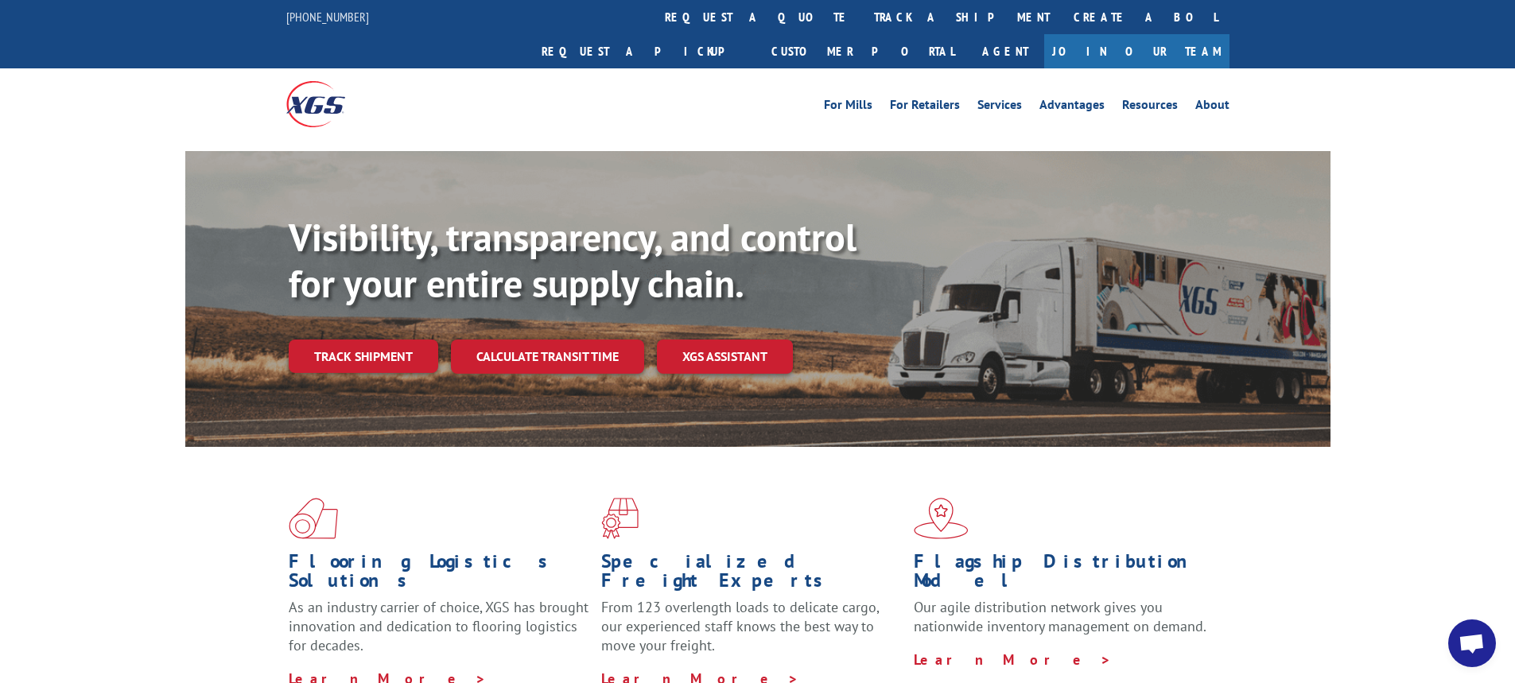
click at [381, 294] on div "Visibility, transparency, and control for your entire supply chain. Track shipm…" at bounding box center [810, 326] width 1042 height 222
click at [372, 340] on link "Track shipment" at bounding box center [364, 356] width 150 height 33
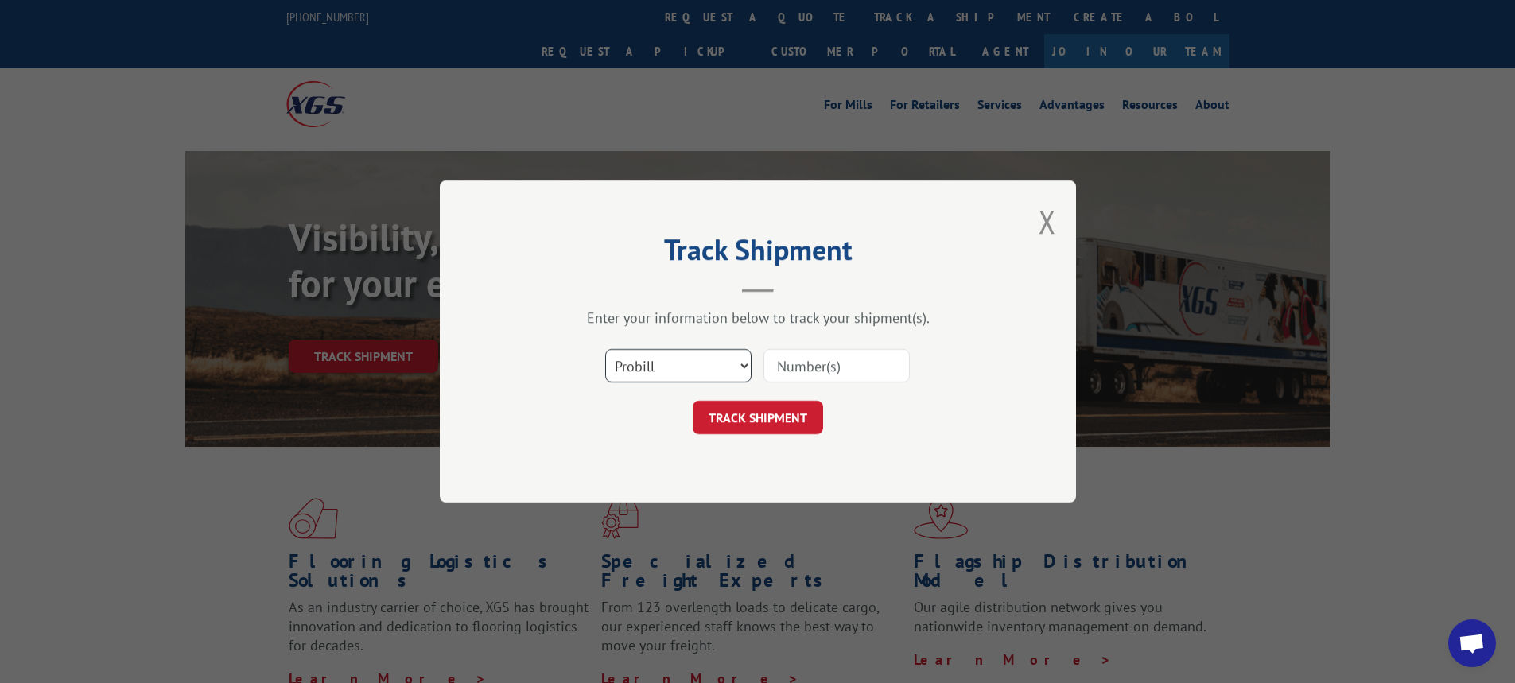
click at [744, 361] on select "Select category... Probill BOL PO" at bounding box center [678, 365] width 146 height 33
select select "bol"
click at [605, 349] on select "Select category... Probill BOL PO" at bounding box center [678, 365] width 146 height 33
drag, startPoint x: 866, startPoint y: 360, endPoint x: 837, endPoint y: 364, distance: 29.8
click at [866, 360] on input at bounding box center [837, 365] width 146 height 33
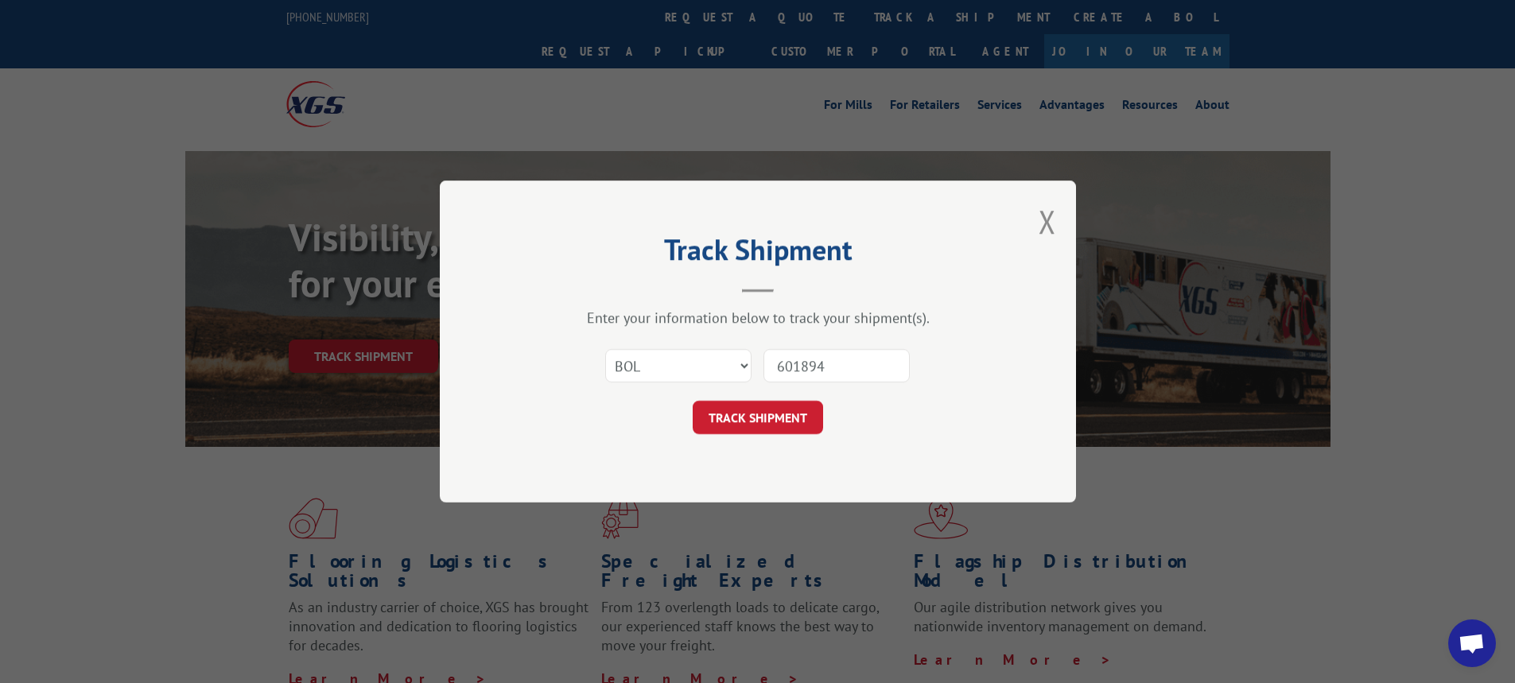
type input "6018949"
click button "TRACK SHIPMENT" at bounding box center [758, 417] width 130 height 33
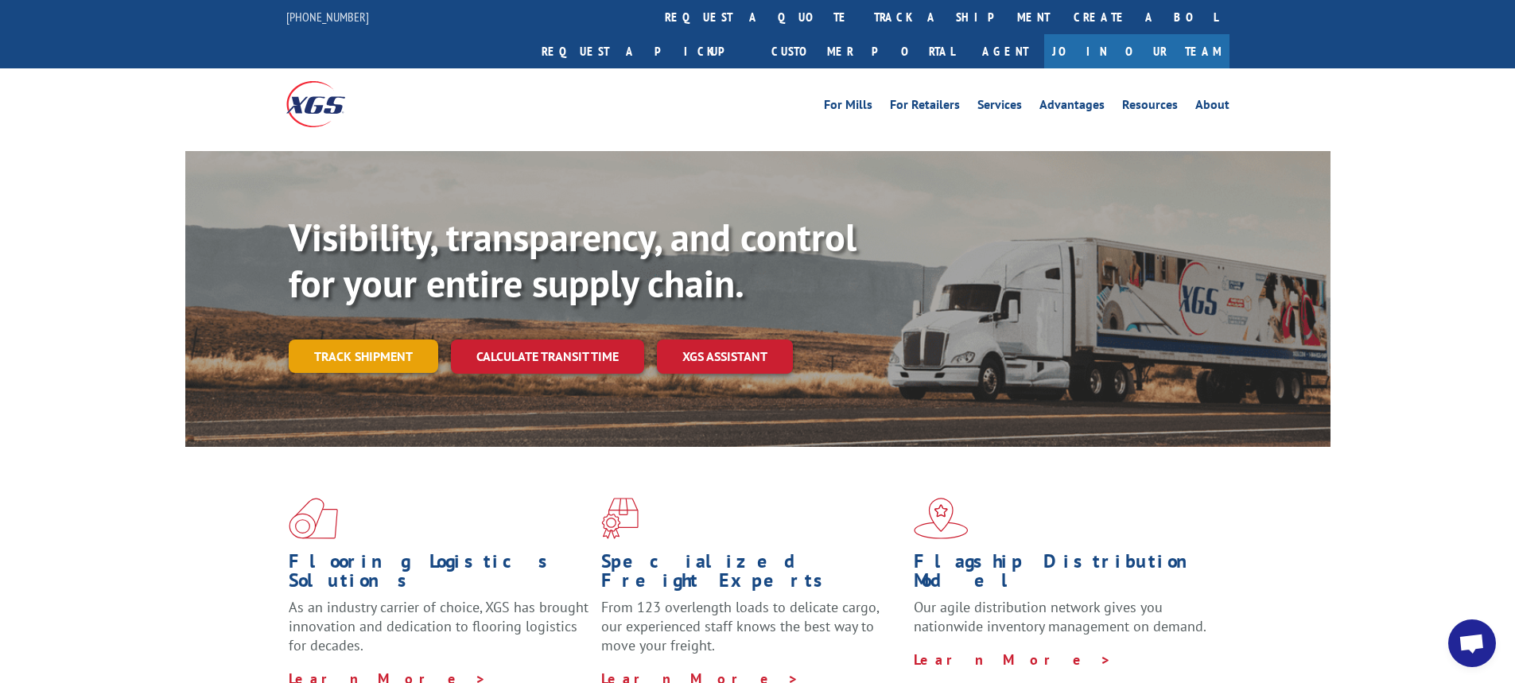
click at [382, 340] on link "Track shipment" at bounding box center [364, 356] width 150 height 33
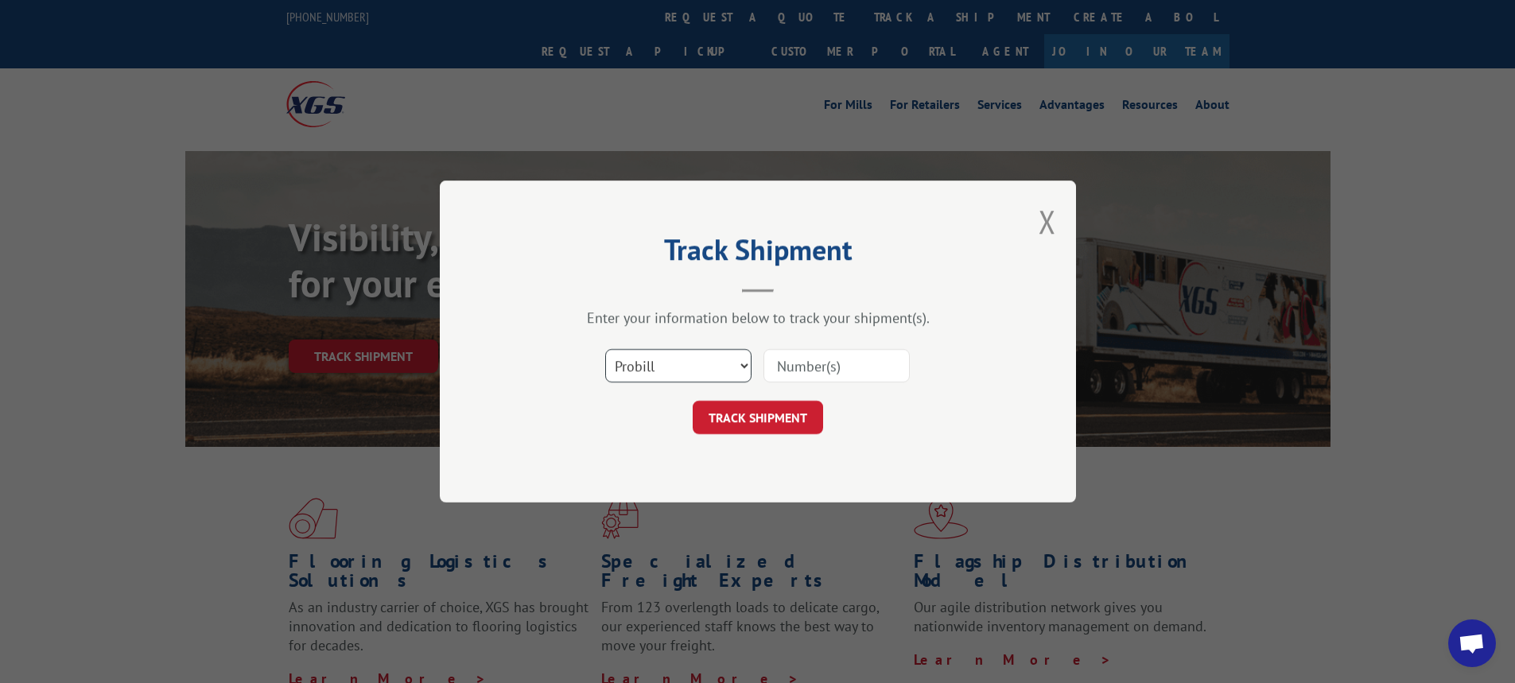
click at [744, 362] on select "Select category... Probill BOL PO" at bounding box center [678, 365] width 146 height 33
click at [882, 353] on input at bounding box center [837, 365] width 146 height 33
type input "6006913"
click button "TRACK SHIPMENT" at bounding box center [758, 417] width 130 height 33
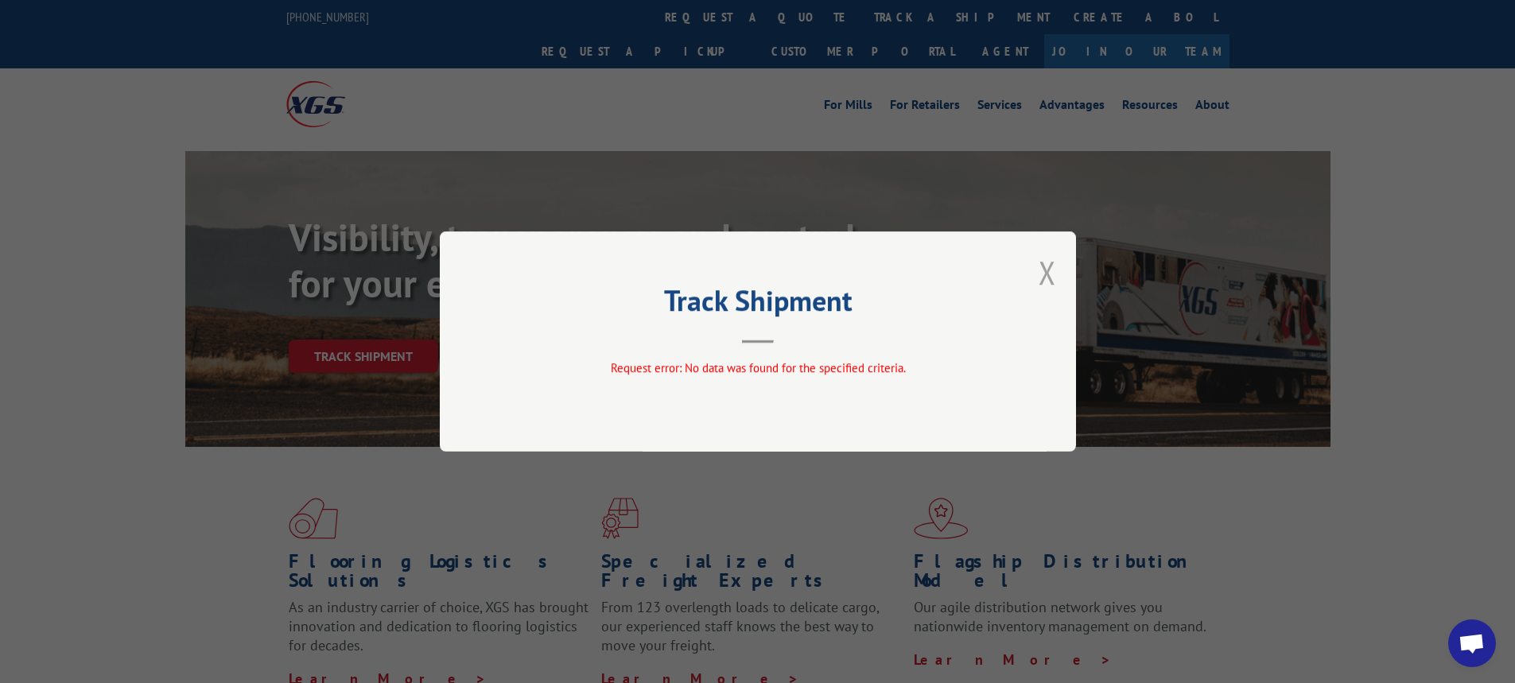
click at [1055, 273] on button "Close modal" at bounding box center [1048, 272] width 18 height 42
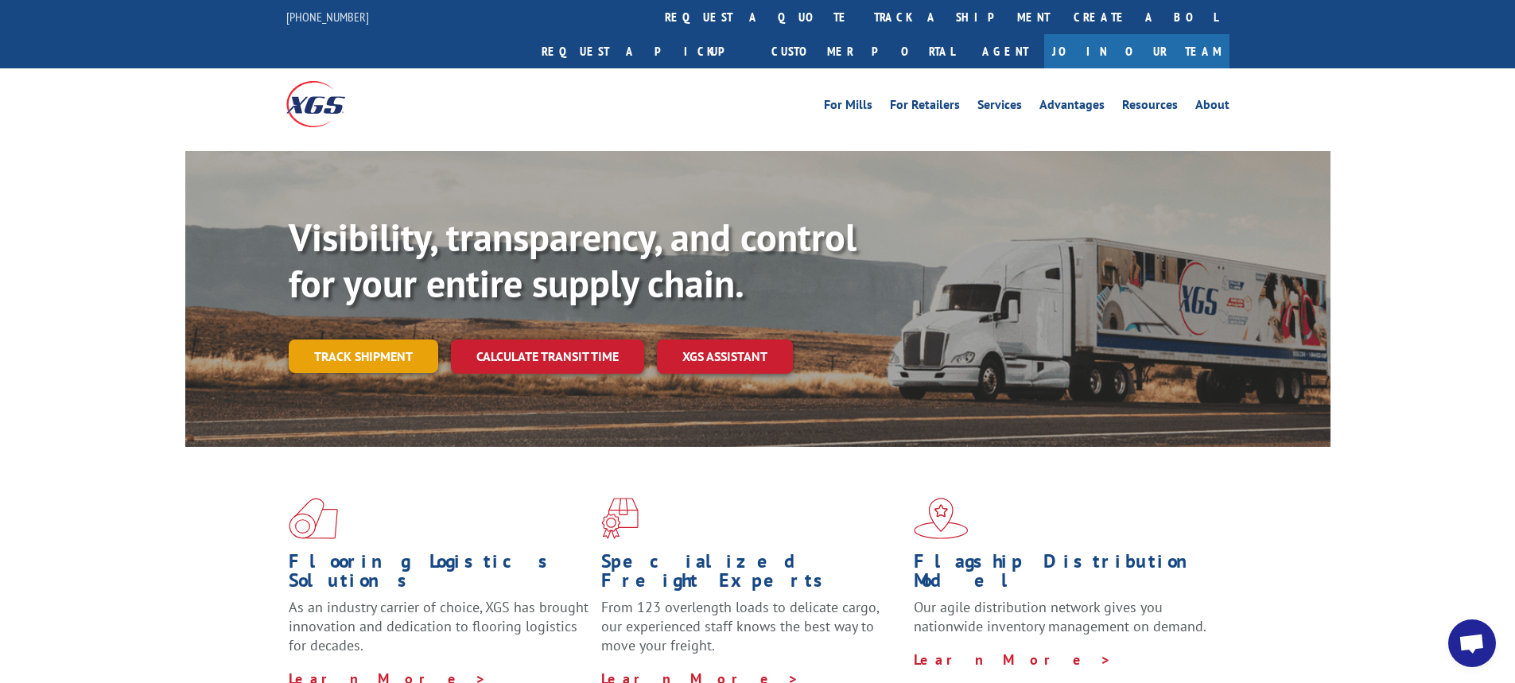
click at [344, 340] on link "Track shipment" at bounding box center [364, 356] width 150 height 33
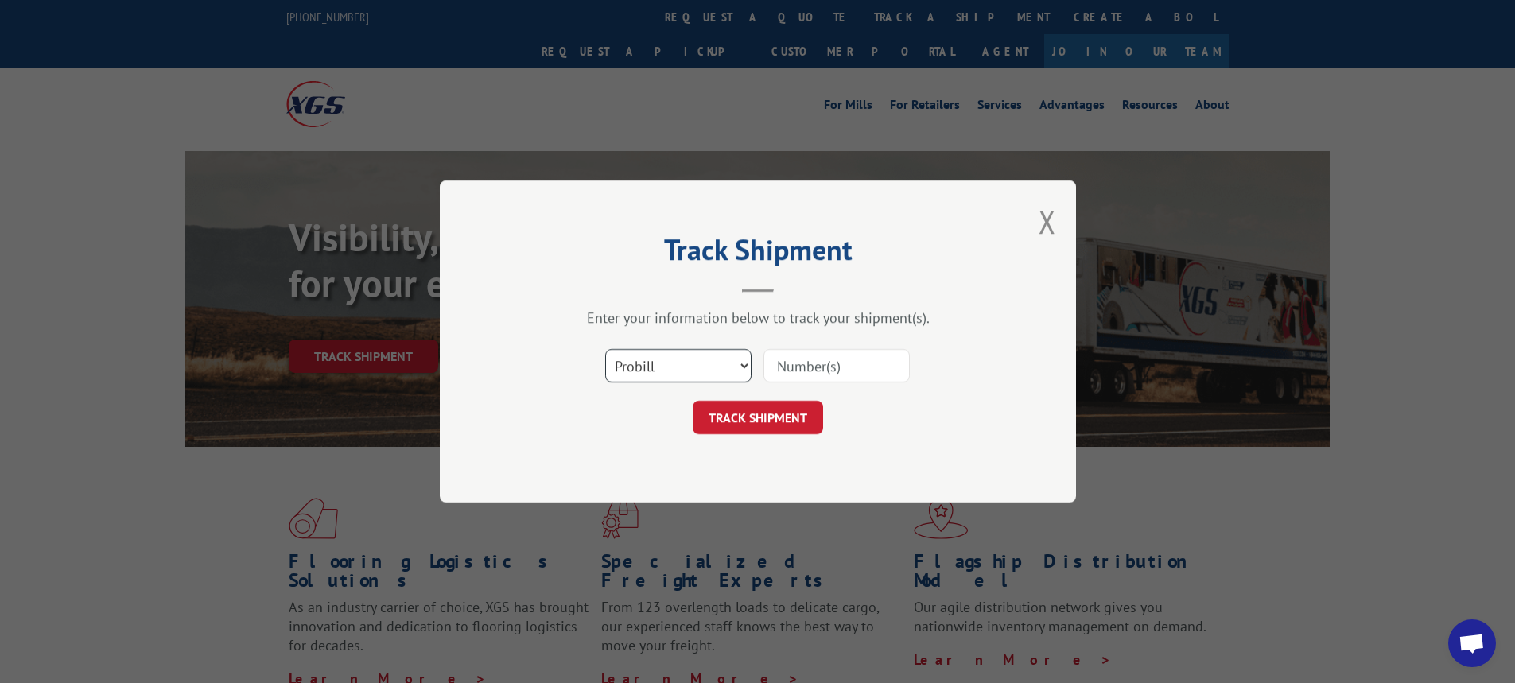
click at [750, 366] on select "Select category... Probill BOL PO" at bounding box center [678, 365] width 146 height 33
select select "bol"
click at [605, 349] on select "Select category... Probill BOL PO" at bounding box center [678, 365] width 146 height 33
drag, startPoint x: 802, startPoint y: 368, endPoint x: 808, endPoint y: 360, distance: 10.2
click at [804, 365] on input at bounding box center [837, 365] width 146 height 33
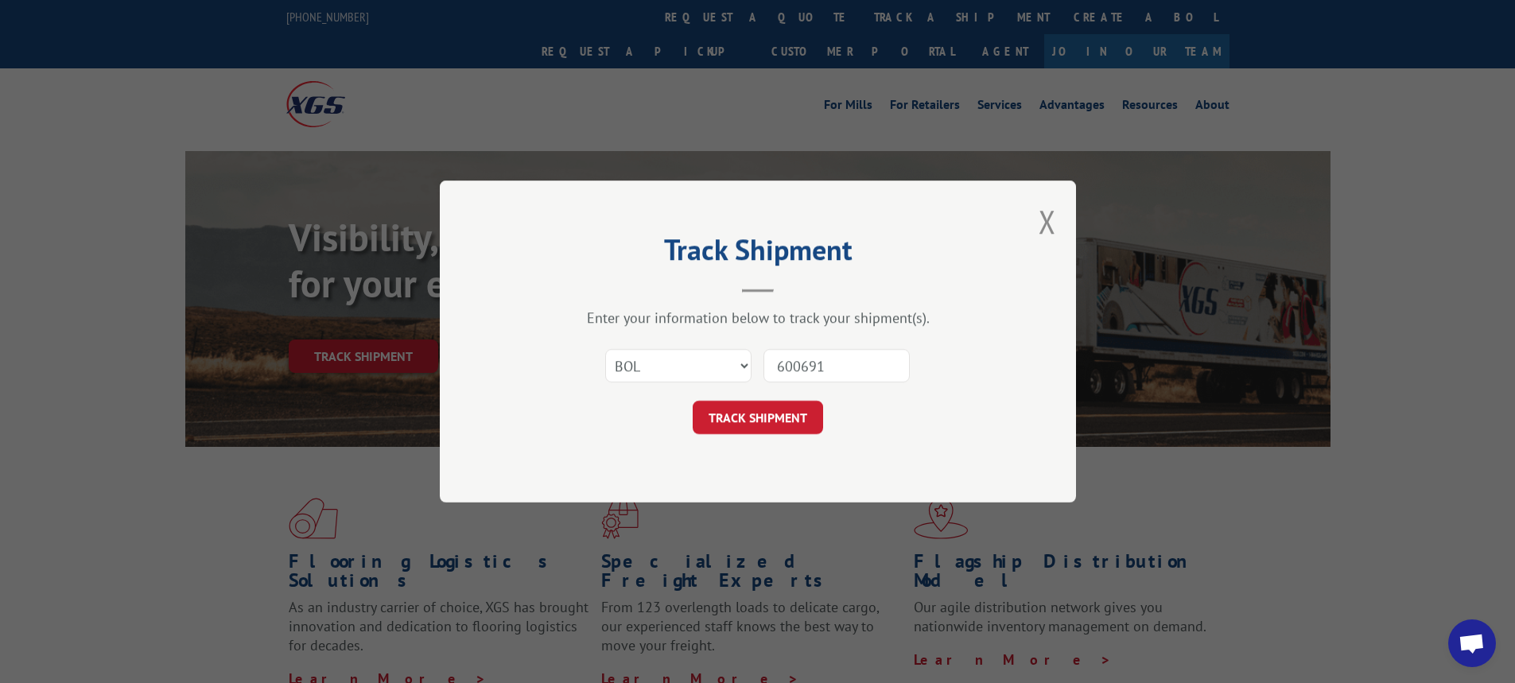
type input "6006913"
click button "TRACK SHIPMENT" at bounding box center [758, 417] width 130 height 33
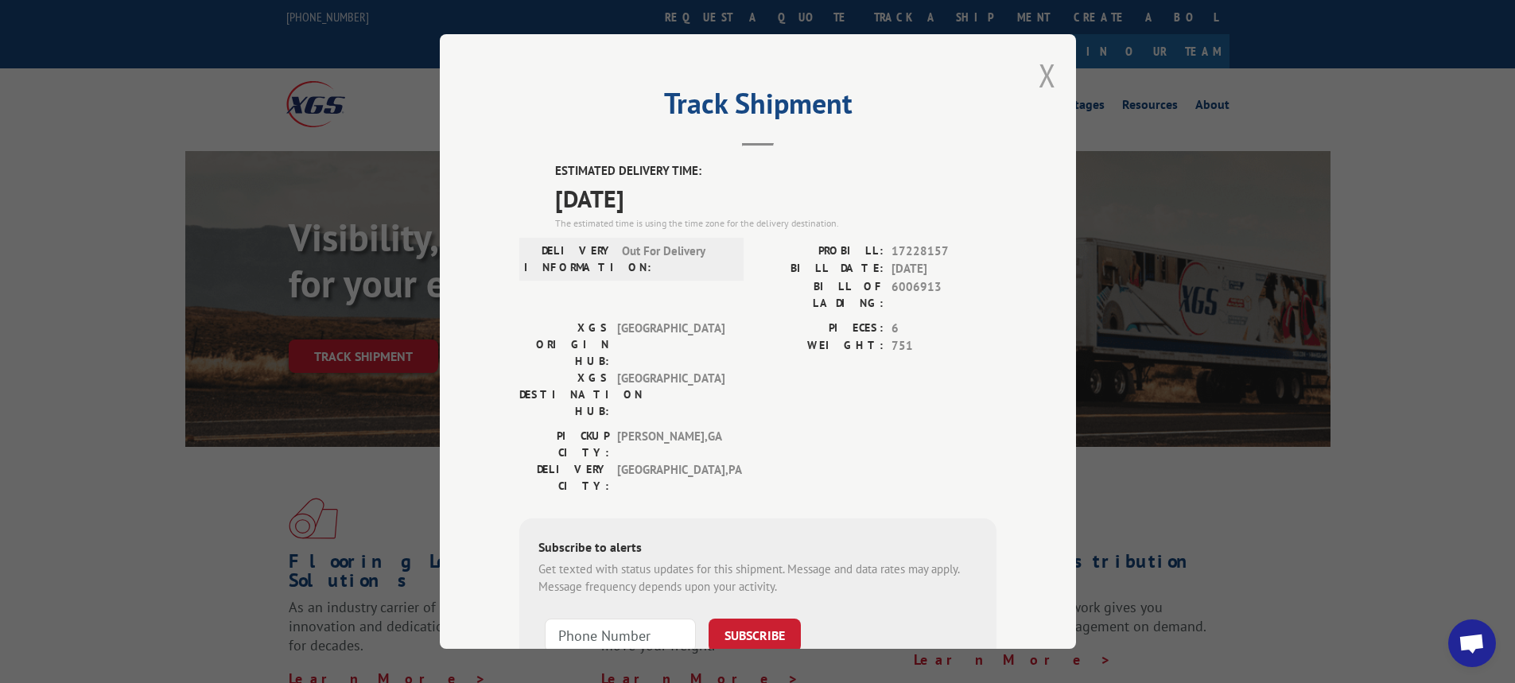
click at [1049, 76] on button "Close modal" at bounding box center [1048, 75] width 18 height 42
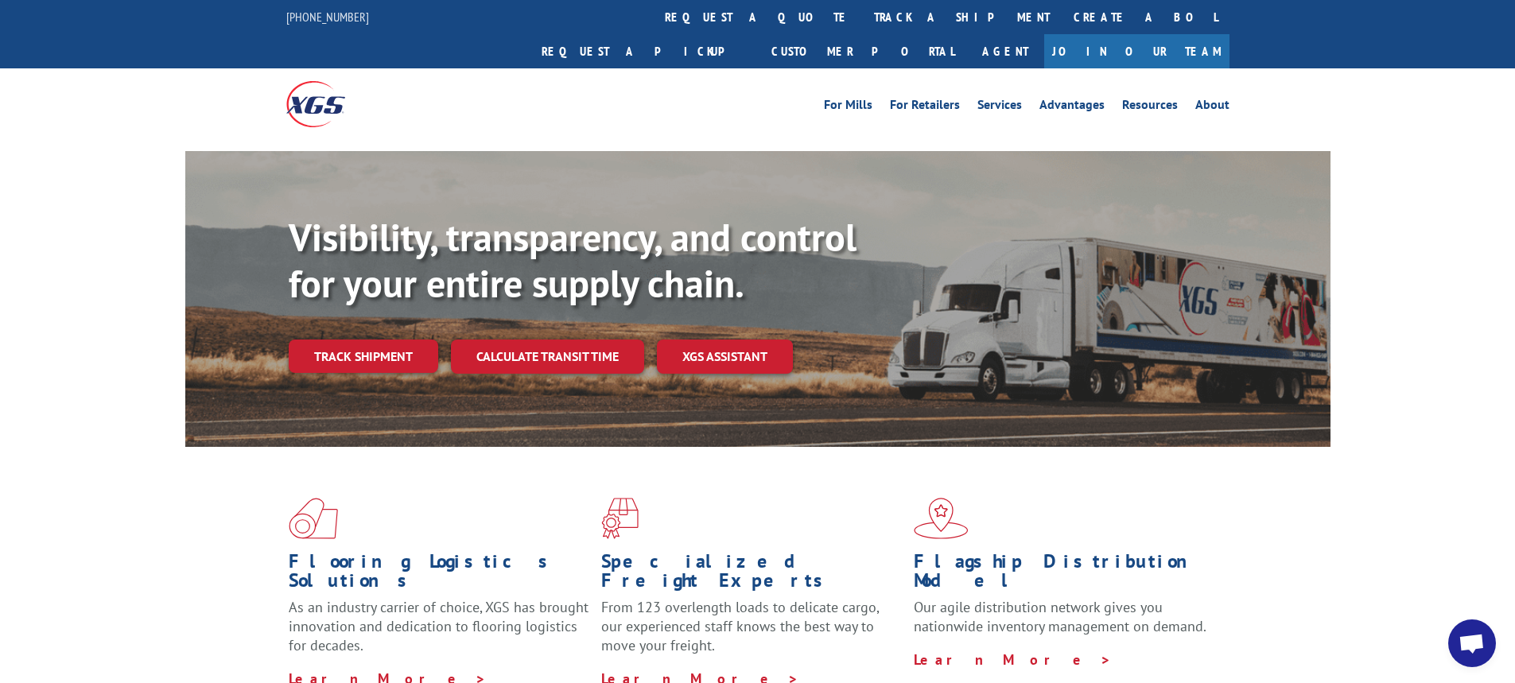
click at [366, 340] on link "Track shipment" at bounding box center [364, 356] width 150 height 33
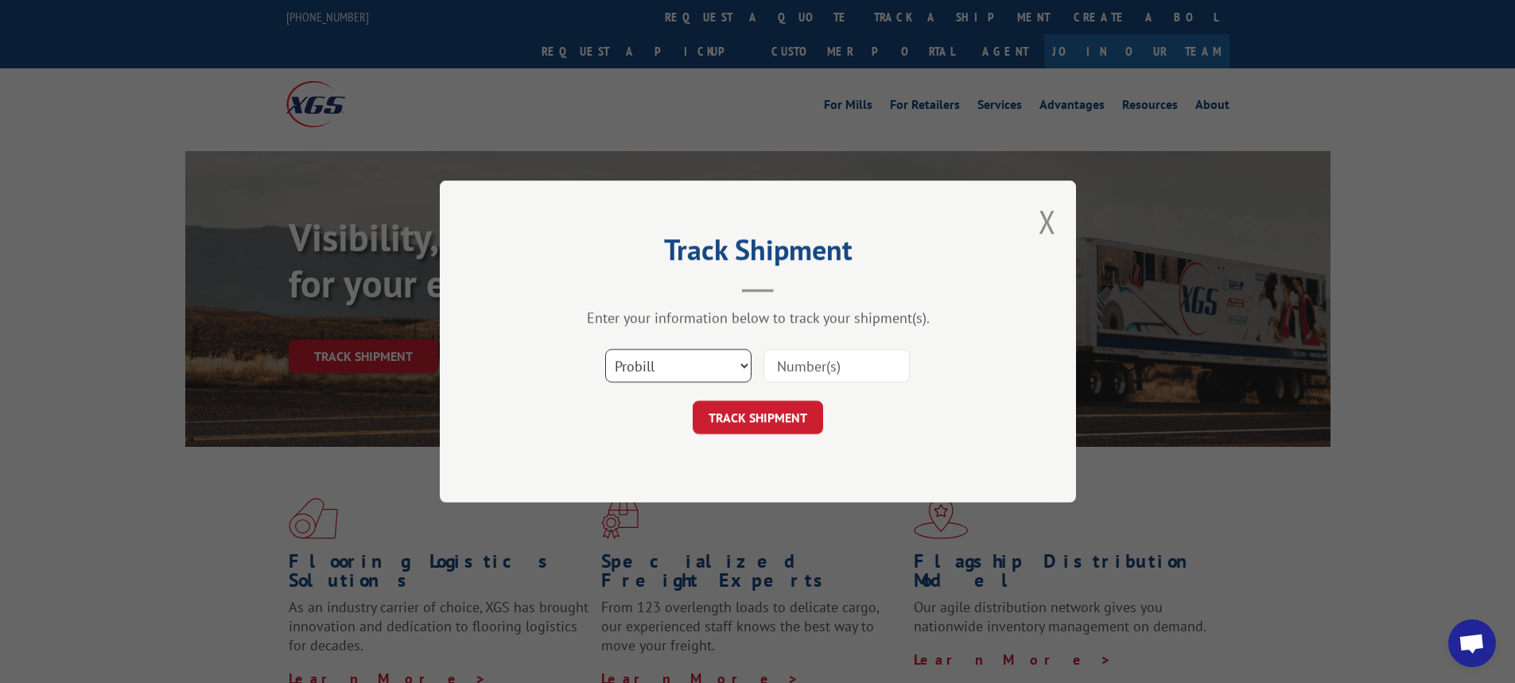
click at [745, 368] on select "Select category... Probill BOL PO" at bounding box center [678, 365] width 146 height 33
select select "bol"
click at [605, 349] on select "Select category... Probill BOL PO" at bounding box center [678, 365] width 146 height 33
click at [807, 363] on input at bounding box center [837, 365] width 146 height 33
type input "6013324"
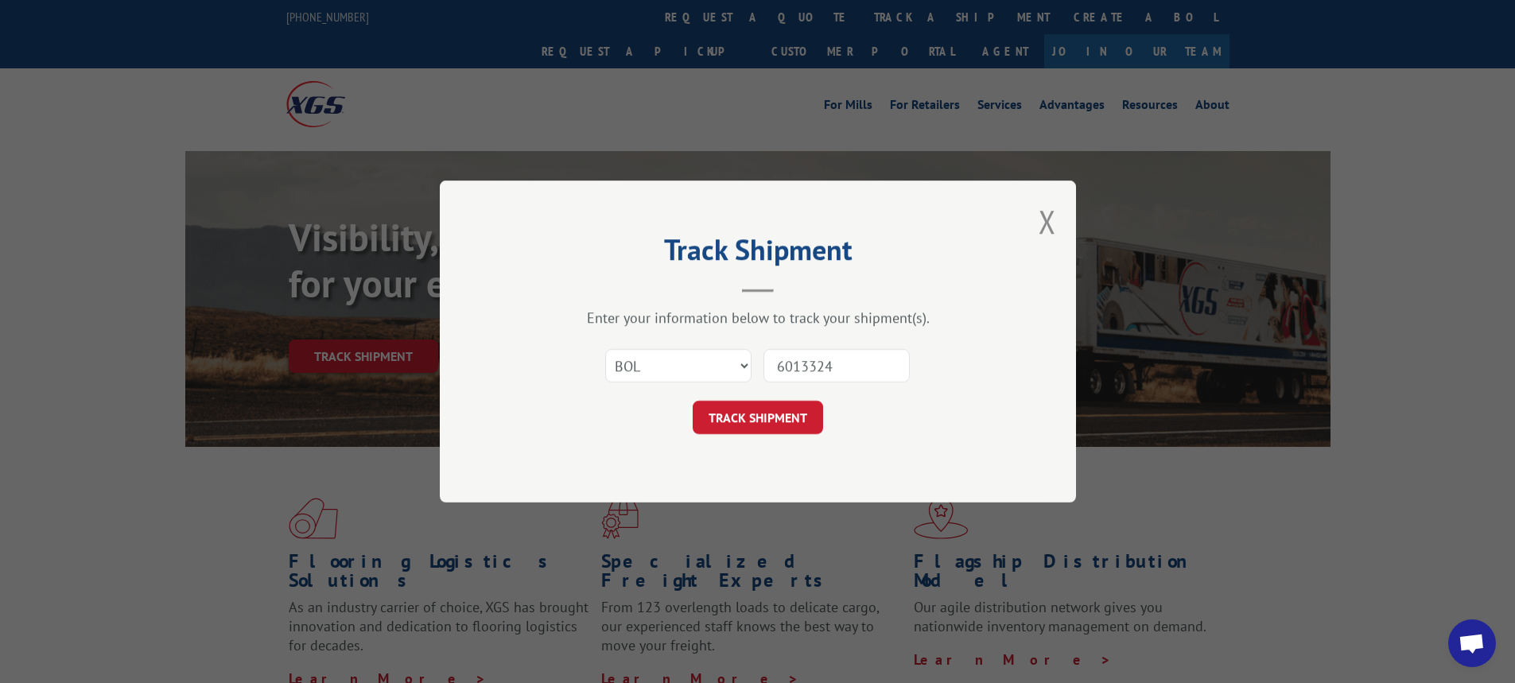
click button "TRACK SHIPMENT" at bounding box center [758, 417] width 130 height 33
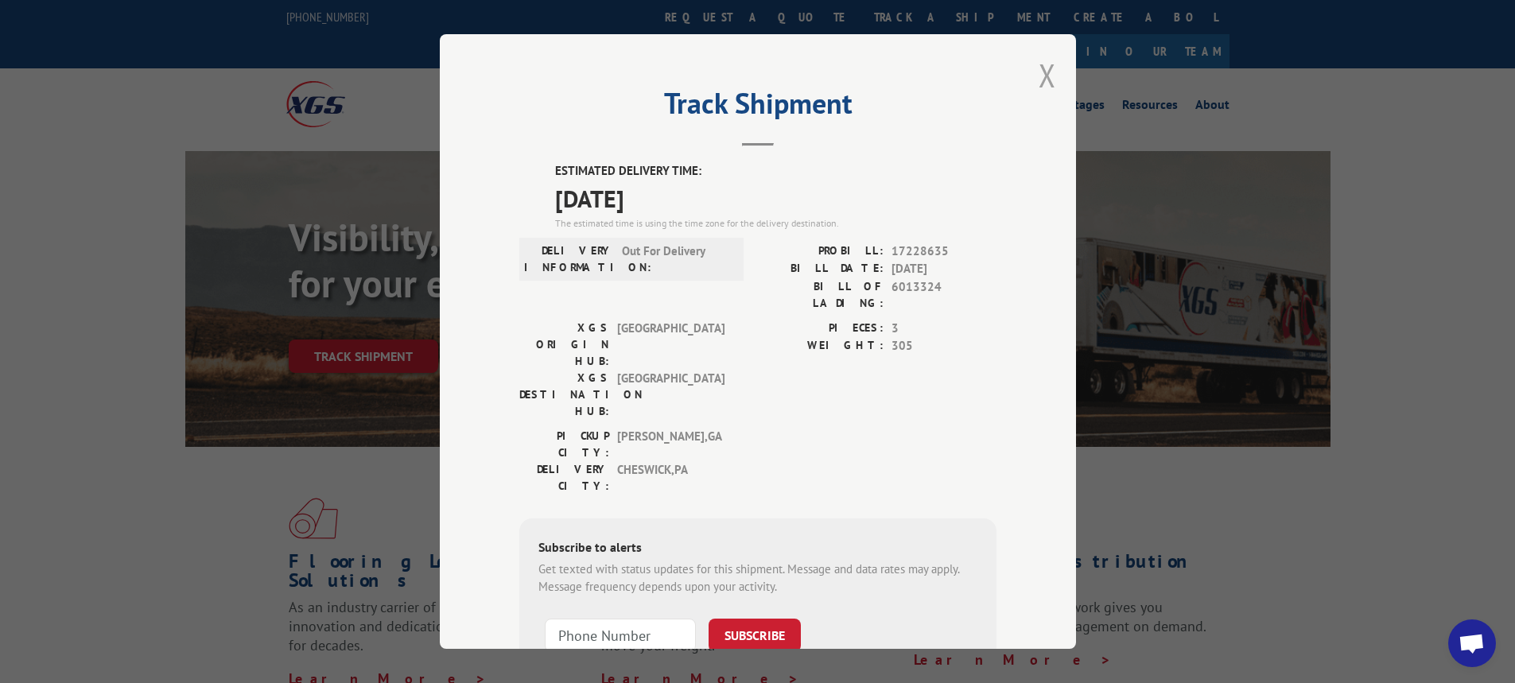
click at [1039, 75] on button "Close modal" at bounding box center [1048, 75] width 18 height 42
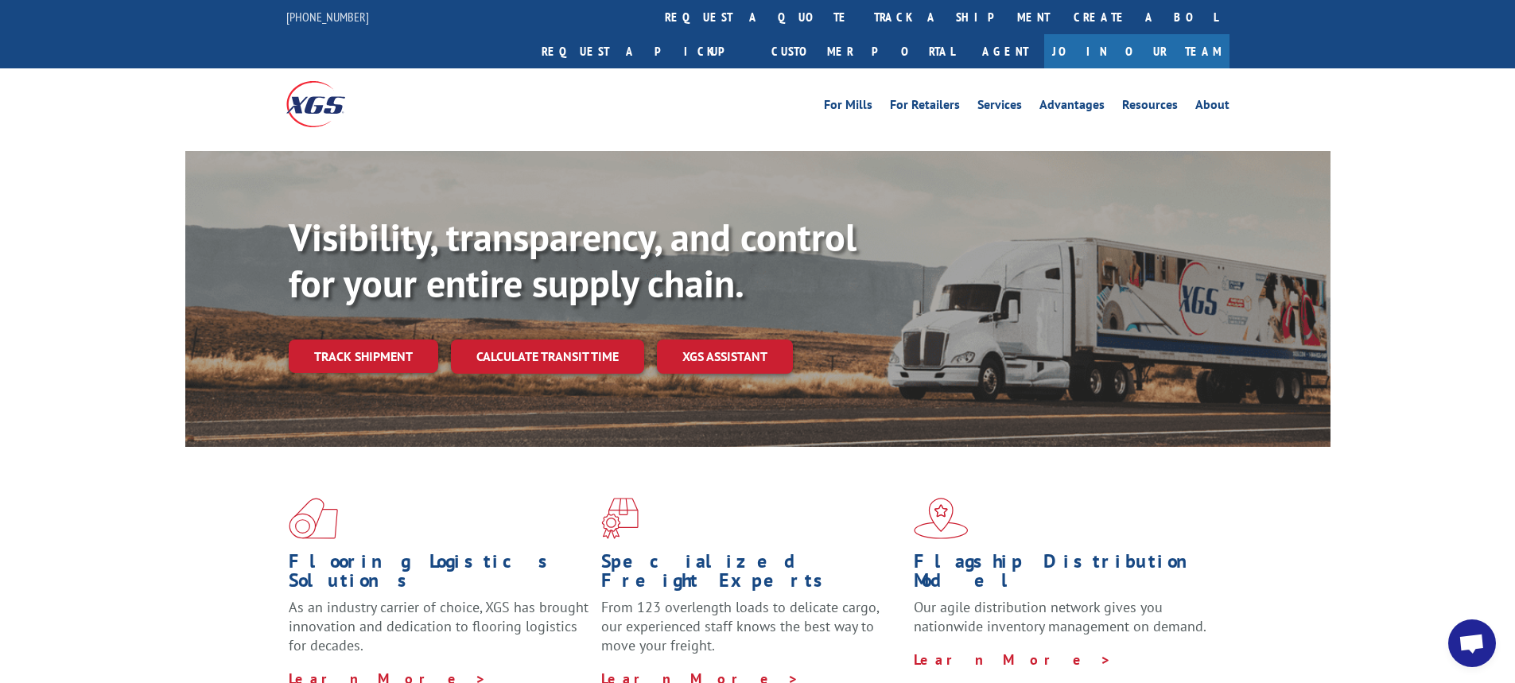
click at [367, 340] on link "Track shipment" at bounding box center [364, 356] width 150 height 33
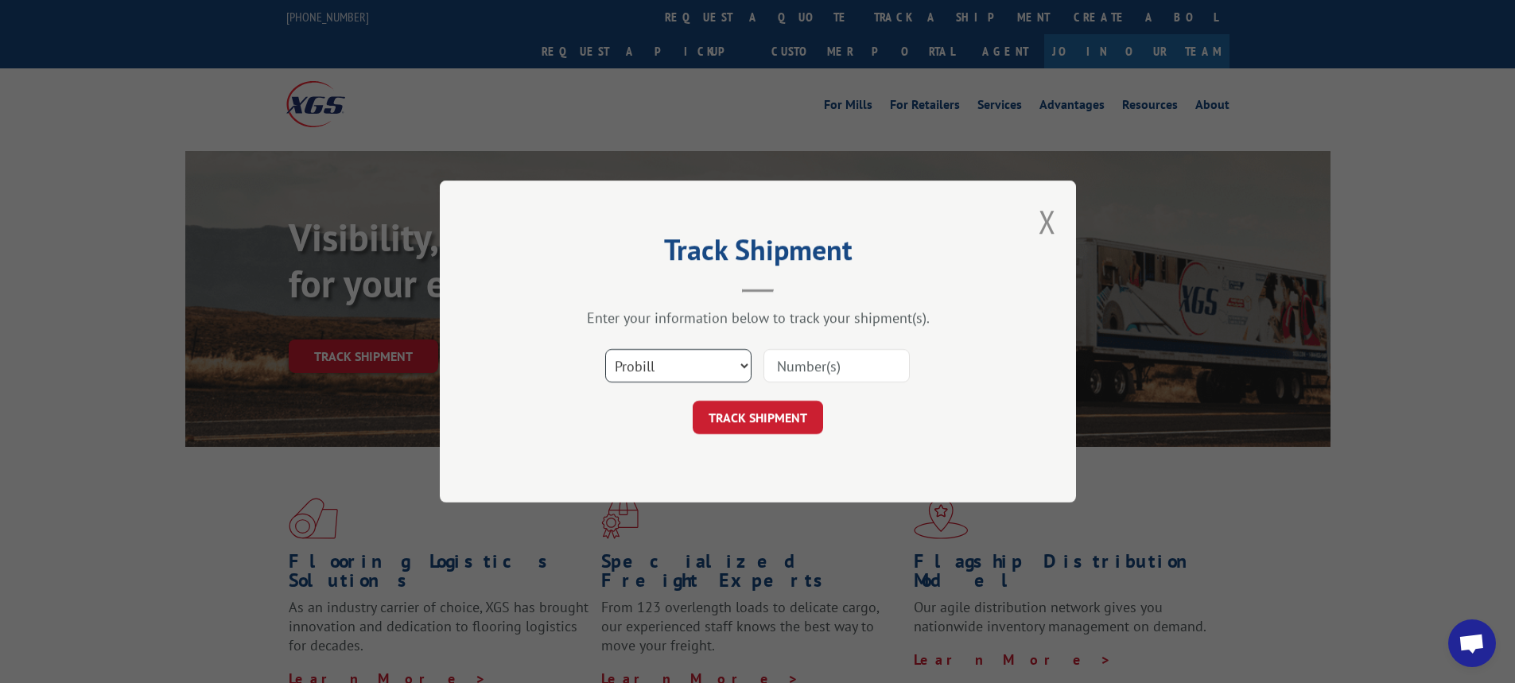
click at [741, 364] on select "Select category... Probill BOL PO" at bounding box center [678, 365] width 146 height 33
select select "bol"
click at [605, 349] on select "Select category... Probill BOL PO" at bounding box center [678, 365] width 146 height 33
click at [800, 364] on input at bounding box center [837, 365] width 146 height 33
type input "6100045249"
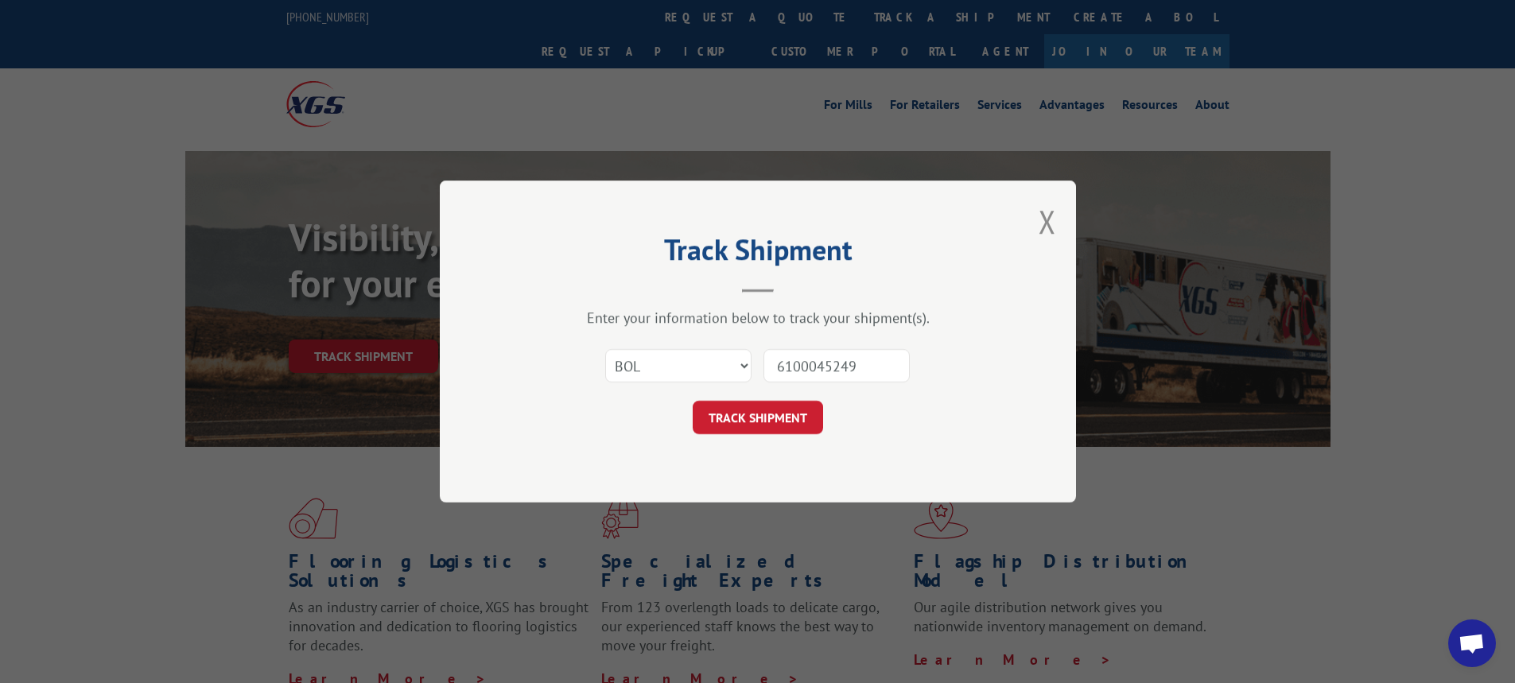
click button "TRACK SHIPMENT" at bounding box center [758, 417] width 130 height 33
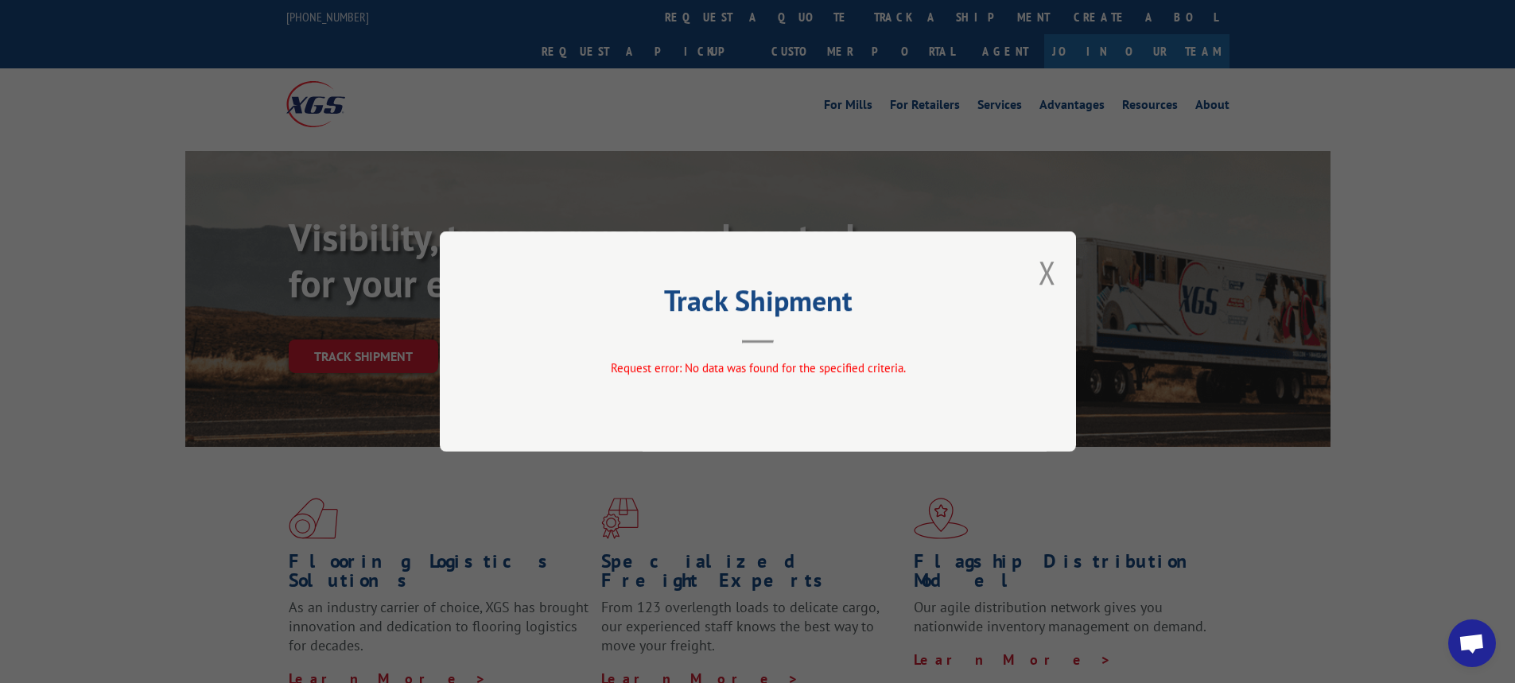
click at [1052, 276] on button "Close modal" at bounding box center [1048, 272] width 18 height 42
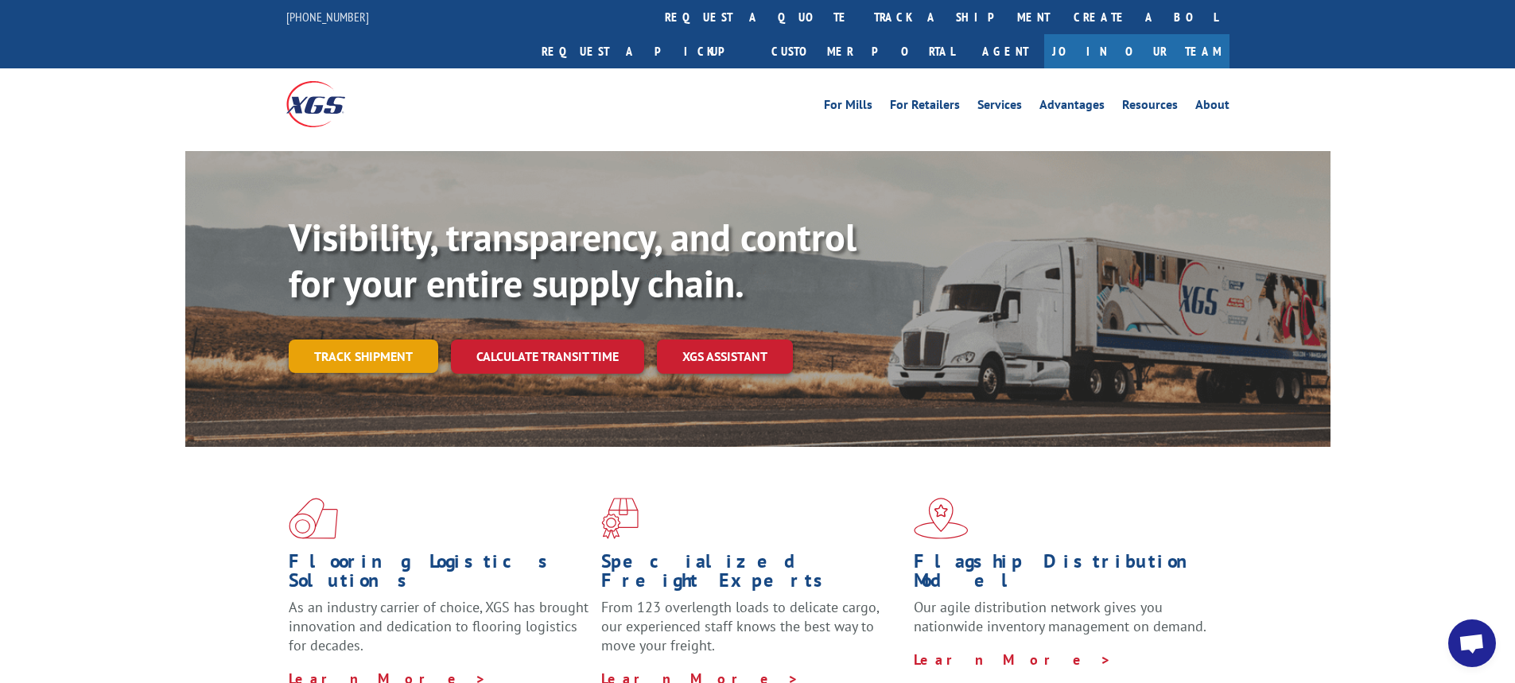
click at [375, 340] on link "Track shipment" at bounding box center [364, 356] width 150 height 33
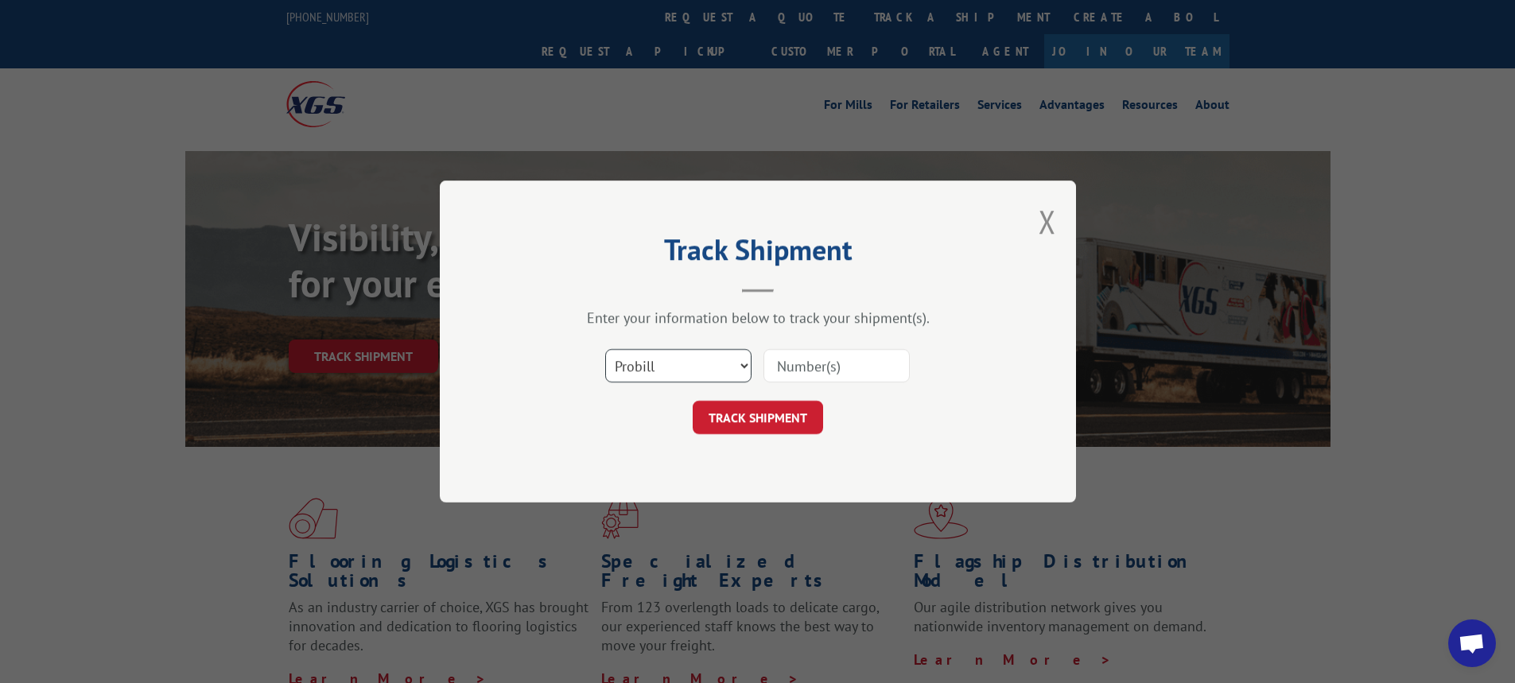
click at [745, 364] on select "Select category... Probill BOL PO" at bounding box center [678, 365] width 146 height 33
select select "bol"
click at [605, 349] on select "Select category... Probill BOL PO" at bounding box center [678, 365] width 146 height 33
click at [791, 365] on input at bounding box center [837, 365] width 146 height 33
type input "6100045249"
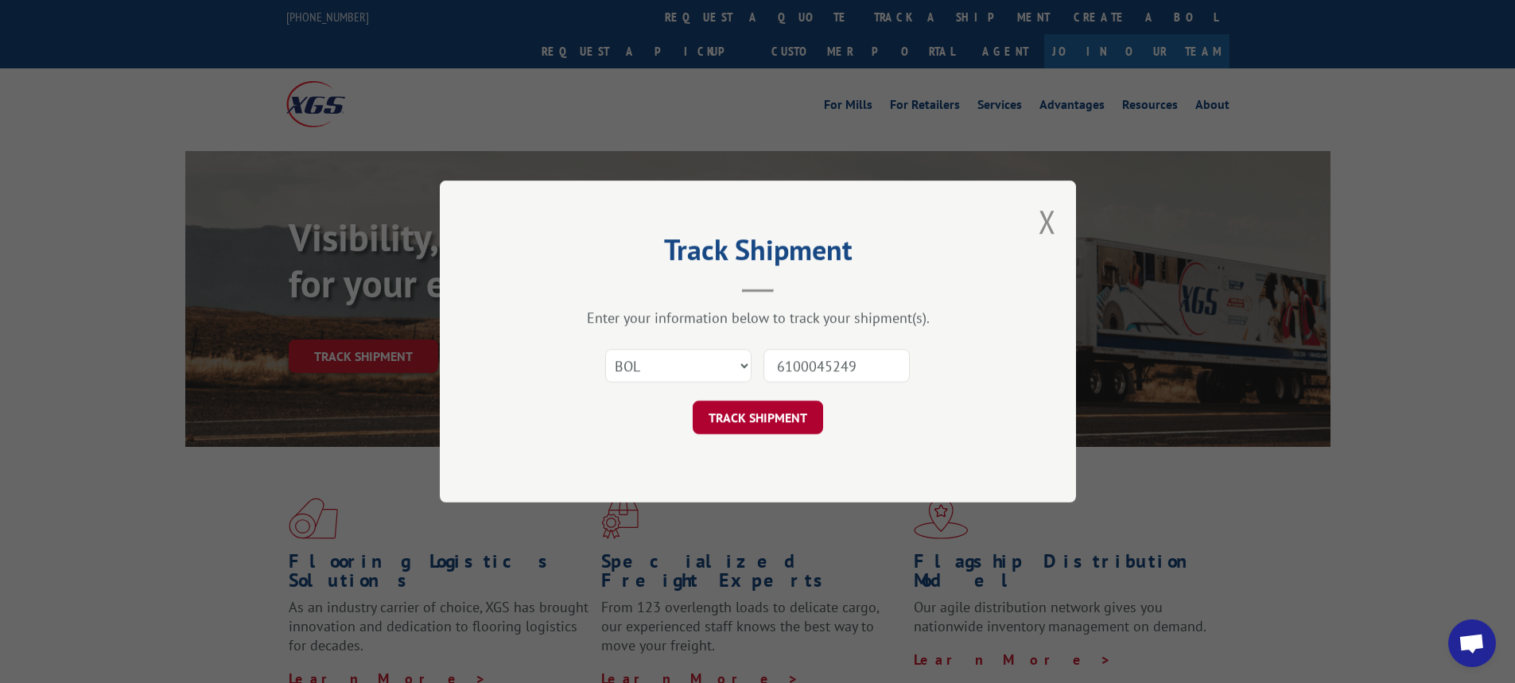
click at [784, 414] on button "TRACK SHIPMENT" at bounding box center [758, 417] width 130 height 33
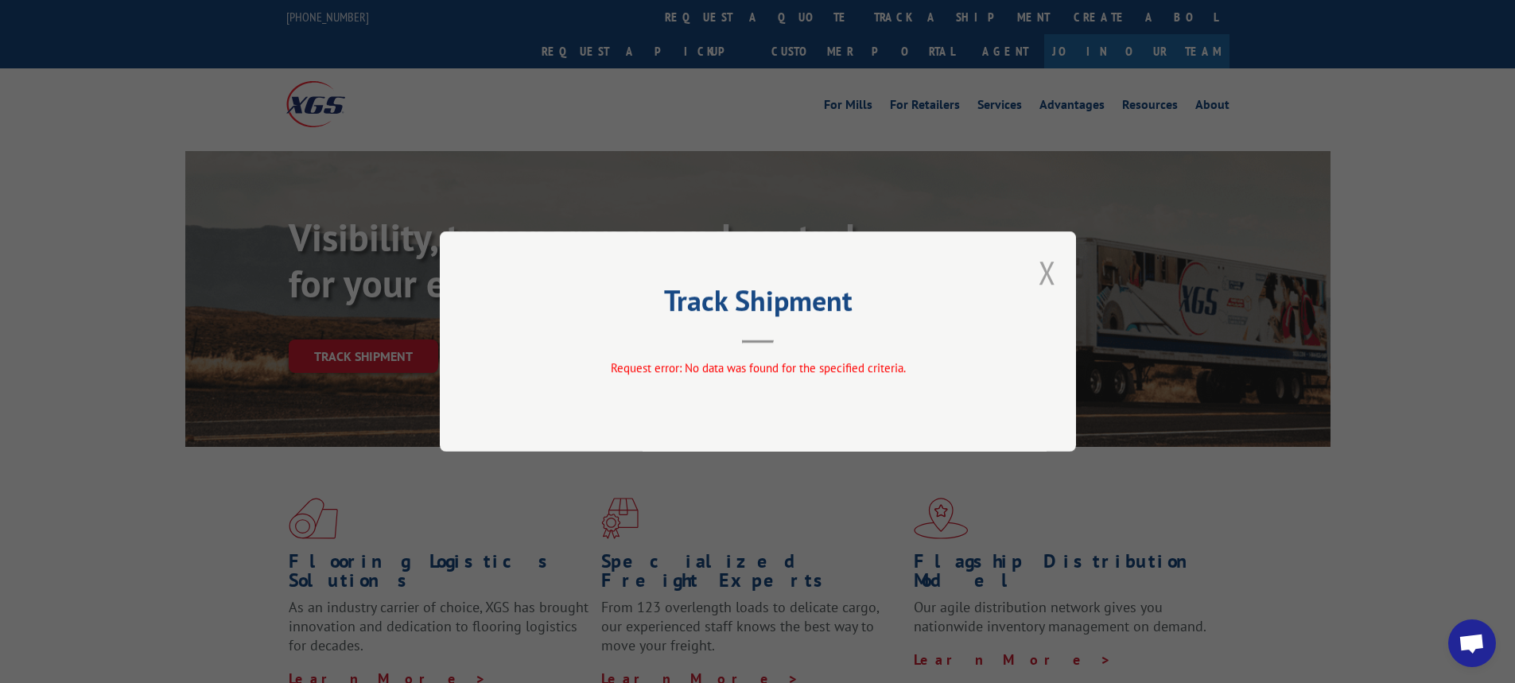
click at [1051, 274] on button "Close modal" at bounding box center [1048, 272] width 18 height 42
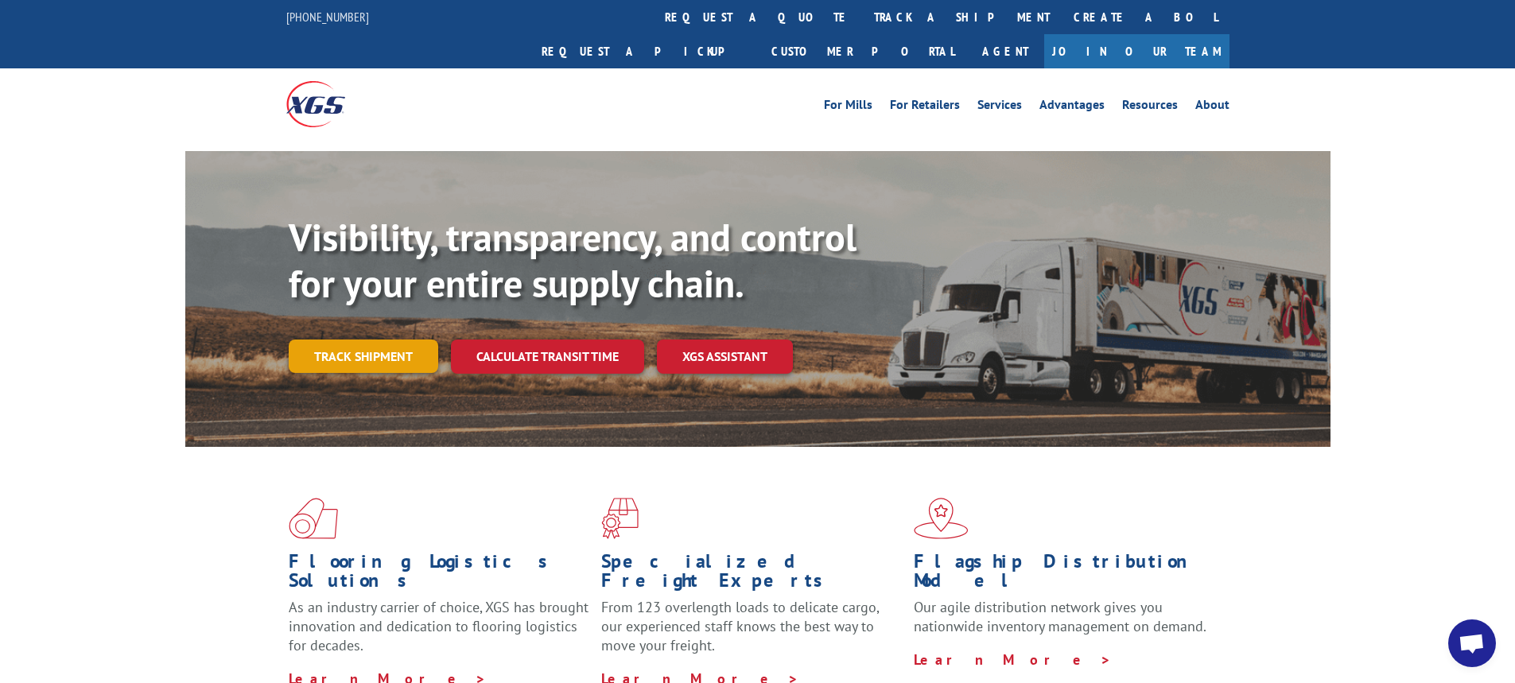
click at [387, 340] on link "Track shipment" at bounding box center [364, 356] width 150 height 33
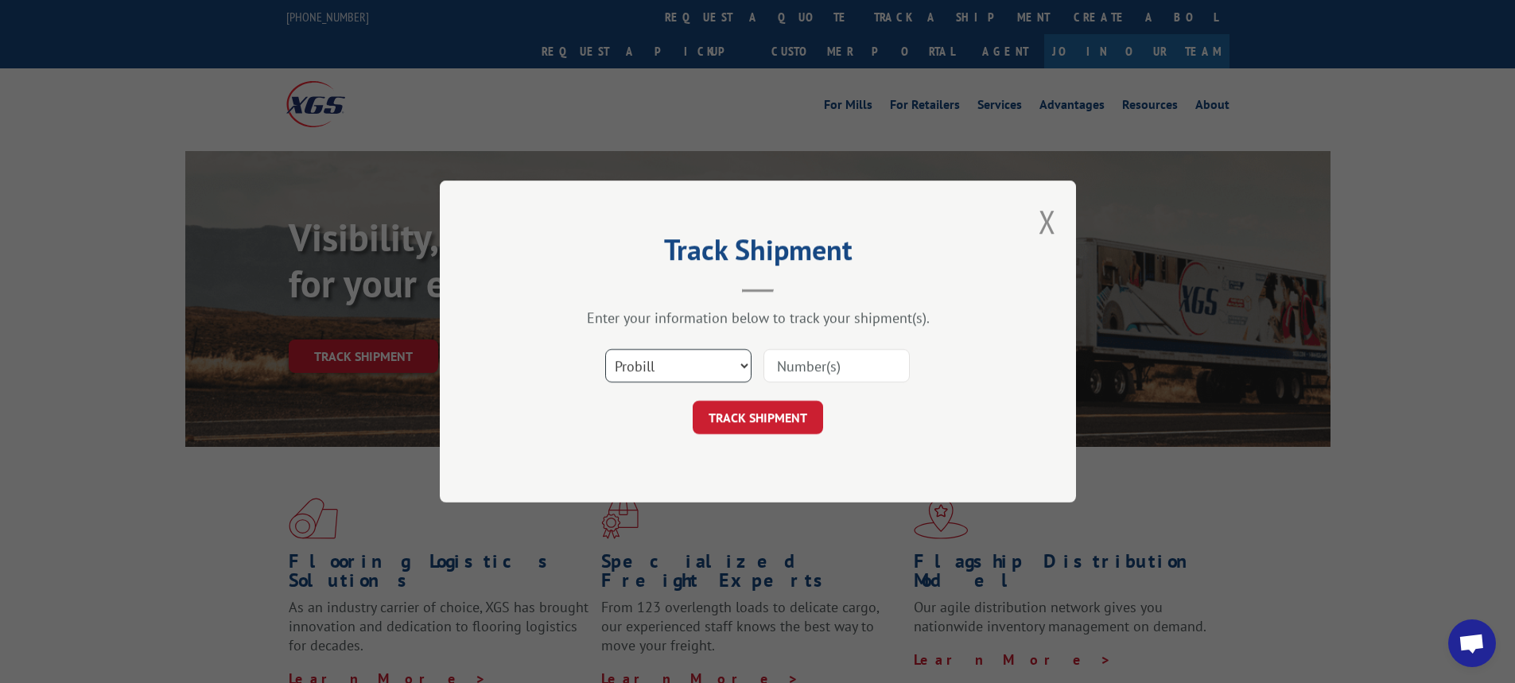
click at [744, 366] on select "Select category... Probill BOL PO" at bounding box center [678, 365] width 146 height 33
select select "bol"
click at [605, 349] on select "Select category... Probill BOL PO" at bounding box center [678, 365] width 146 height 33
click at [782, 384] on div "Select category... Probill BOL PO" at bounding box center [757, 366] width 477 height 53
click at [793, 375] on input at bounding box center [837, 365] width 146 height 33
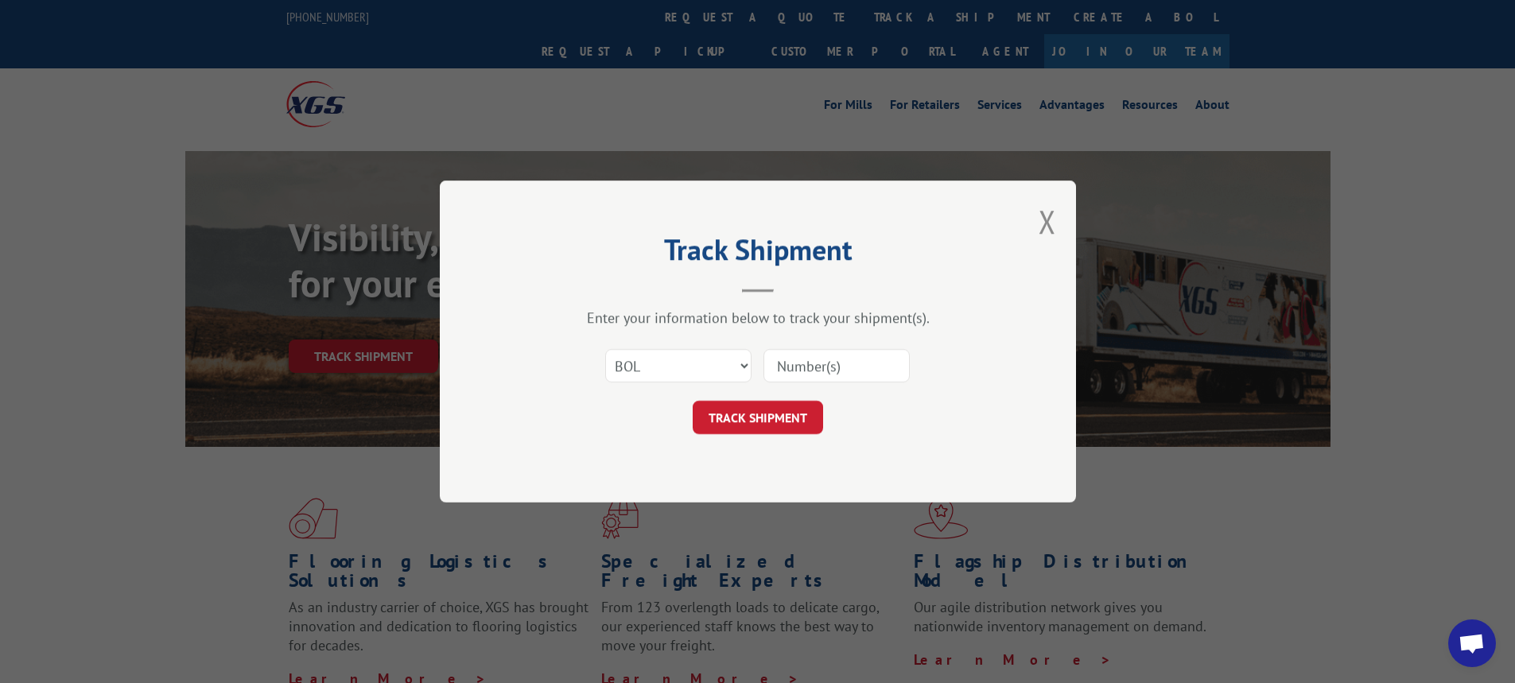
click at [807, 362] on input at bounding box center [837, 365] width 146 height 33
type input "6008711"
click button "TRACK SHIPMENT" at bounding box center [758, 417] width 130 height 33
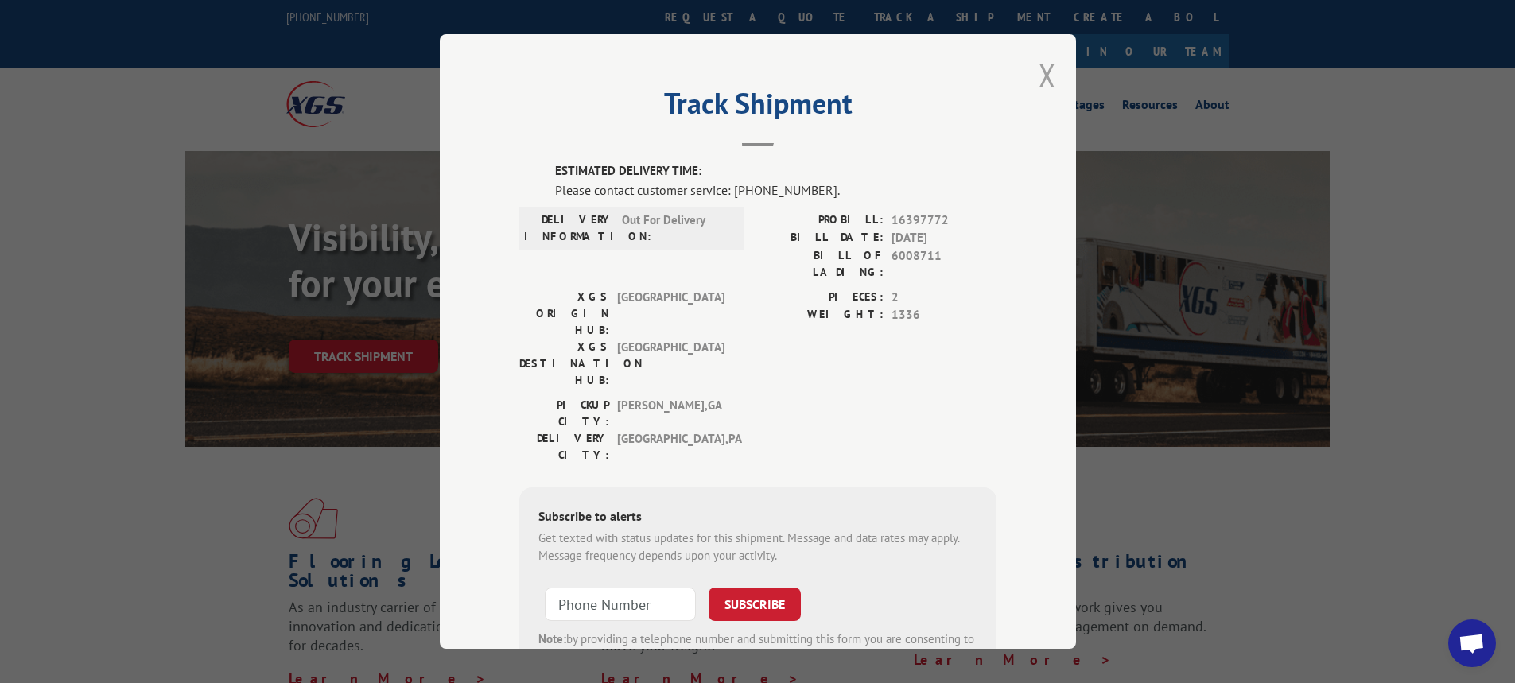
click at [1039, 75] on button "Close modal" at bounding box center [1048, 75] width 18 height 42
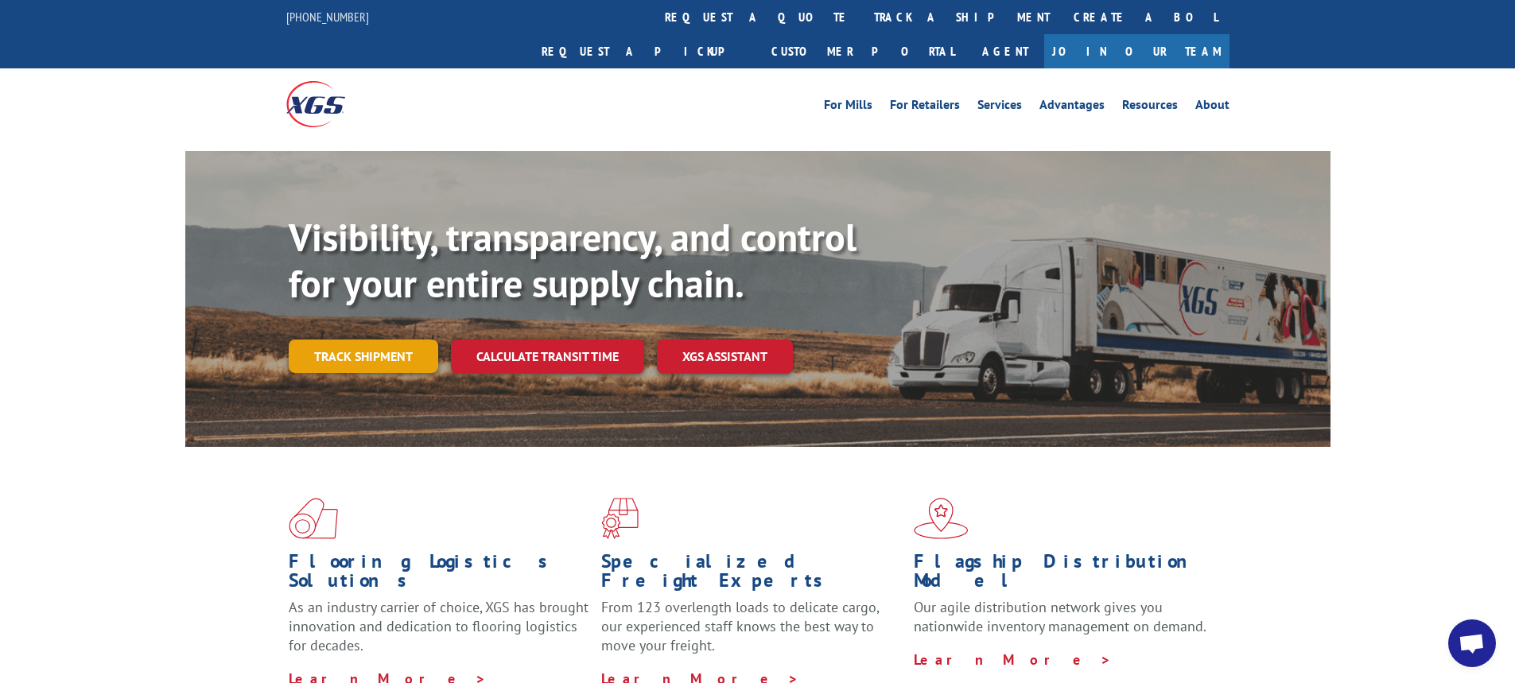
click at [357, 340] on link "Track shipment" at bounding box center [364, 356] width 150 height 33
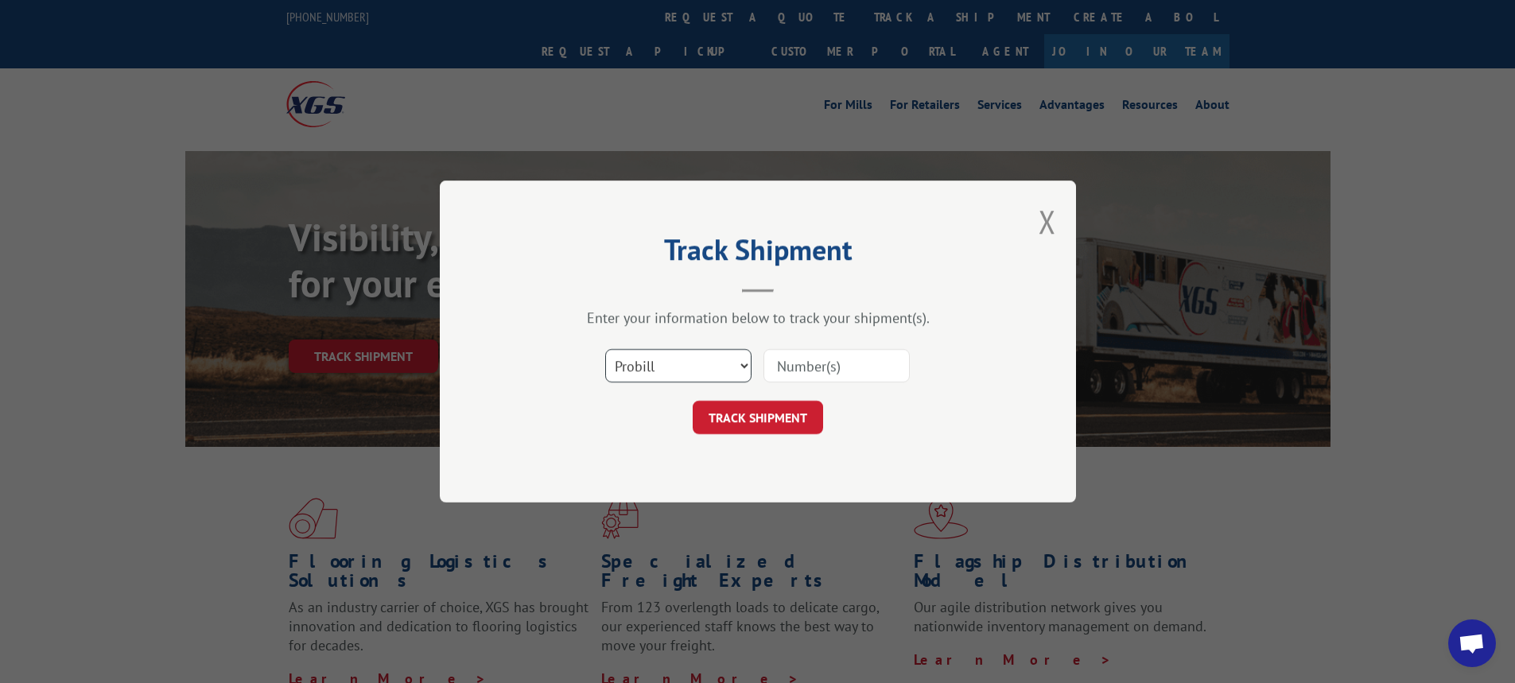
click at [745, 368] on select "Select category... Probill BOL PO" at bounding box center [678, 365] width 146 height 33
select select "bol"
click at [605, 349] on select "Select category... Probill BOL PO" at bounding box center [678, 365] width 146 height 33
click at [766, 360] on input at bounding box center [837, 365] width 146 height 33
type input "54394679"
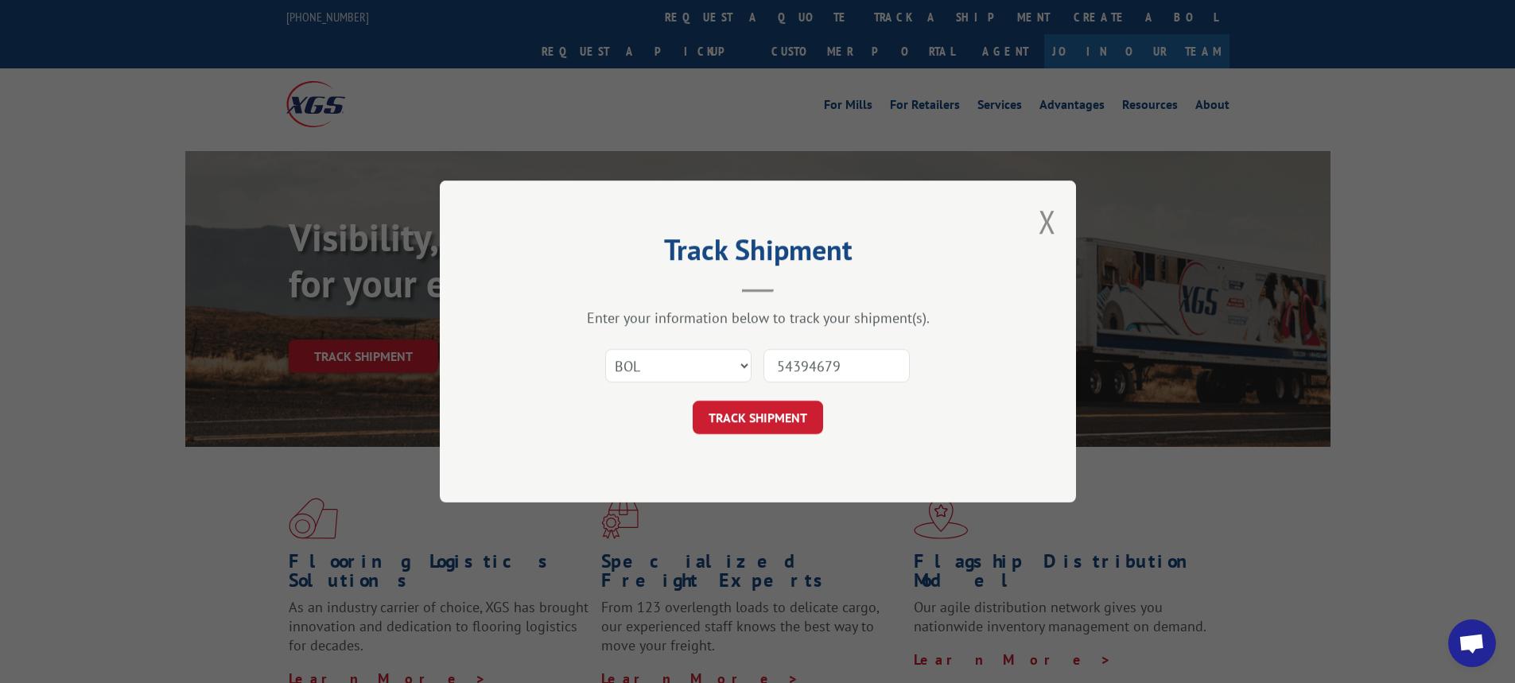
click button "TRACK SHIPMENT" at bounding box center [758, 417] width 130 height 33
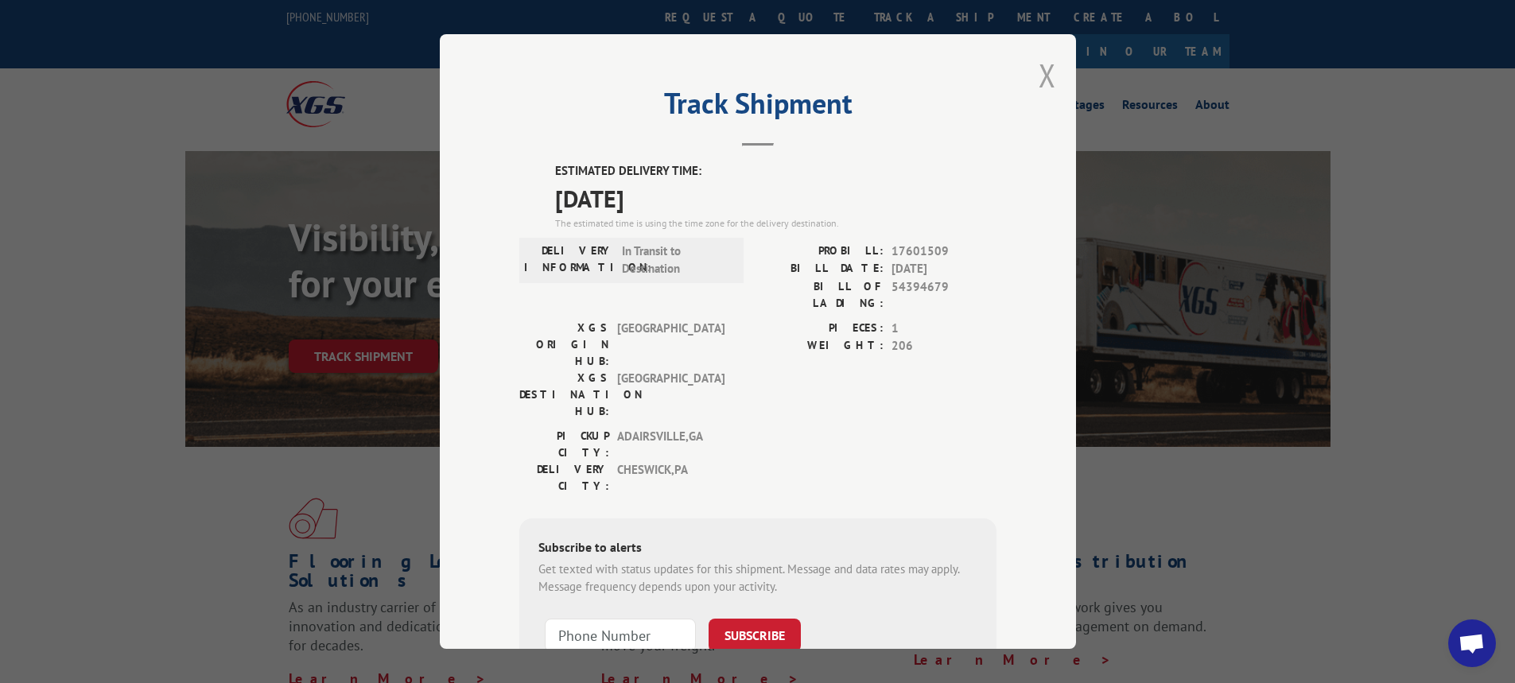
click at [1045, 64] on button "Close modal" at bounding box center [1048, 75] width 18 height 42
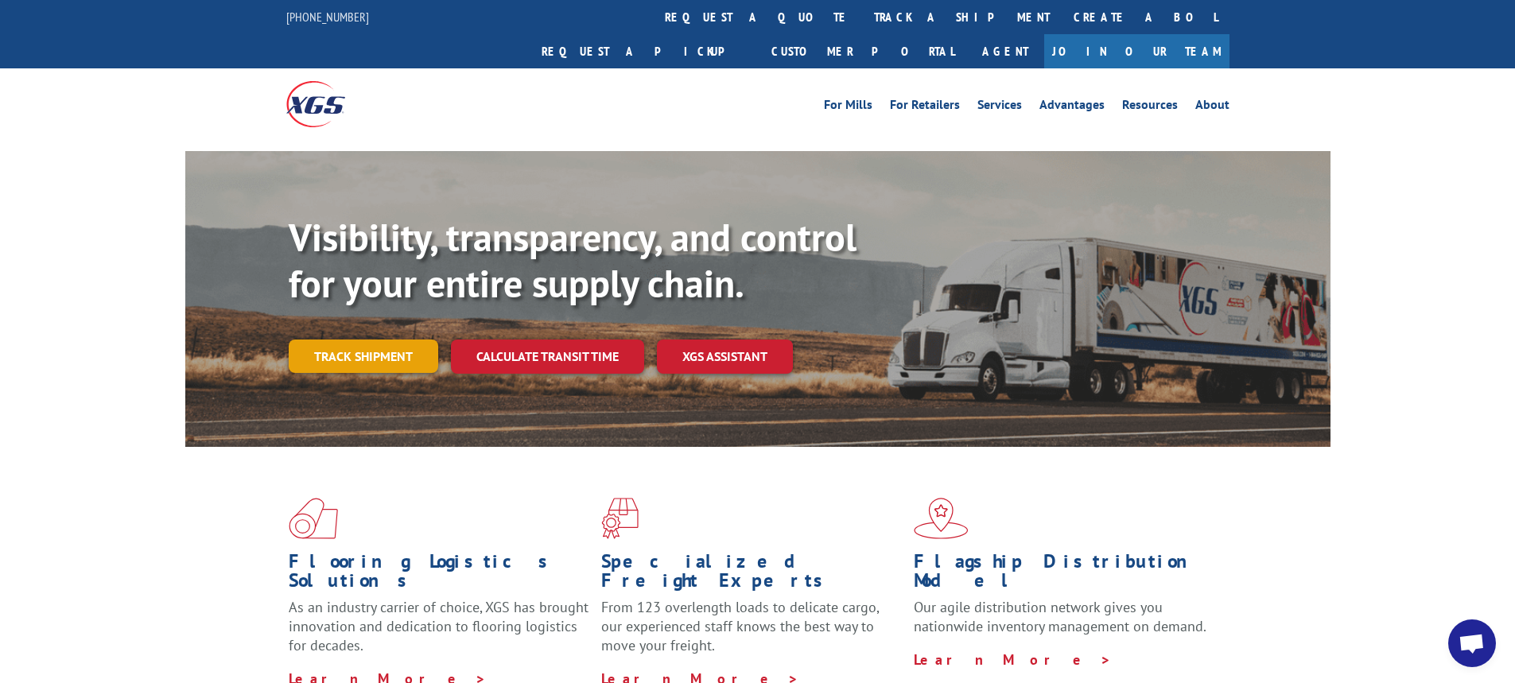
click at [390, 340] on link "Track shipment" at bounding box center [364, 356] width 150 height 33
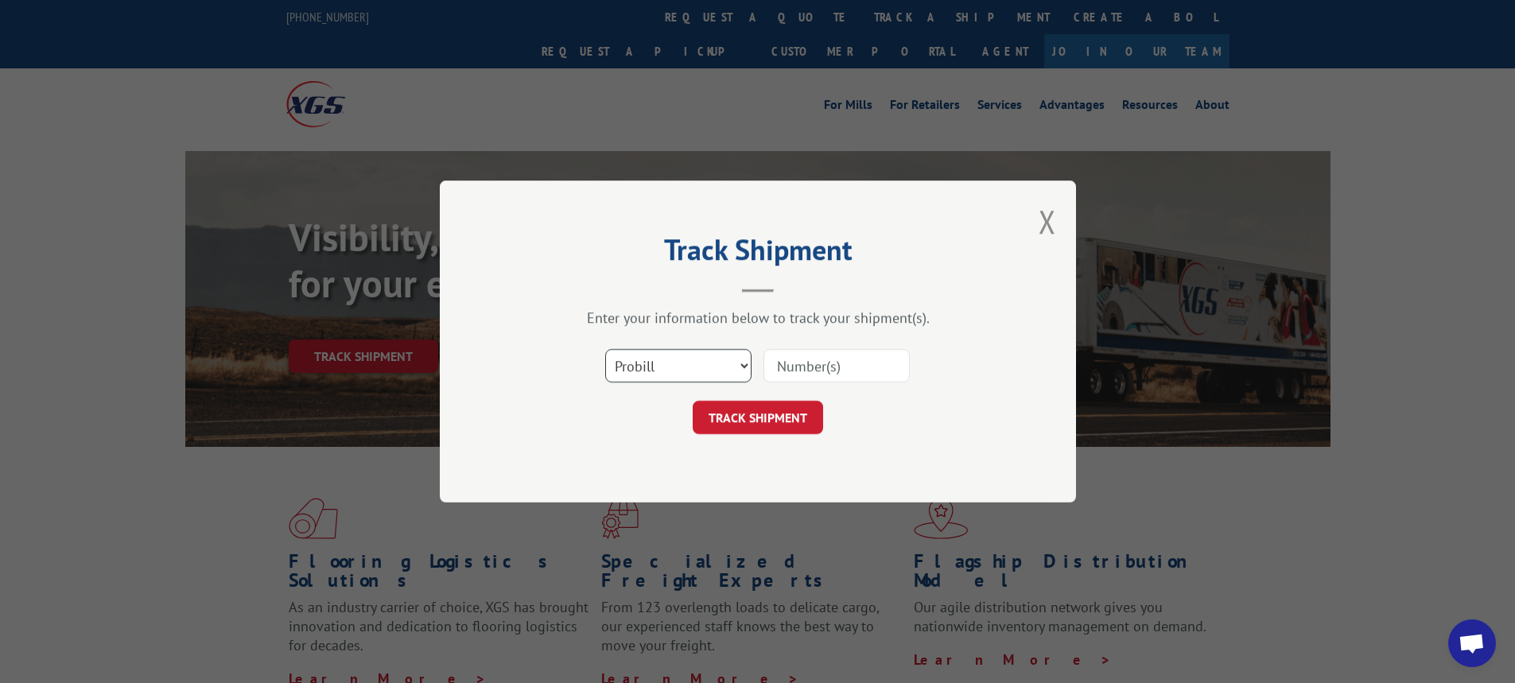
click at [745, 368] on select "Select category... Probill BOL PO" at bounding box center [678, 365] width 146 height 33
select select "bol"
click at [605, 349] on select "Select category... Probill BOL PO" at bounding box center [678, 365] width 146 height 33
click at [791, 368] on input at bounding box center [837, 365] width 146 height 33
paste input "6008711"
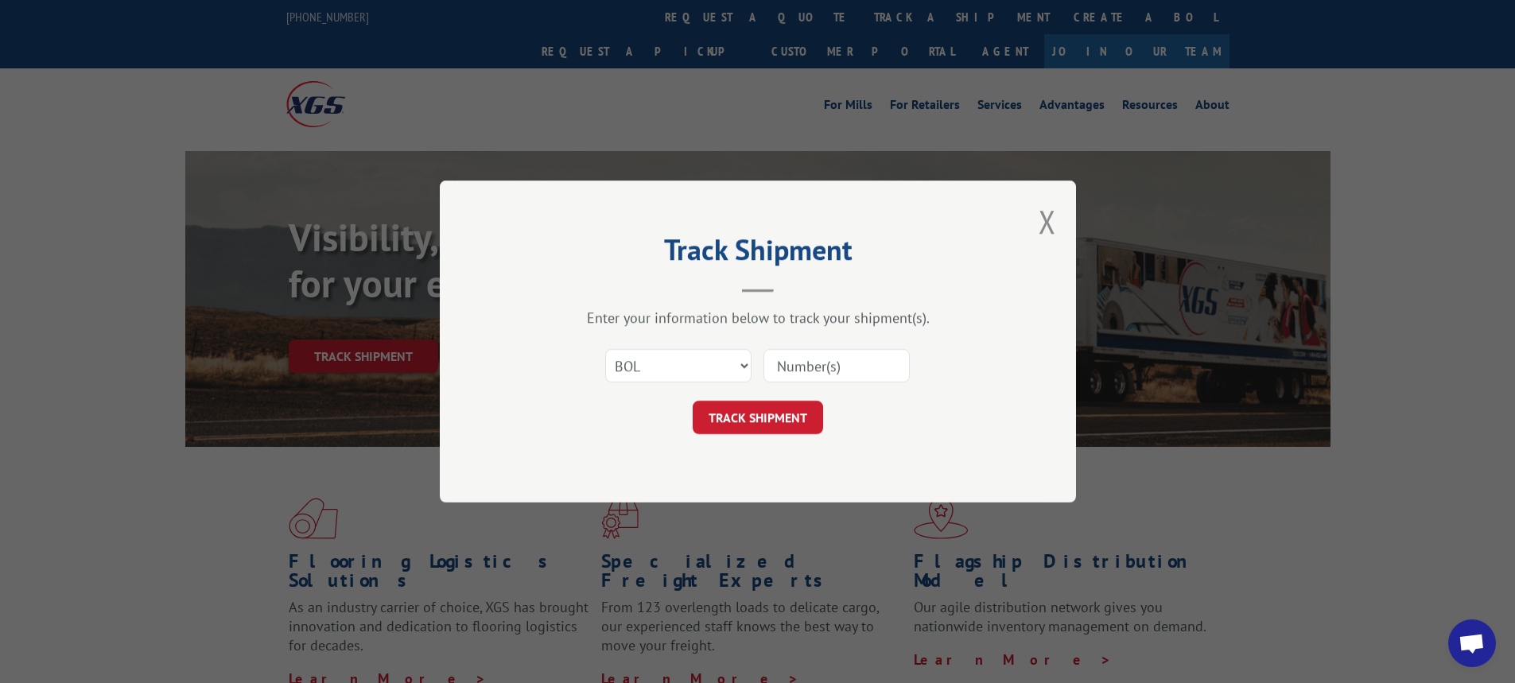
type input "6008711"
click button "TRACK SHIPMENT" at bounding box center [758, 417] width 130 height 33
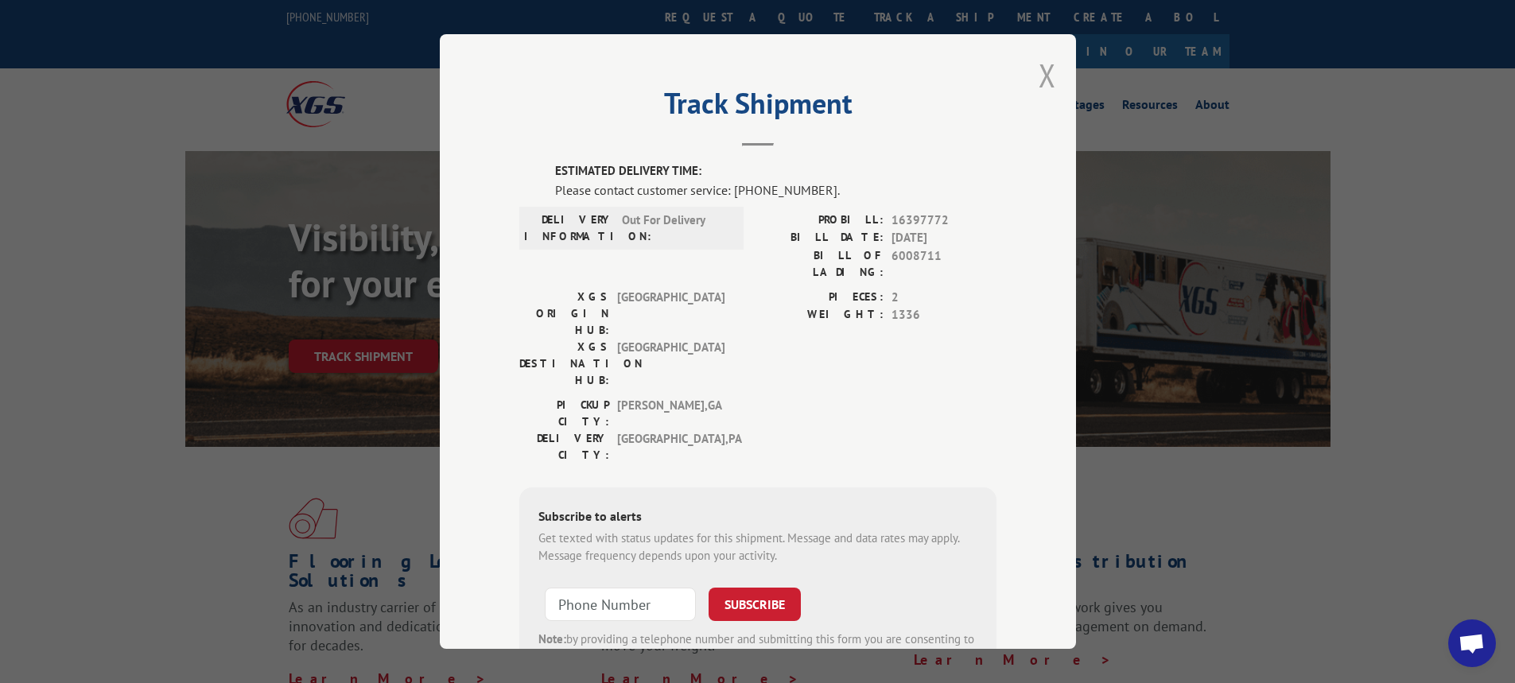
click at [1039, 73] on button "Close modal" at bounding box center [1048, 75] width 18 height 42
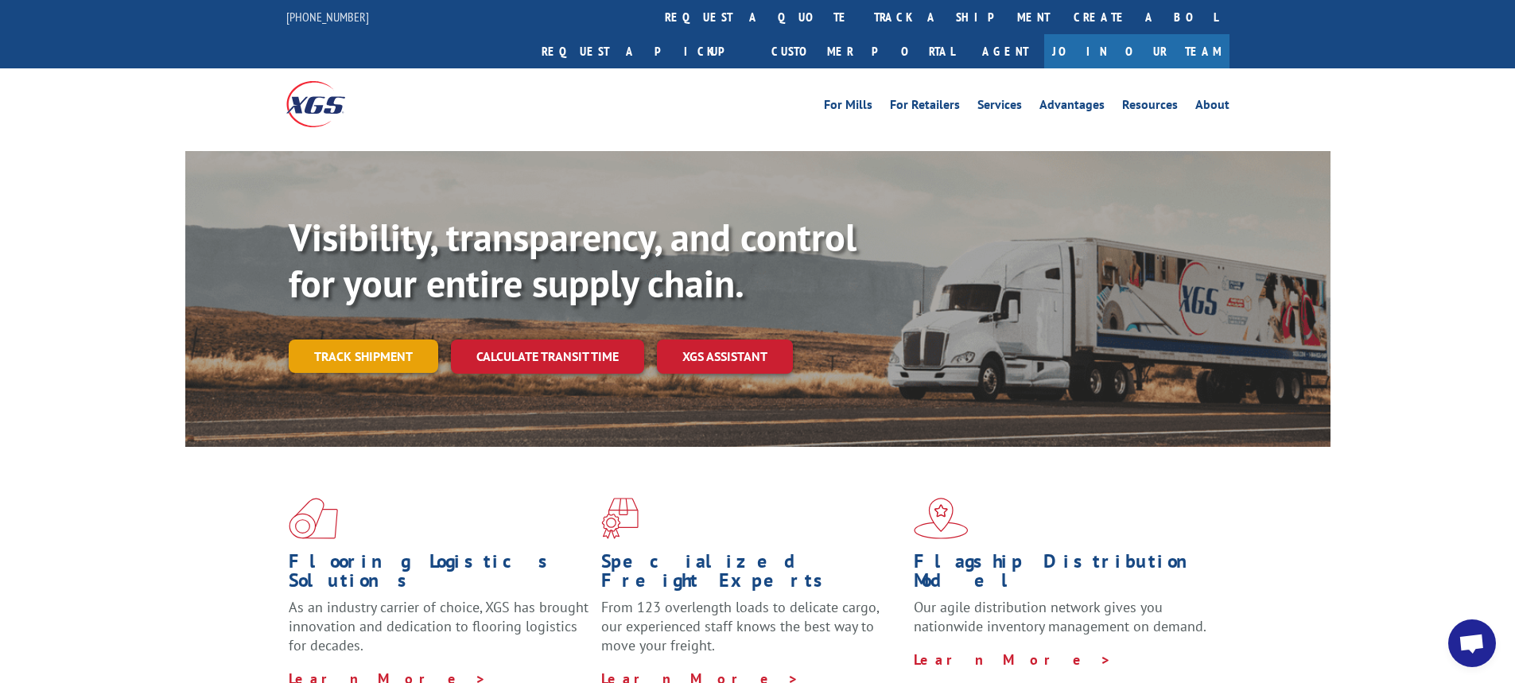
click at [342, 340] on link "Track shipment" at bounding box center [364, 356] width 150 height 33
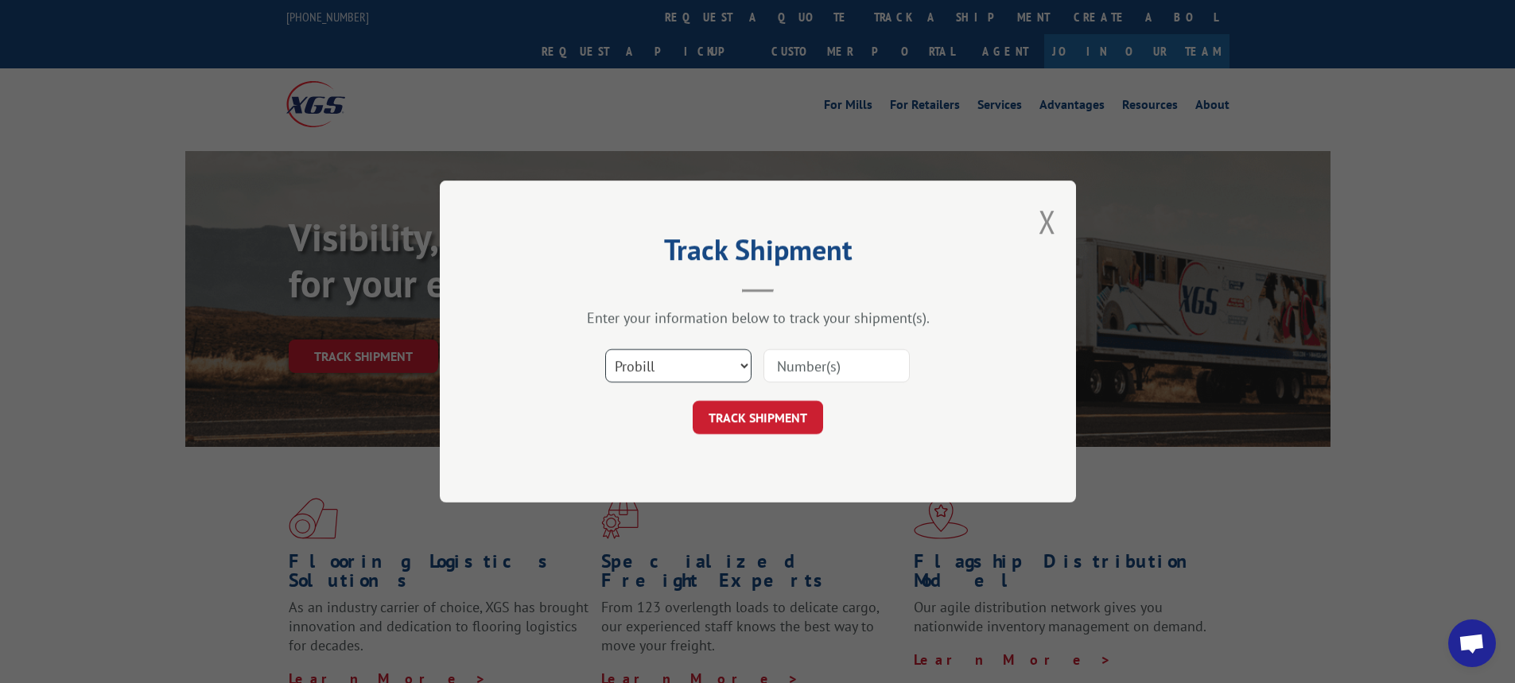
click at [744, 364] on select "Select category... Probill BOL PO" at bounding box center [678, 365] width 146 height 33
select select "bol"
click at [605, 349] on select "Select category... Probill BOL PO" at bounding box center [678, 365] width 146 height 33
click at [794, 360] on input at bounding box center [837, 365] width 146 height 33
paste input "6011117"
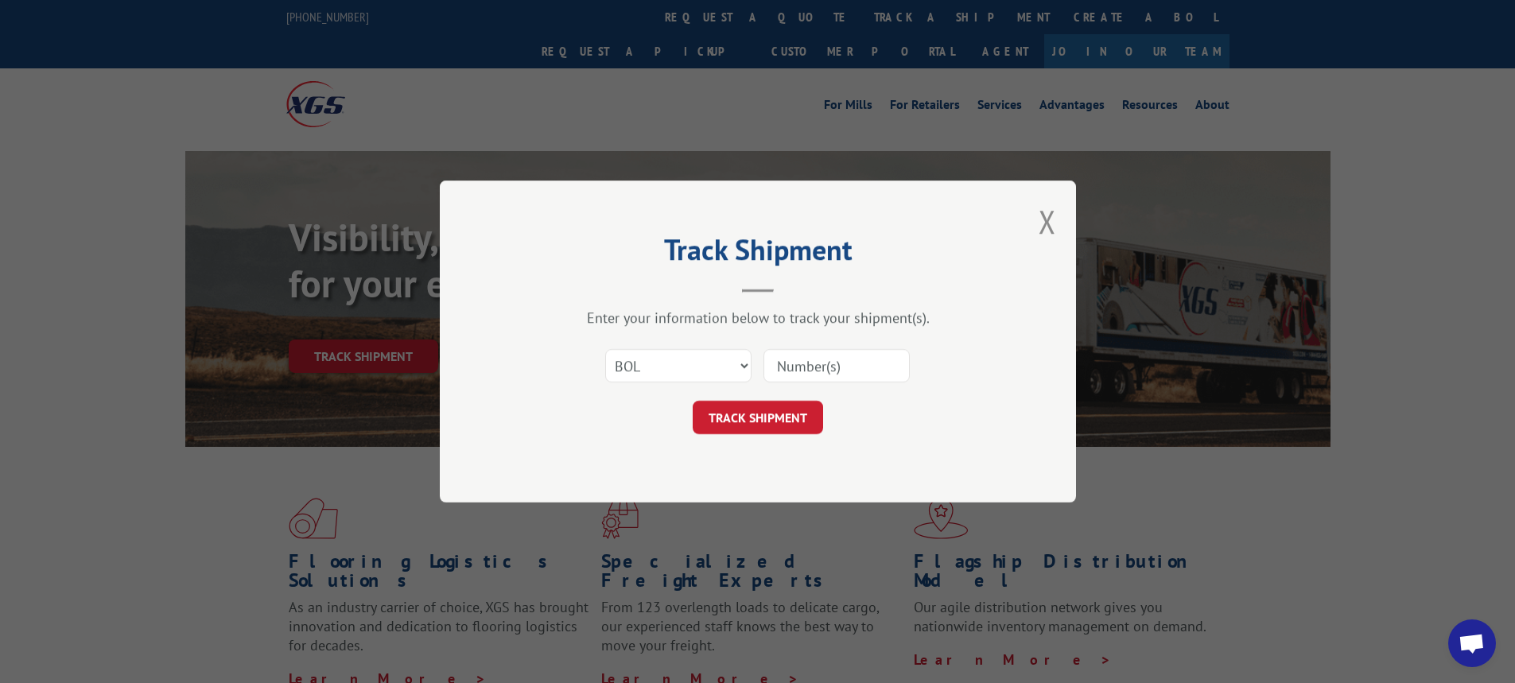
type input "6011117"
click button "TRACK SHIPMENT" at bounding box center [758, 417] width 130 height 33
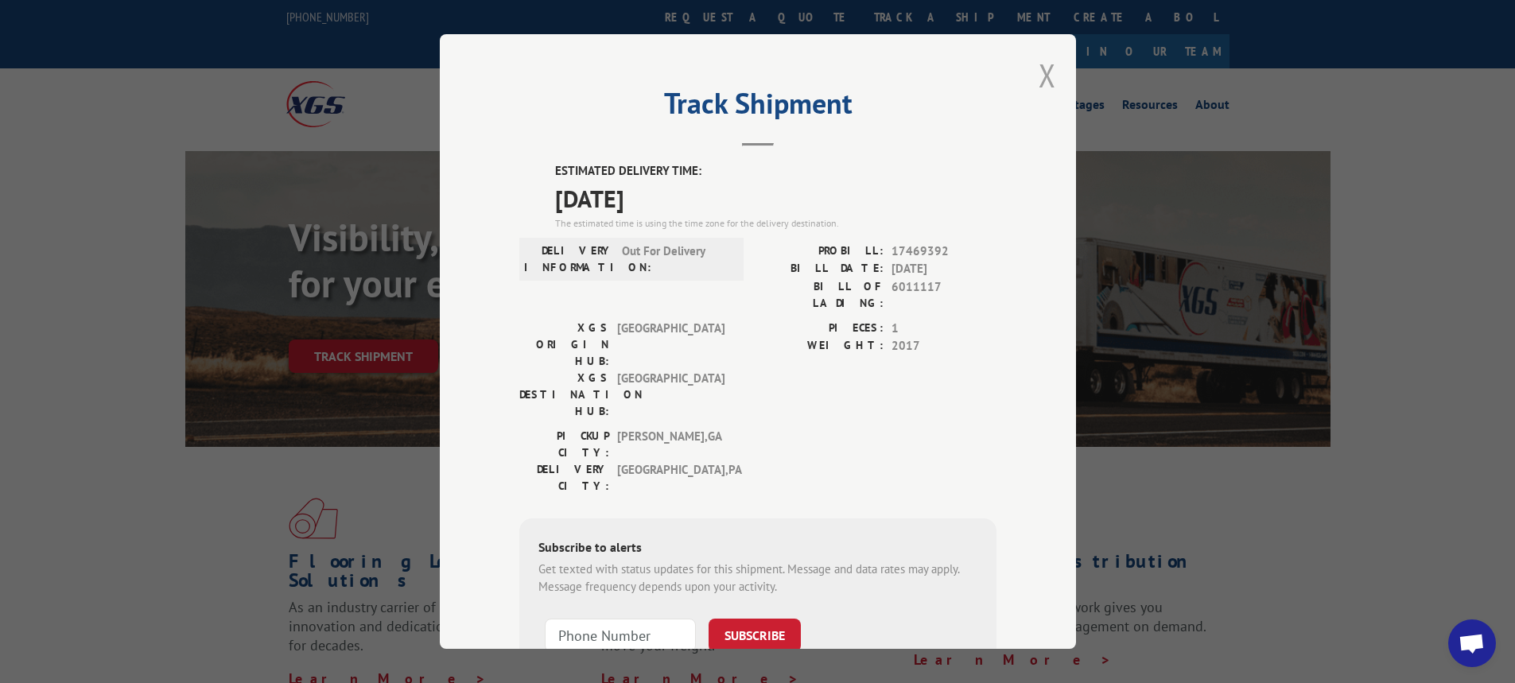
click at [1039, 67] on button "Close modal" at bounding box center [1048, 75] width 18 height 42
